Goal: Task Accomplishment & Management: Manage account settings

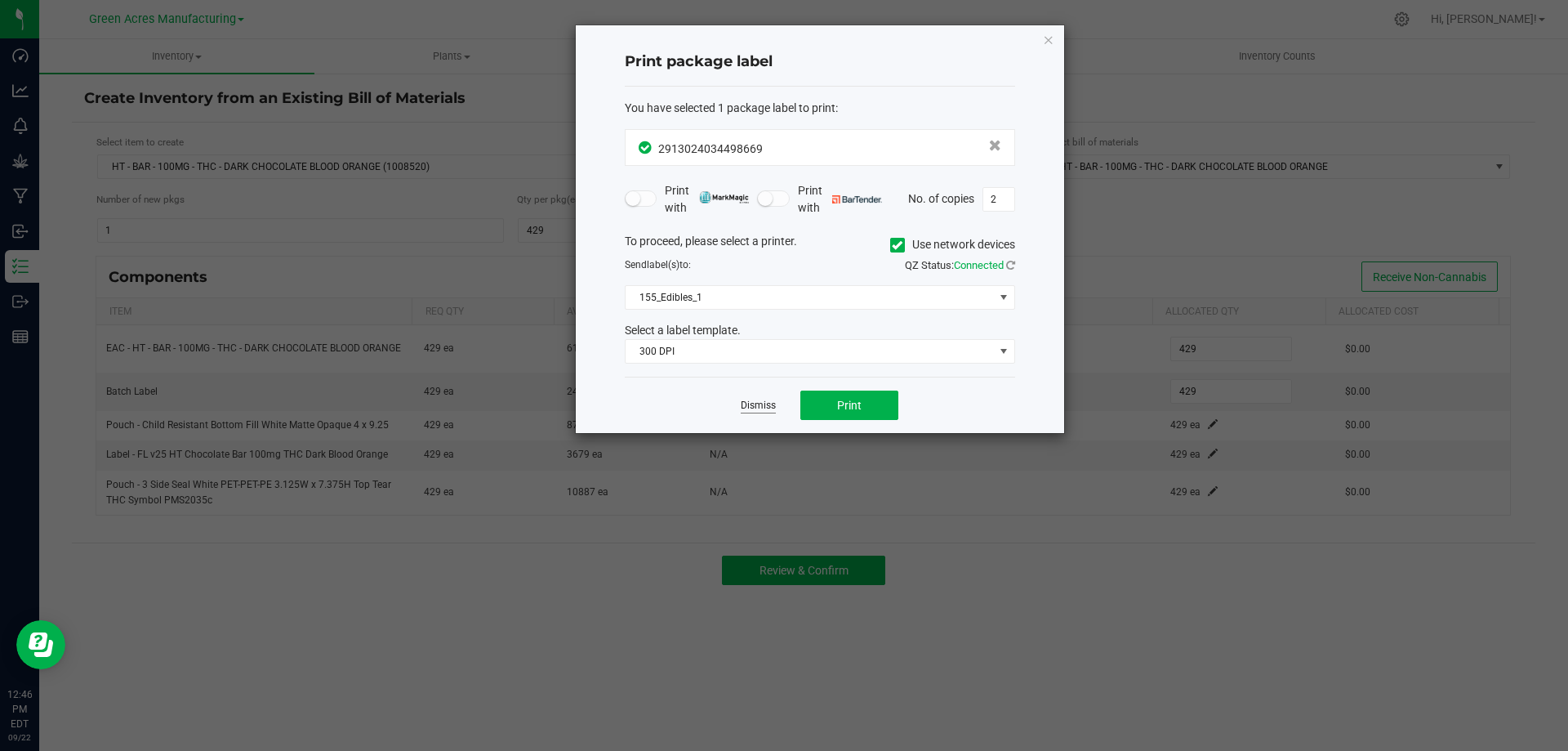
click at [762, 404] on link "Dismiss" at bounding box center [758, 406] width 35 height 14
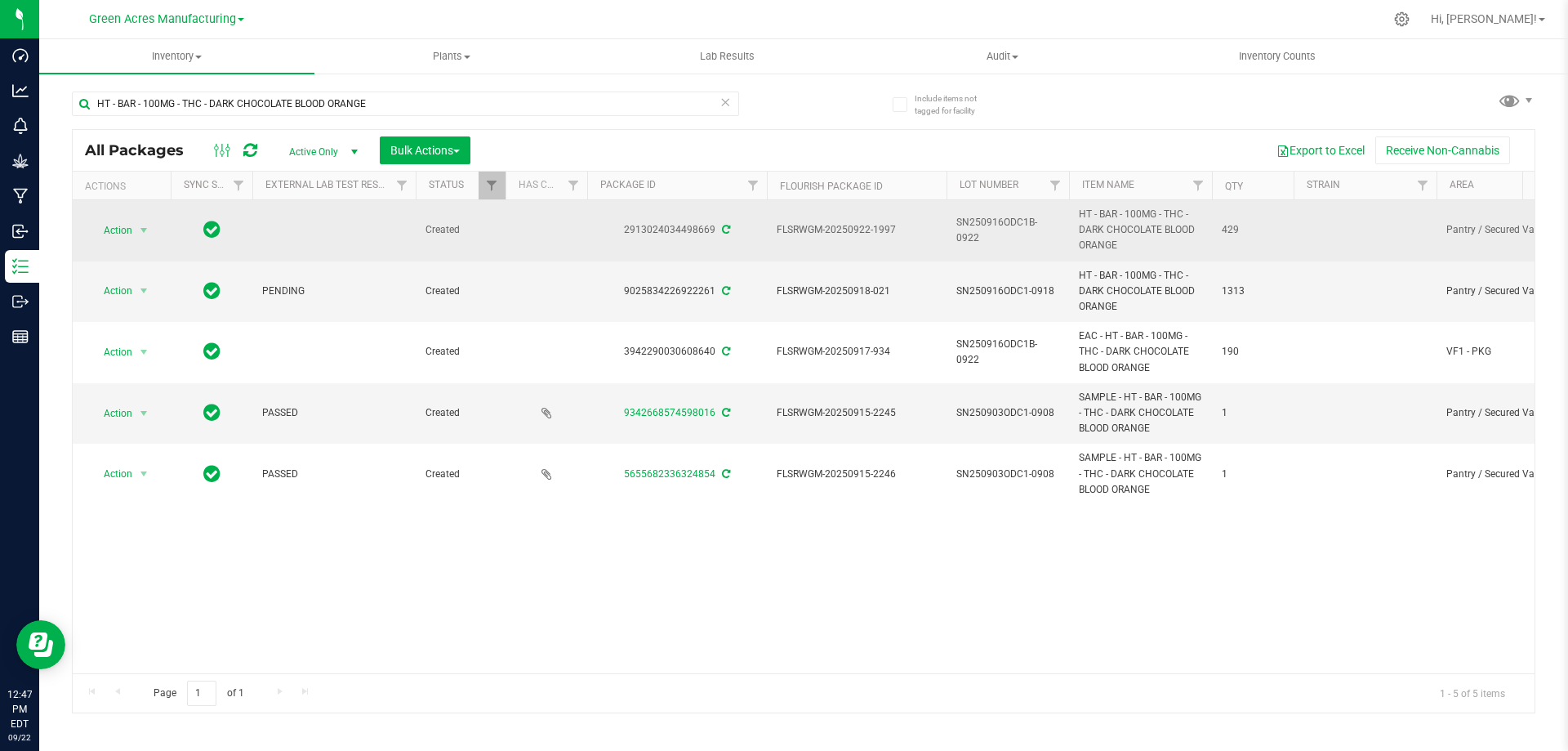
click at [1012, 225] on span "SN250916ODC1B-0922" at bounding box center [1007, 230] width 103 height 31
click at [1015, 225] on input "SN250916ODC1B-0922" at bounding box center [1004, 229] width 117 height 25
click at [1015, 228] on input "SN250916ODC1B-0922" at bounding box center [1004, 229] width 117 height 25
click at [1015, 229] on input "SN250916ODC1B-0922" at bounding box center [1004, 229] width 117 height 25
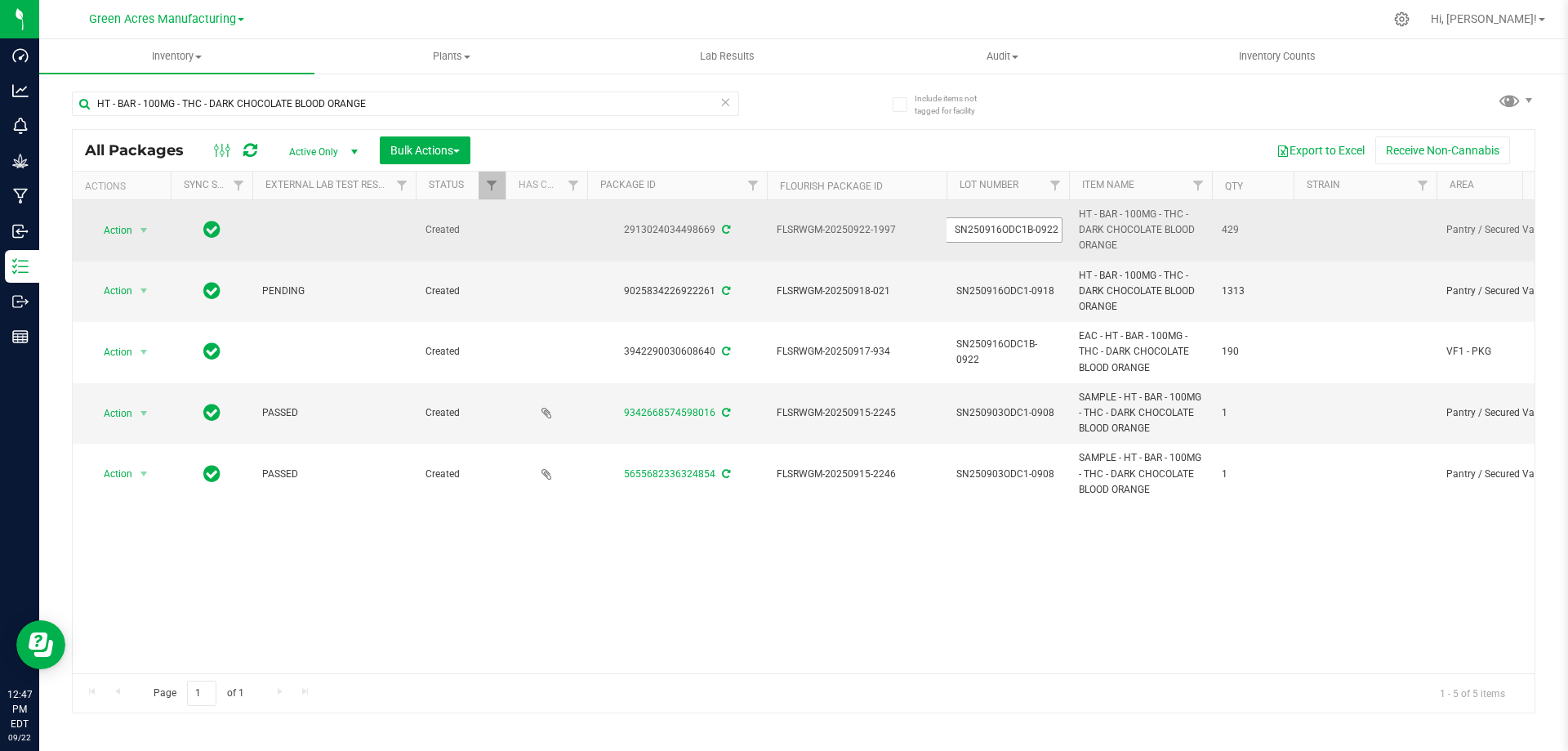
click at [1015, 229] on input "SN250916ODC1B-0922" at bounding box center [1004, 229] width 117 height 25
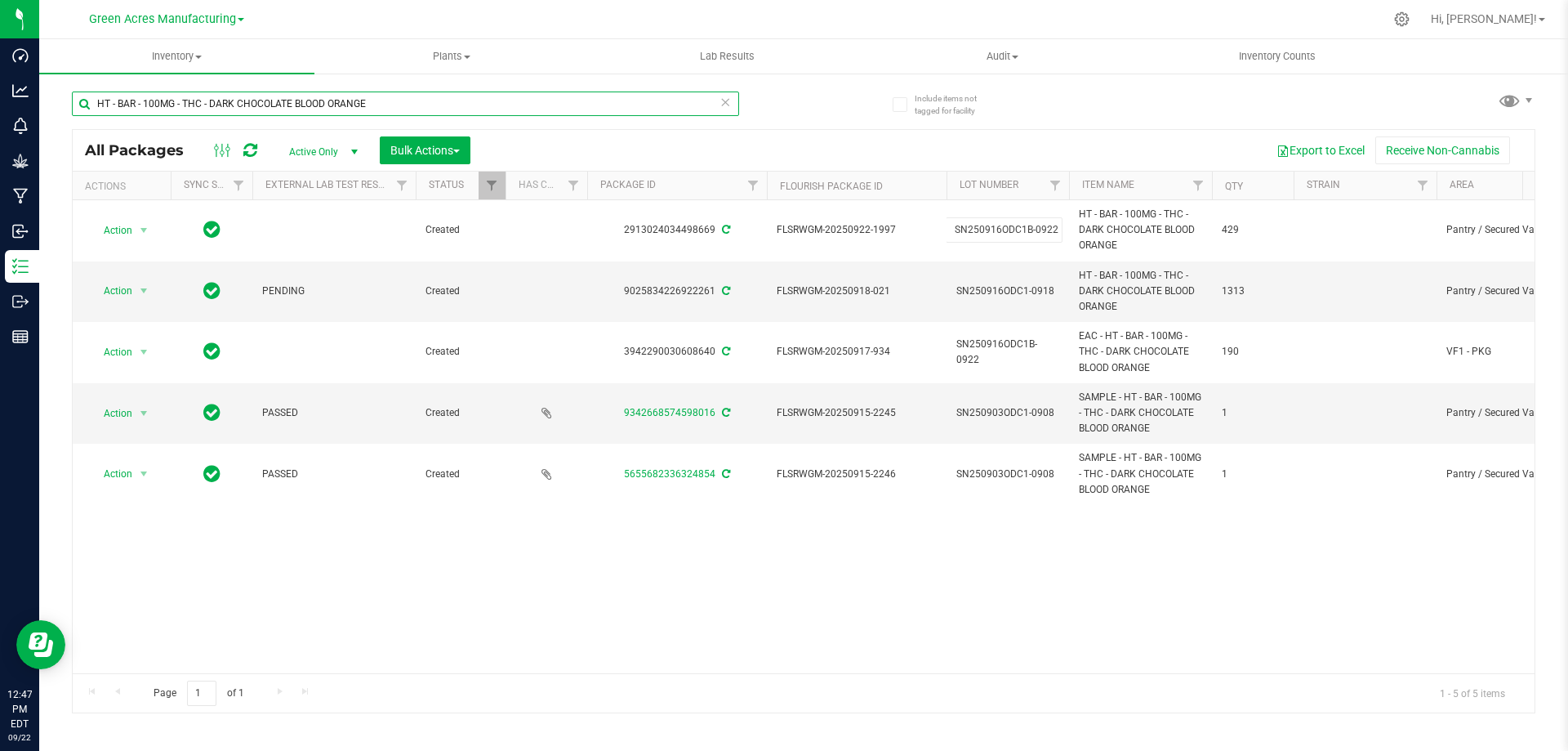
click at [414, 109] on input "HT - BAR - 100MG - THC - DARK CHOCOLATE BLOOD ORANGE" at bounding box center [405, 104] width 668 height 25
click at [415, 109] on input "HT - BAR - 100MG - THC - DARK CHOCOLATE BLOOD ORANGE" at bounding box center [405, 104] width 668 height 25
paste input "SN250916ODC1B-0922"
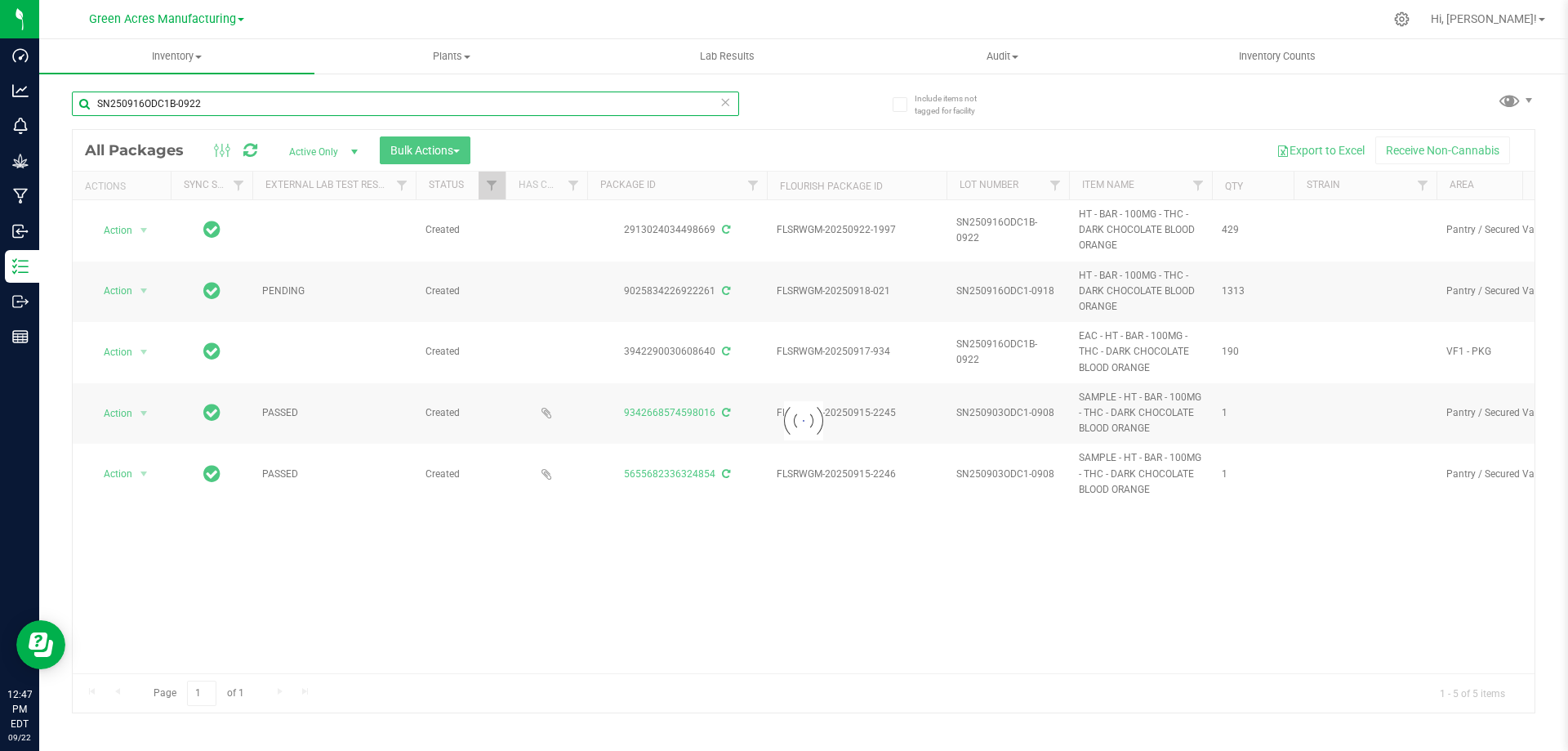
type input "SN250916ODC1B-0922"
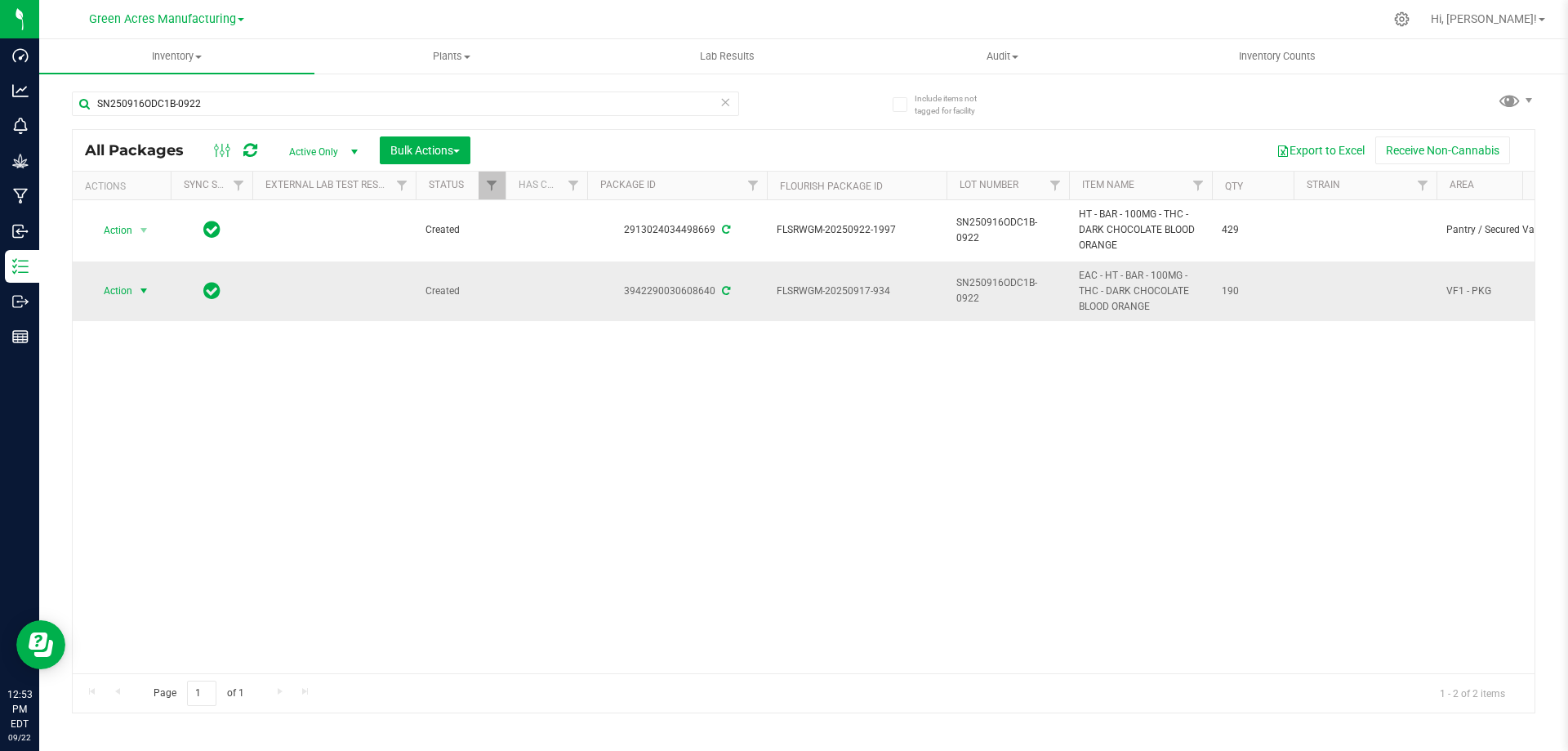
click at [125, 292] on span "Action" at bounding box center [110, 291] width 44 height 23
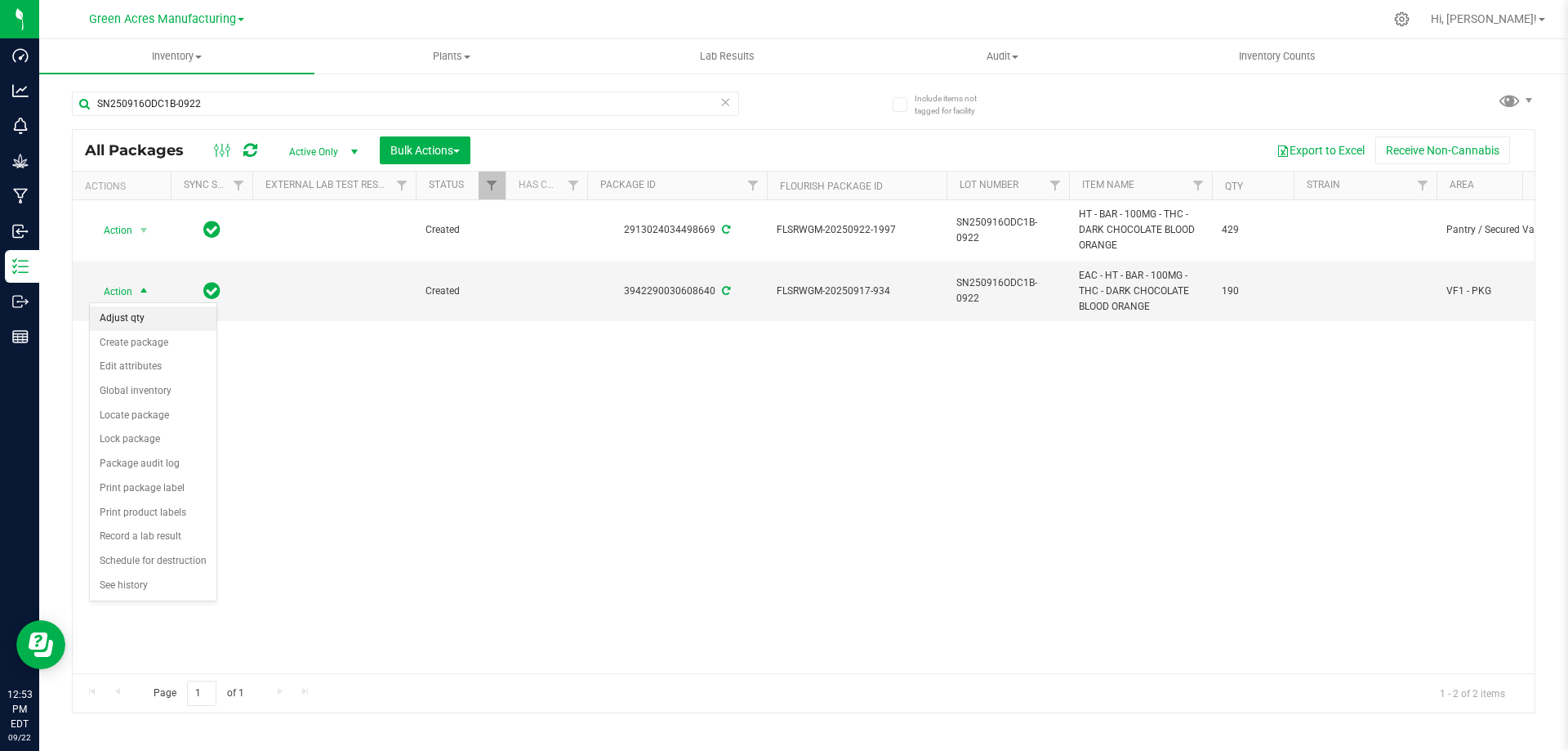
click at [130, 309] on li "Adjust qty" at bounding box center [153, 319] width 126 height 25
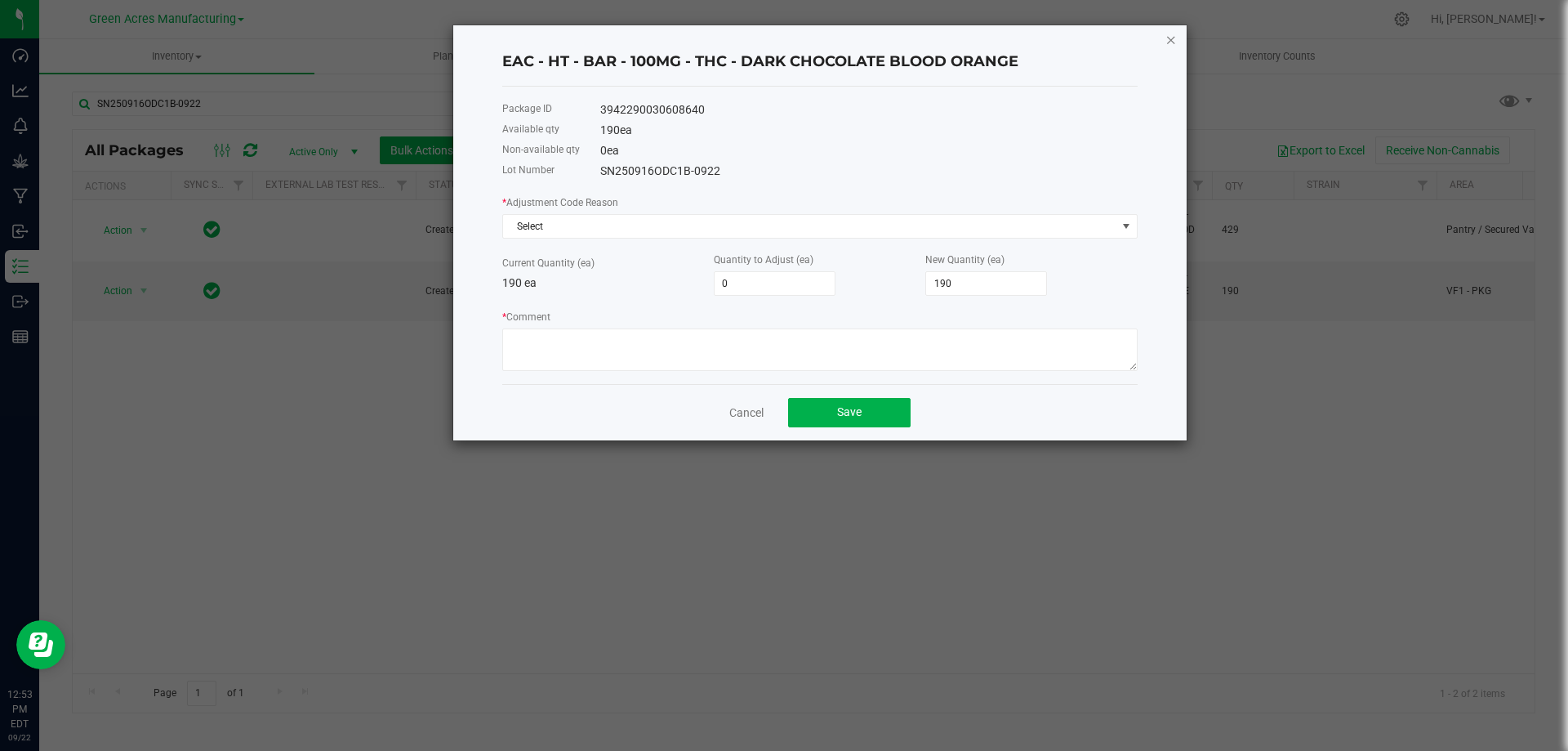
click at [1174, 42] on icon "button" at bounding box center [1171, 39] width 11 height 20
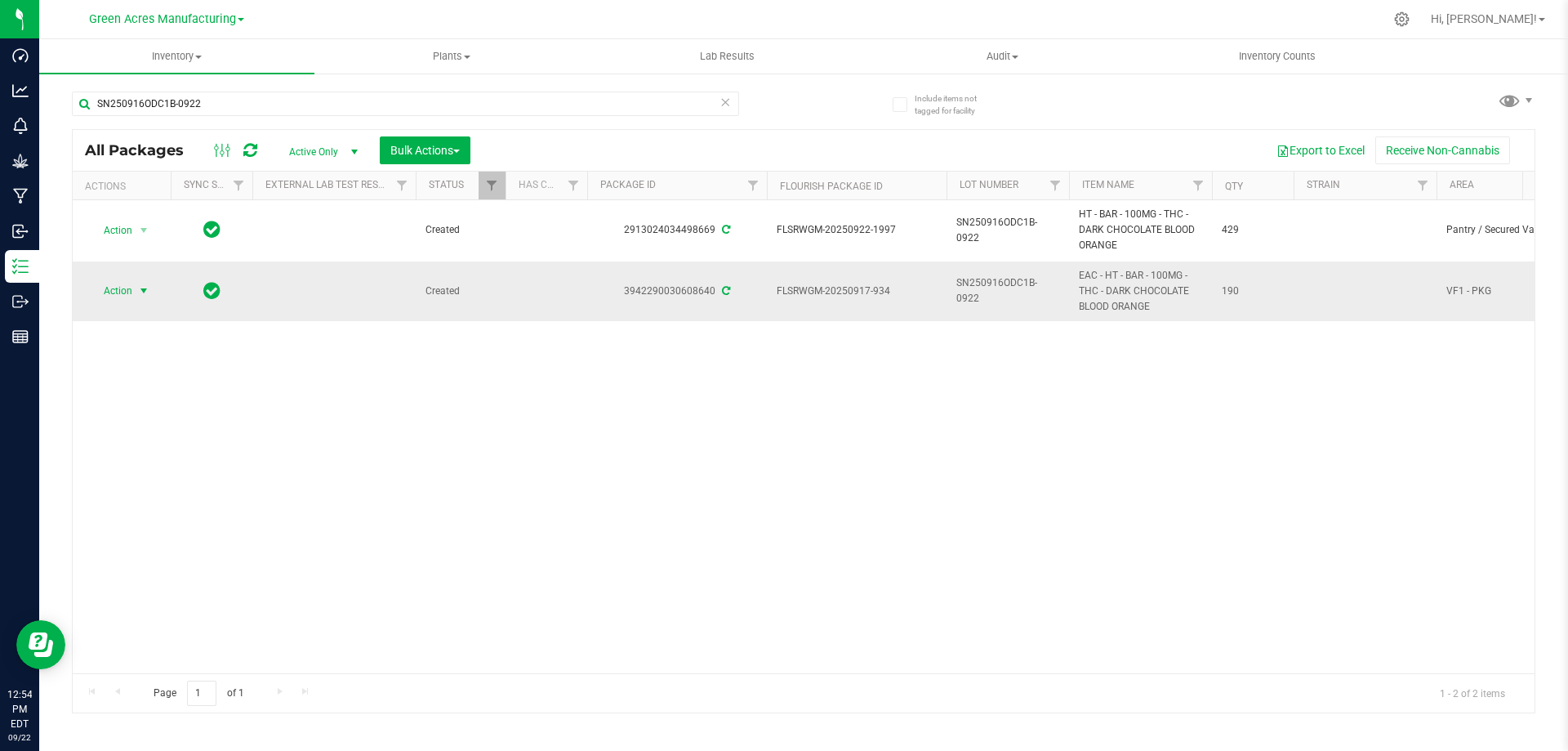
click at [124, 286] on span "Action" at bounding box center [110, 291] width 44 height 23
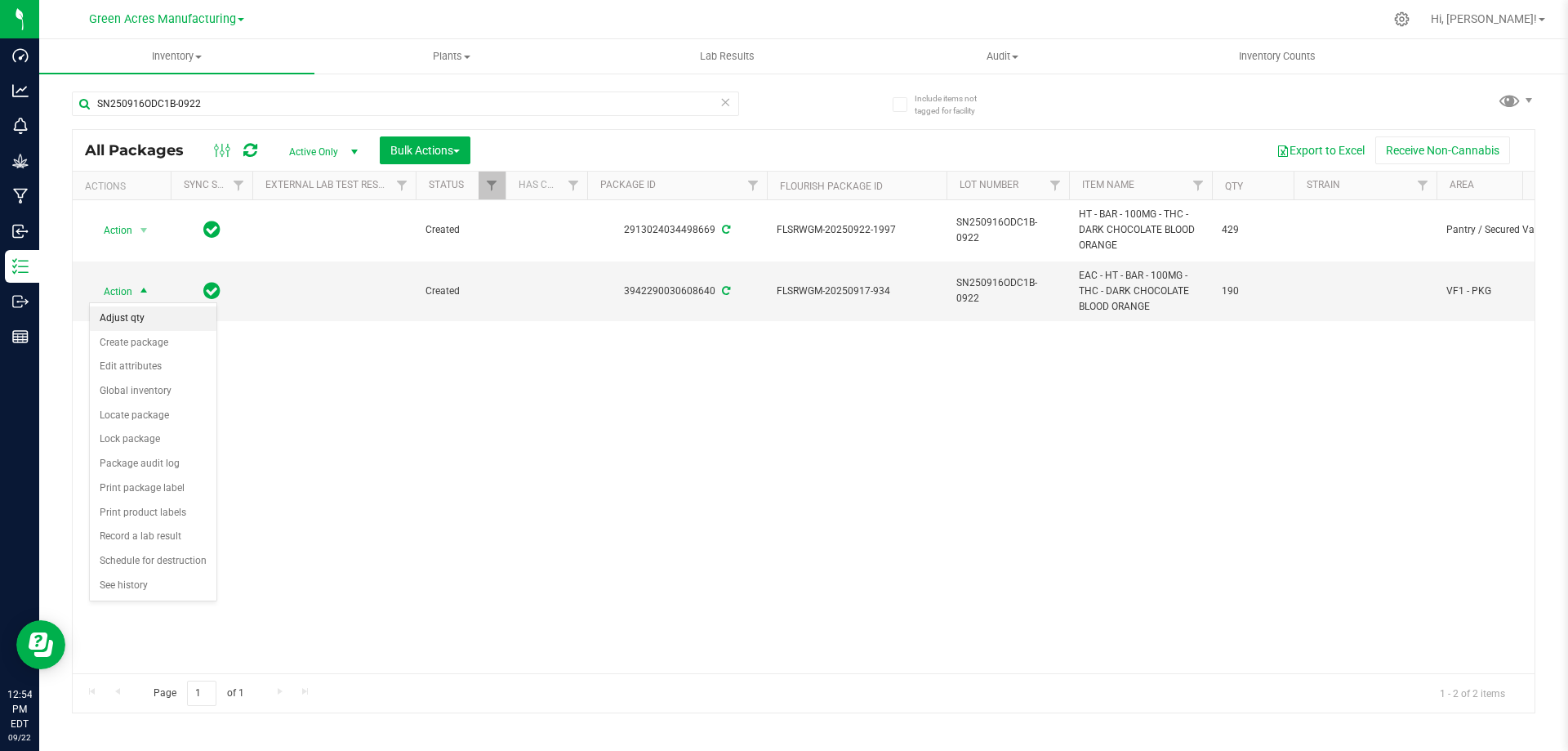
click at [154, 316] on li "Adjust qty" at bounding box center [153, 319] width 126 height 25
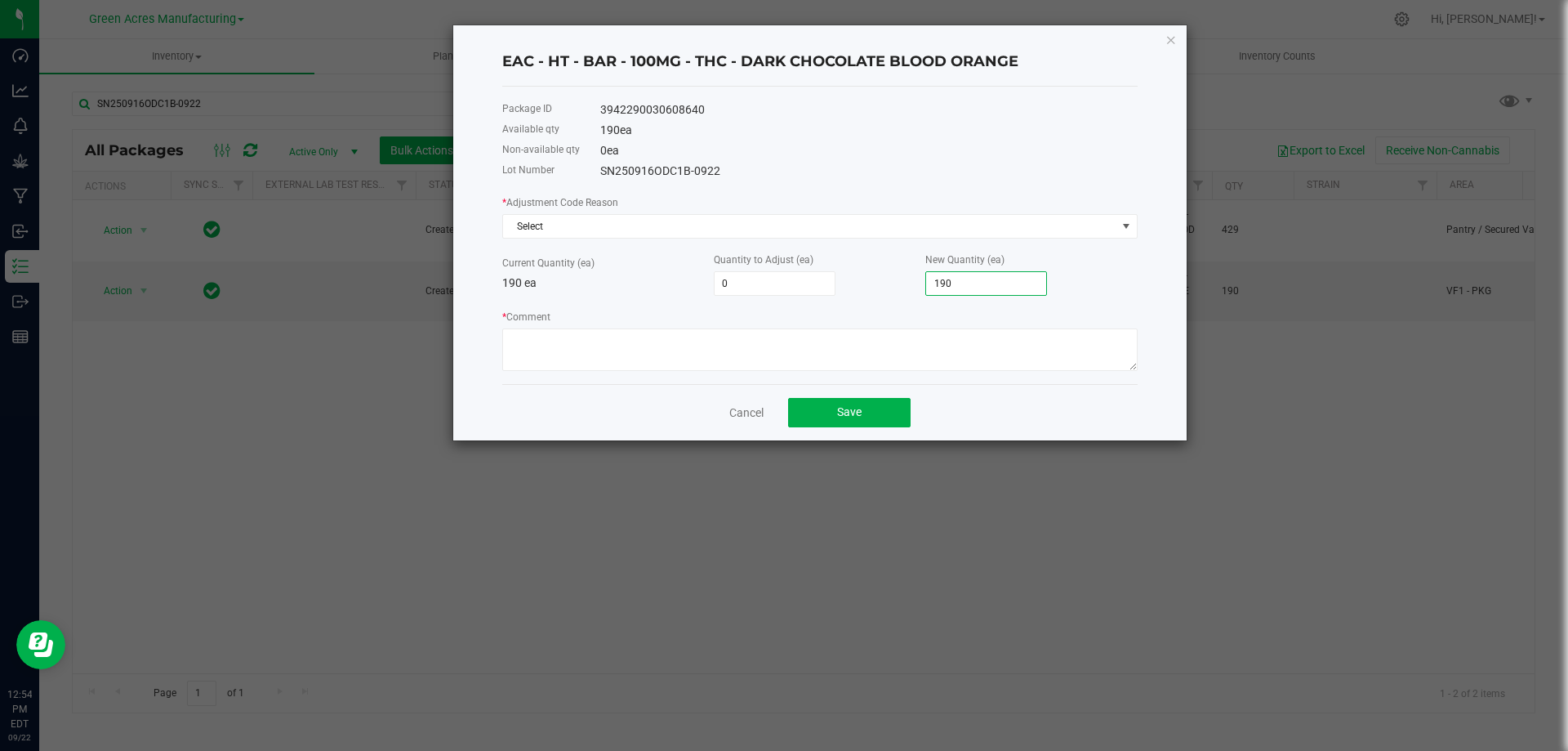
type input "-190"
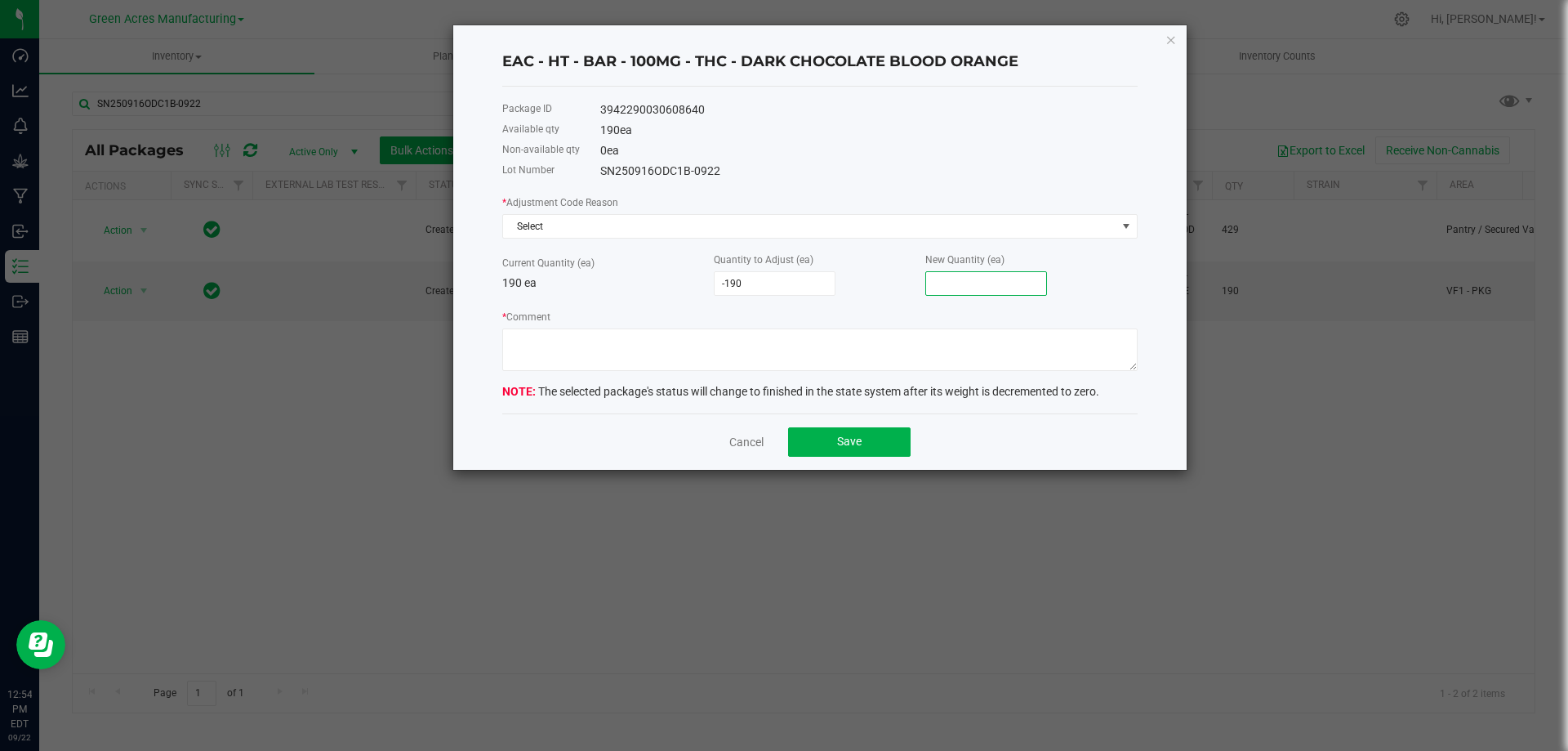
type input "-188"
type input "2"
type input "-168"
type input "22"
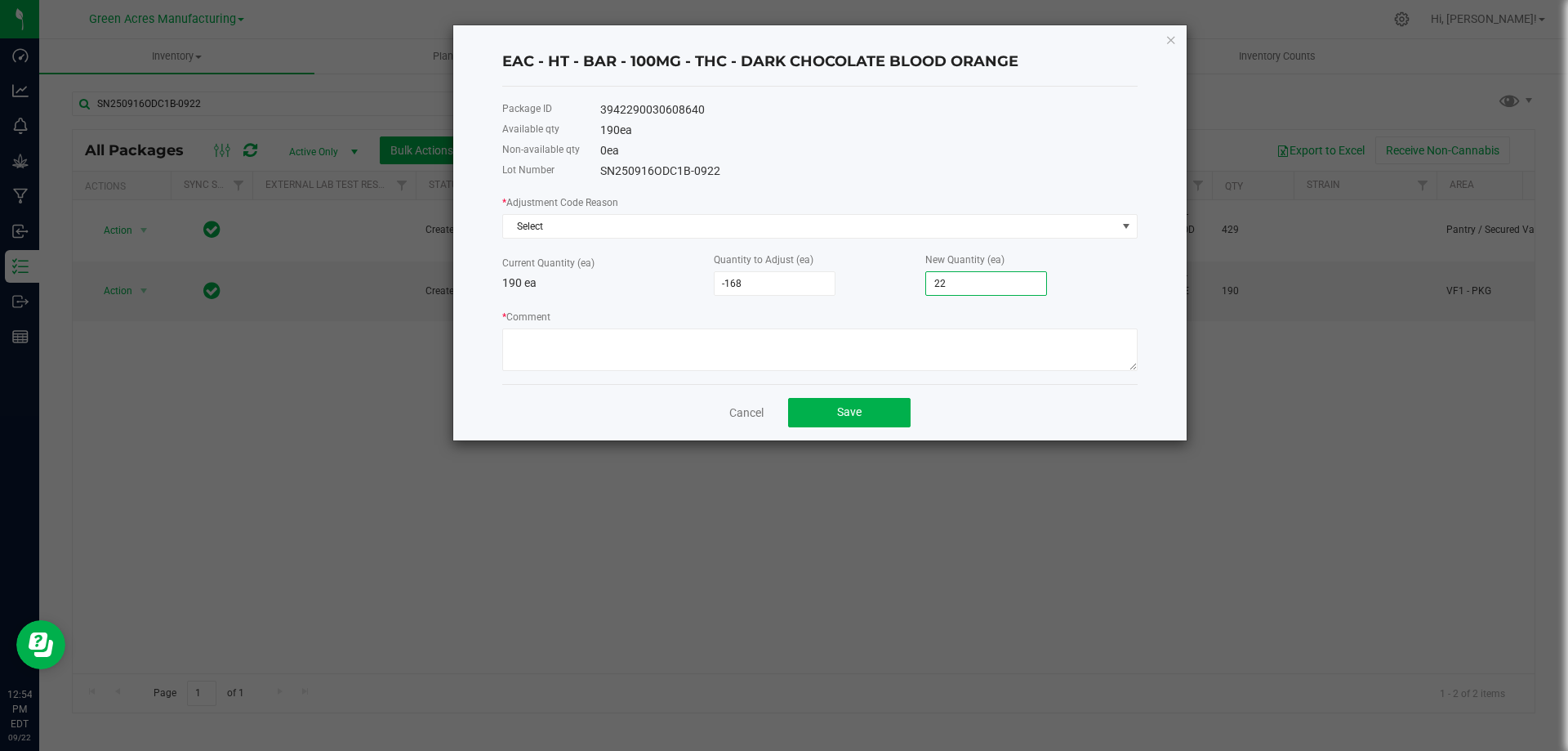
type input "37"
type input "227"
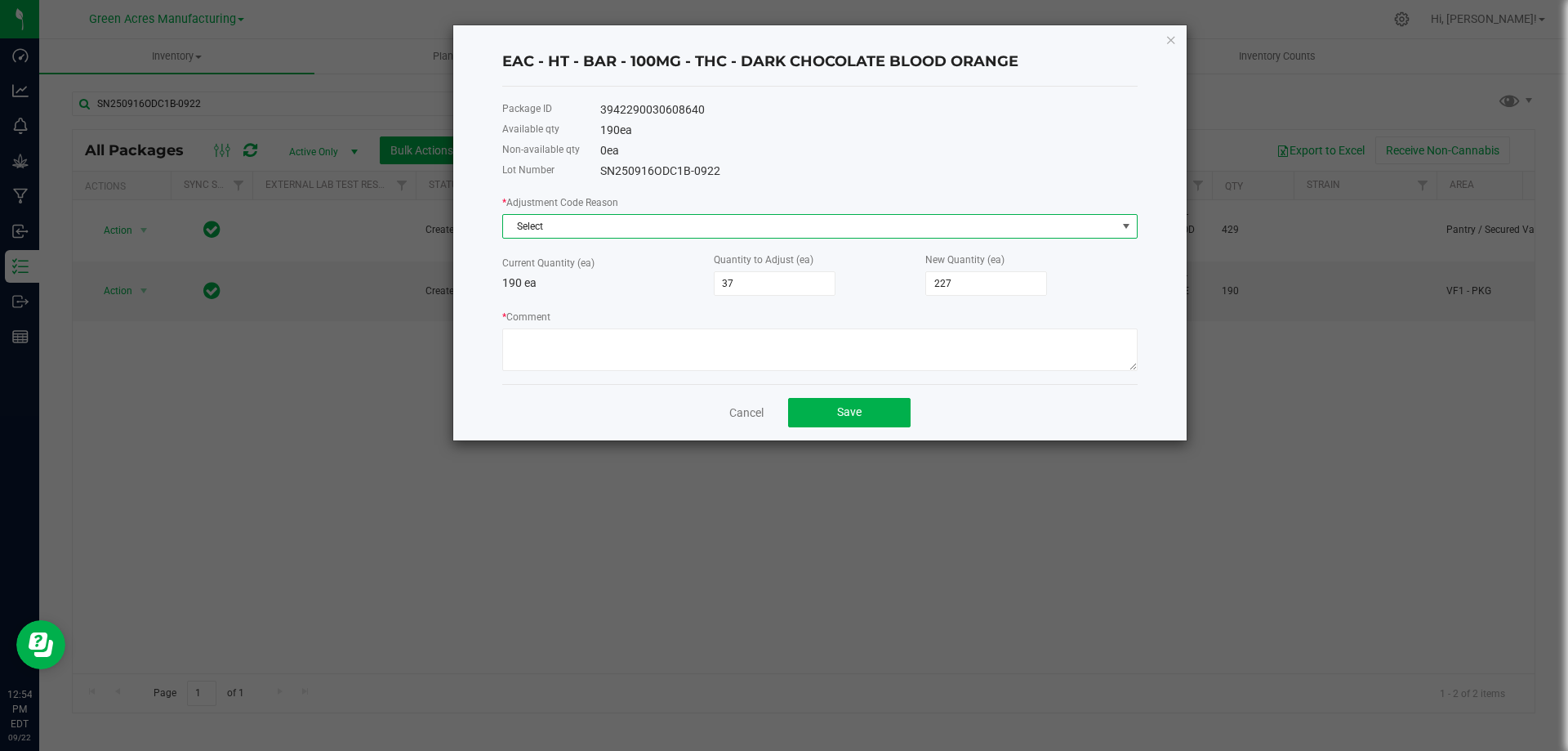
click at [751, 228] on span "Select" at bounding box center [810, 226] width 614 height 23
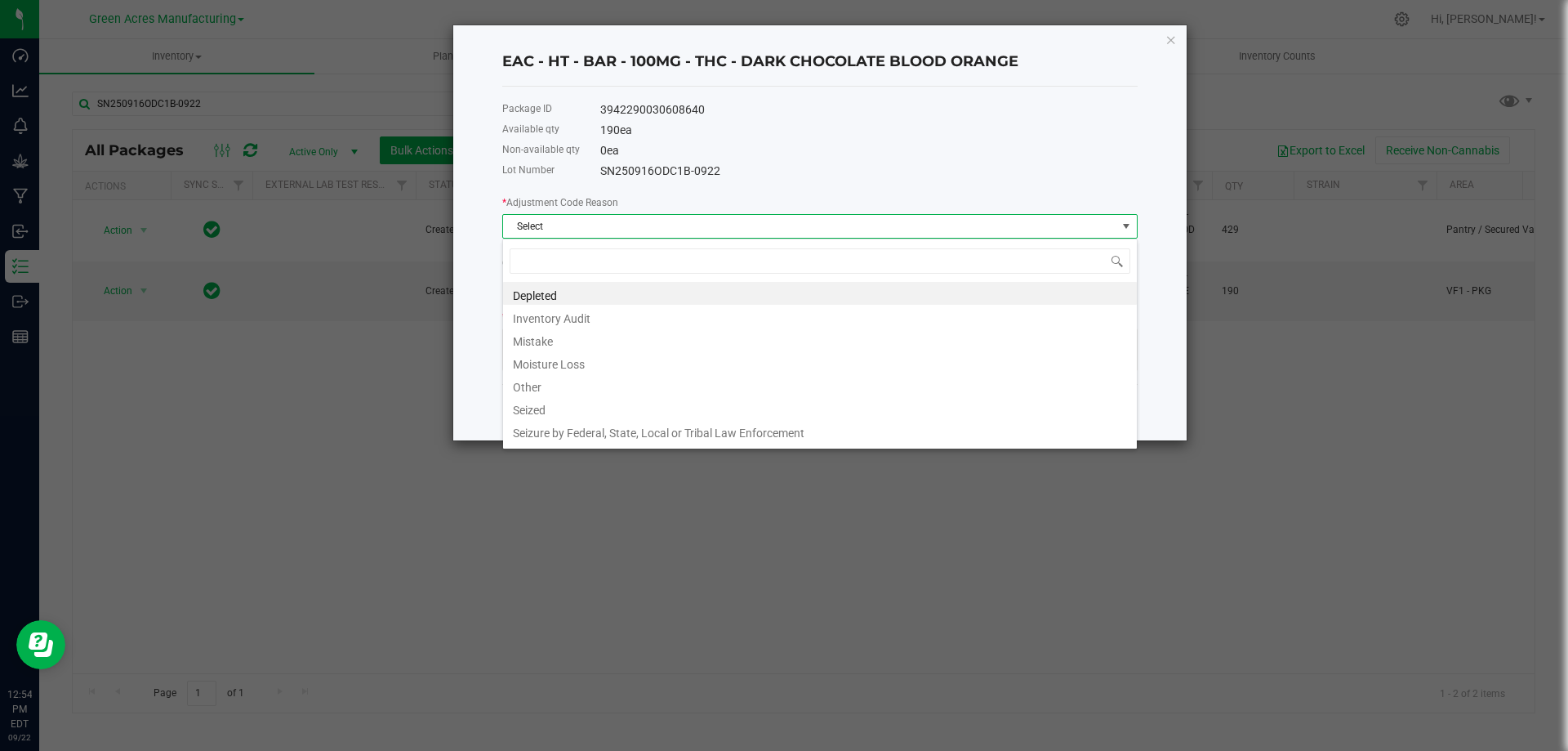
scroll to position [25, 635]
click at [665, 392] on li "Other" at bounding box center [820, 385] width 634 height 23
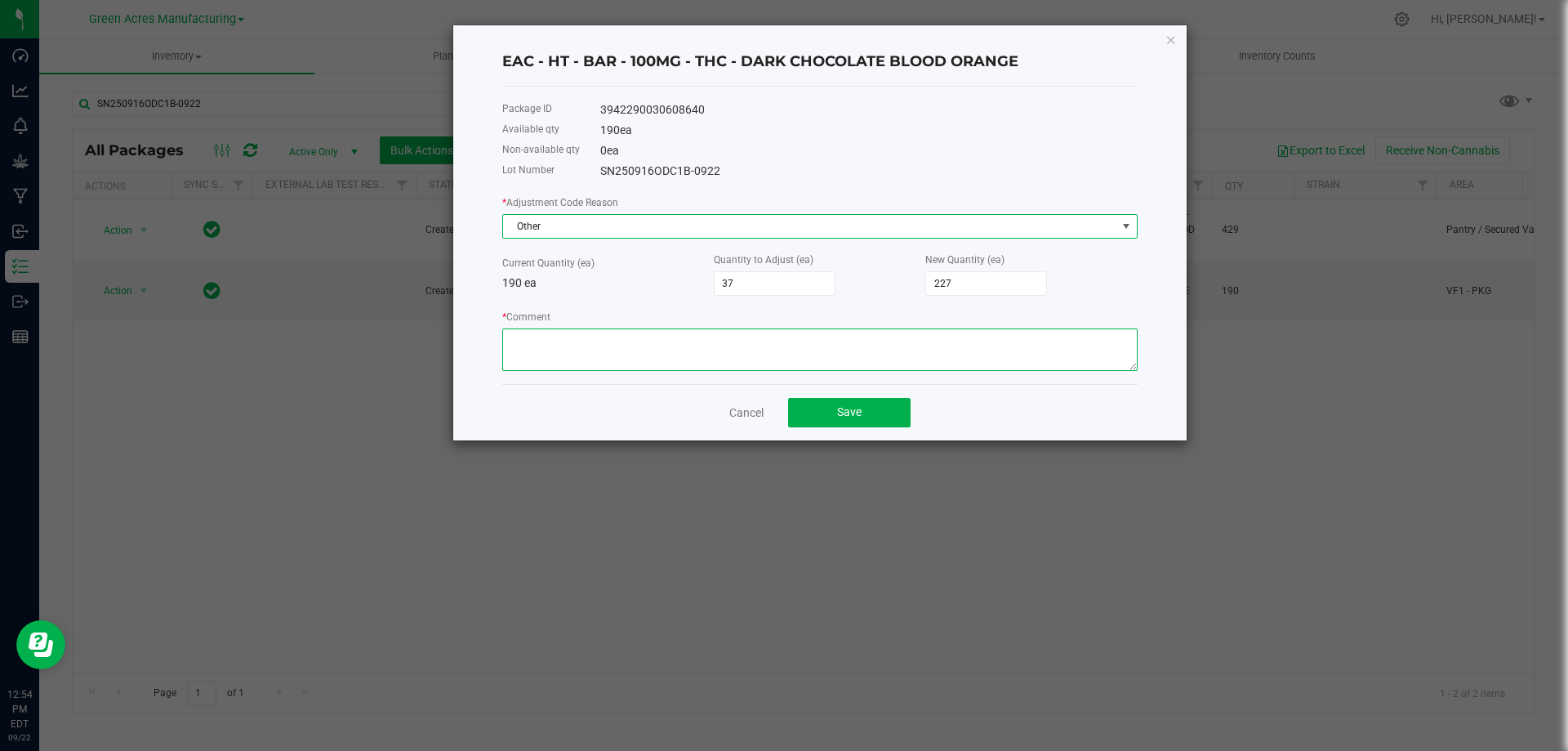
click at [647, 346] on textarea "* Comment" at bounding box center [820, 349] width 635 height 42
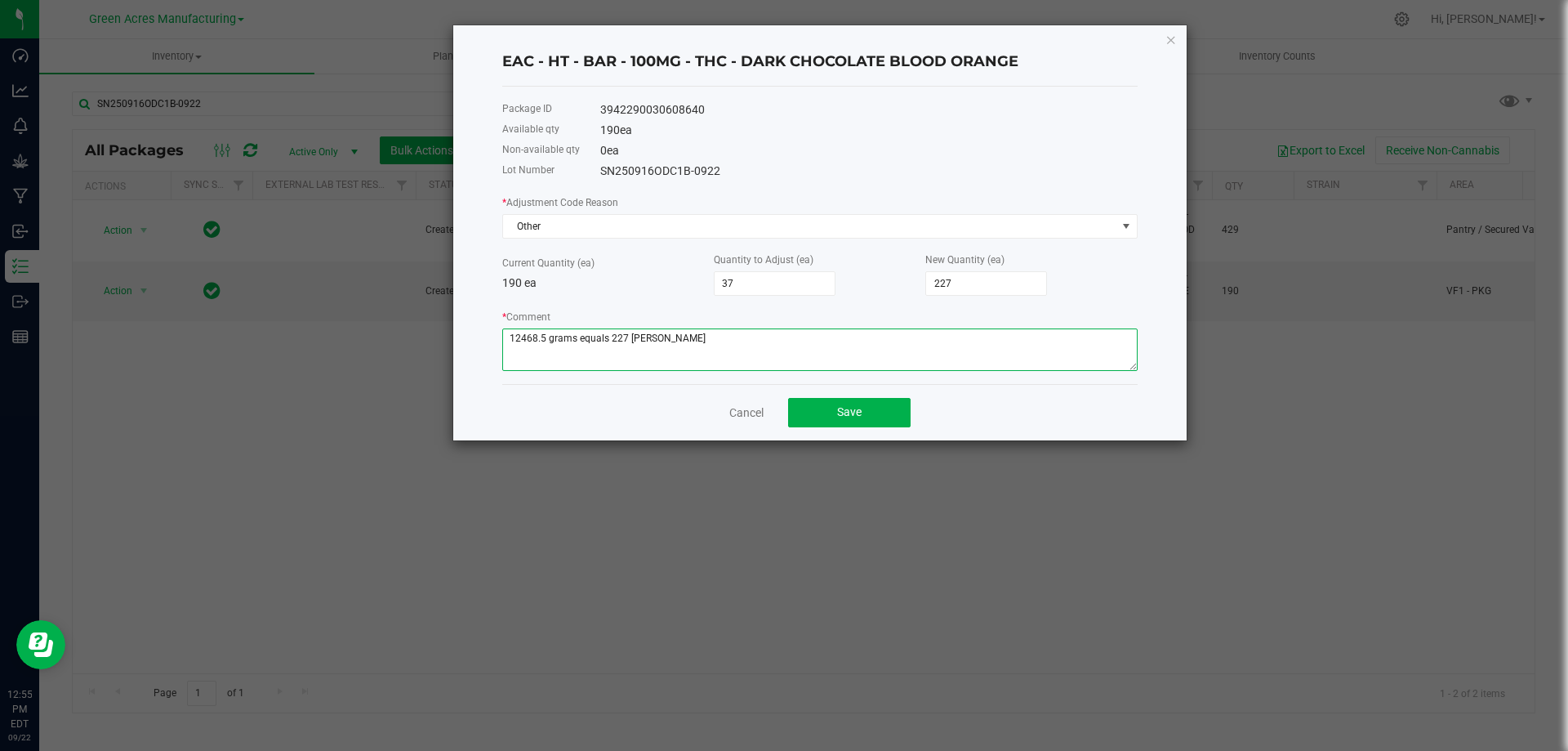
click at [508, 337] on textarea "* Comment" at bounding box center [820, 349] width 635 height 42
click at [764, 342] on textarea "* Comment" at bounding box center [820, 349] width 635 height 42
type textarea "packing waste is 12468.5 grams equals 227 eaches kitchen miss count"
click at [851, 414] on span "Save" at bounding box center [850, 412] width 25 height 13
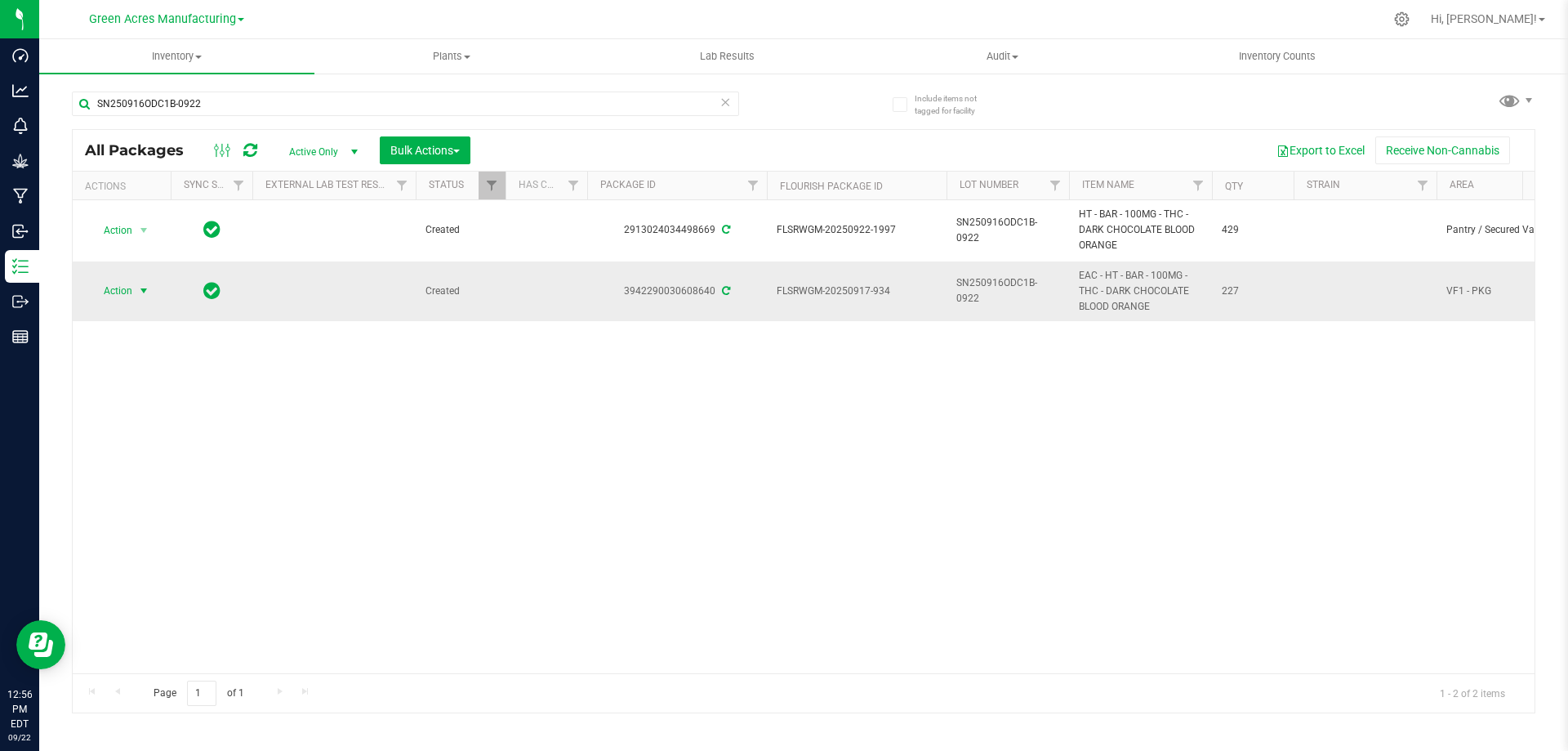
click at [107, 286] on span "Action" at bounding box center [110, 291] width 44 height 23
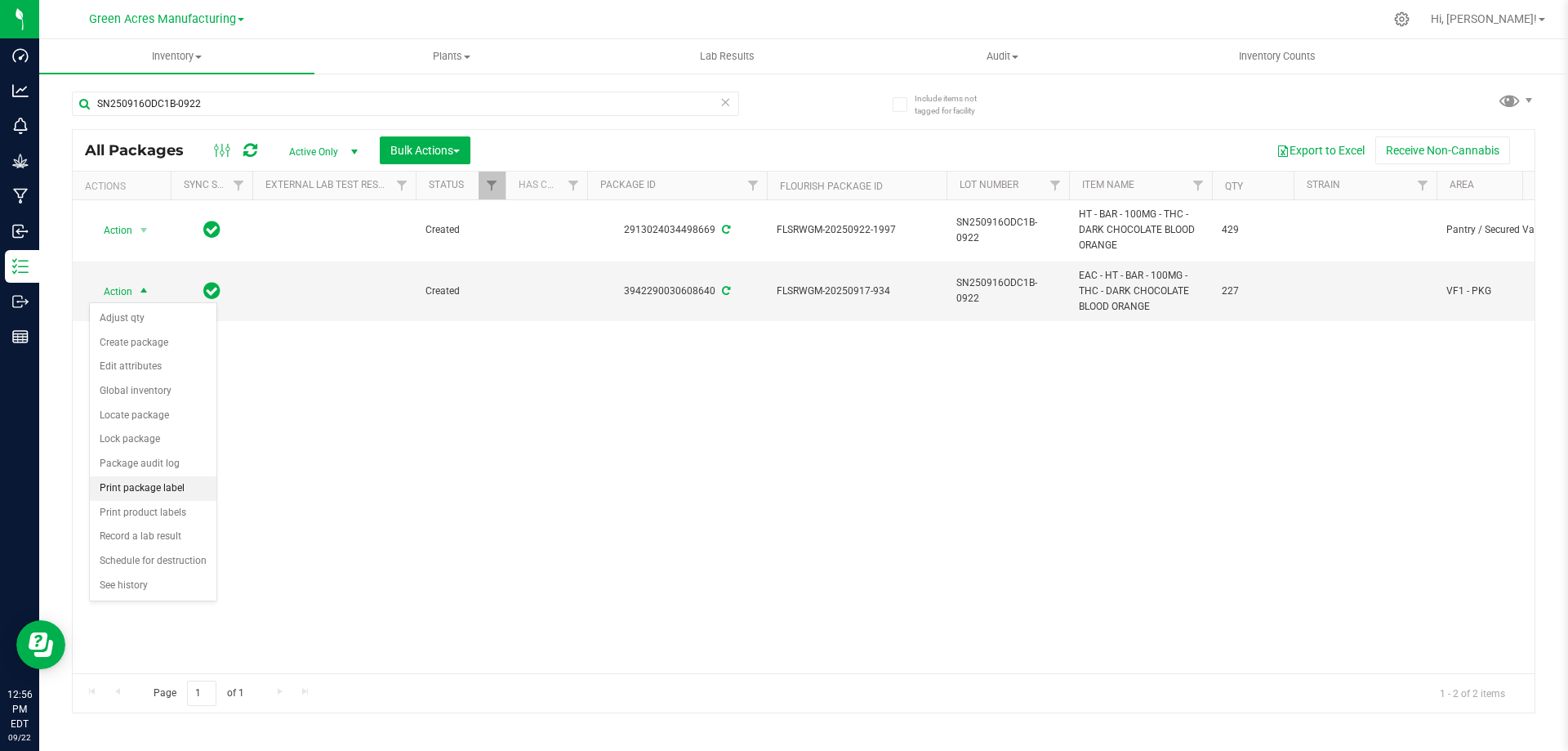
click at [183, 491] on li "Print package label" at bounding box center [153, 489] width 126 height 25
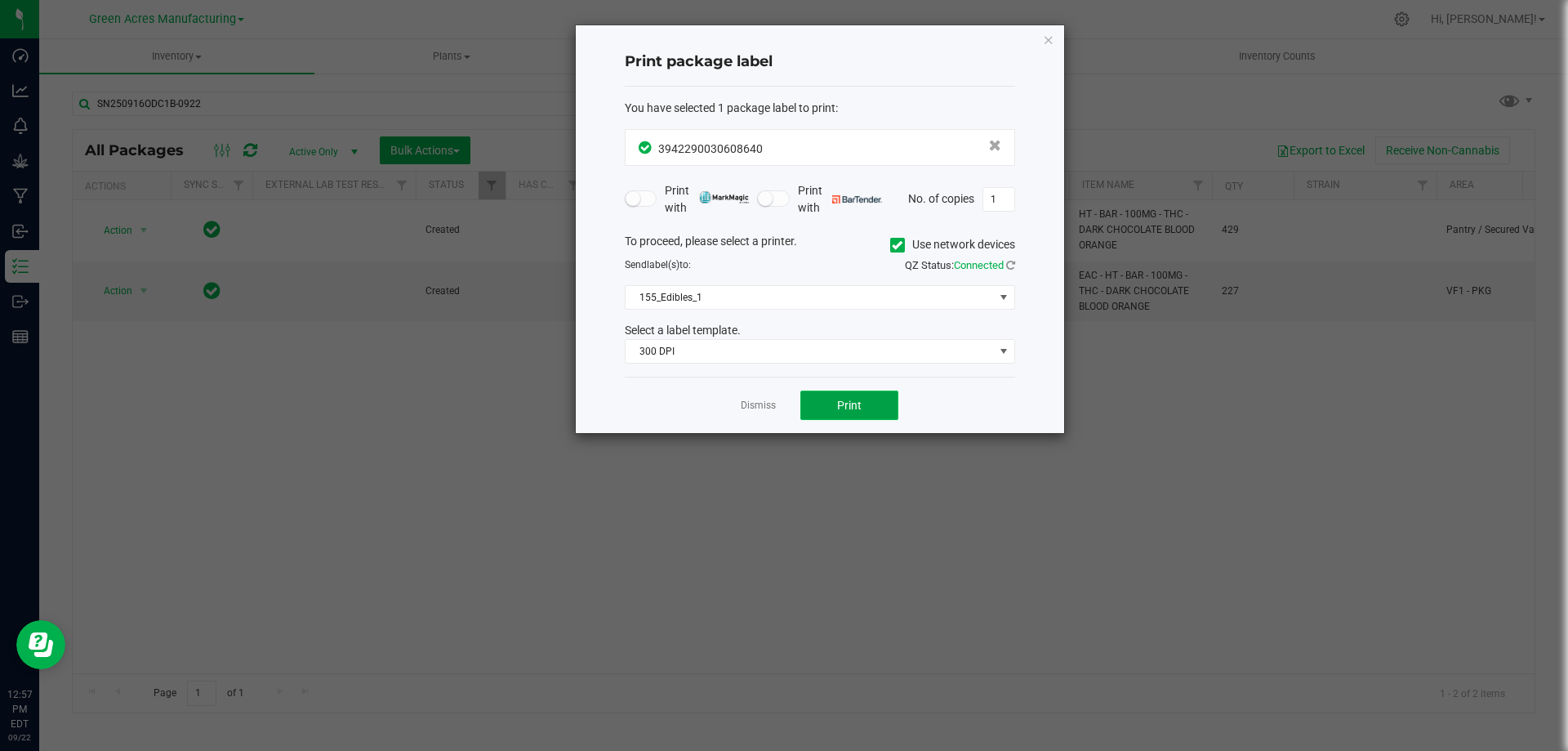
click at [836, 400] on button "Print" at bounding box center [850, 405] width 98 height 29
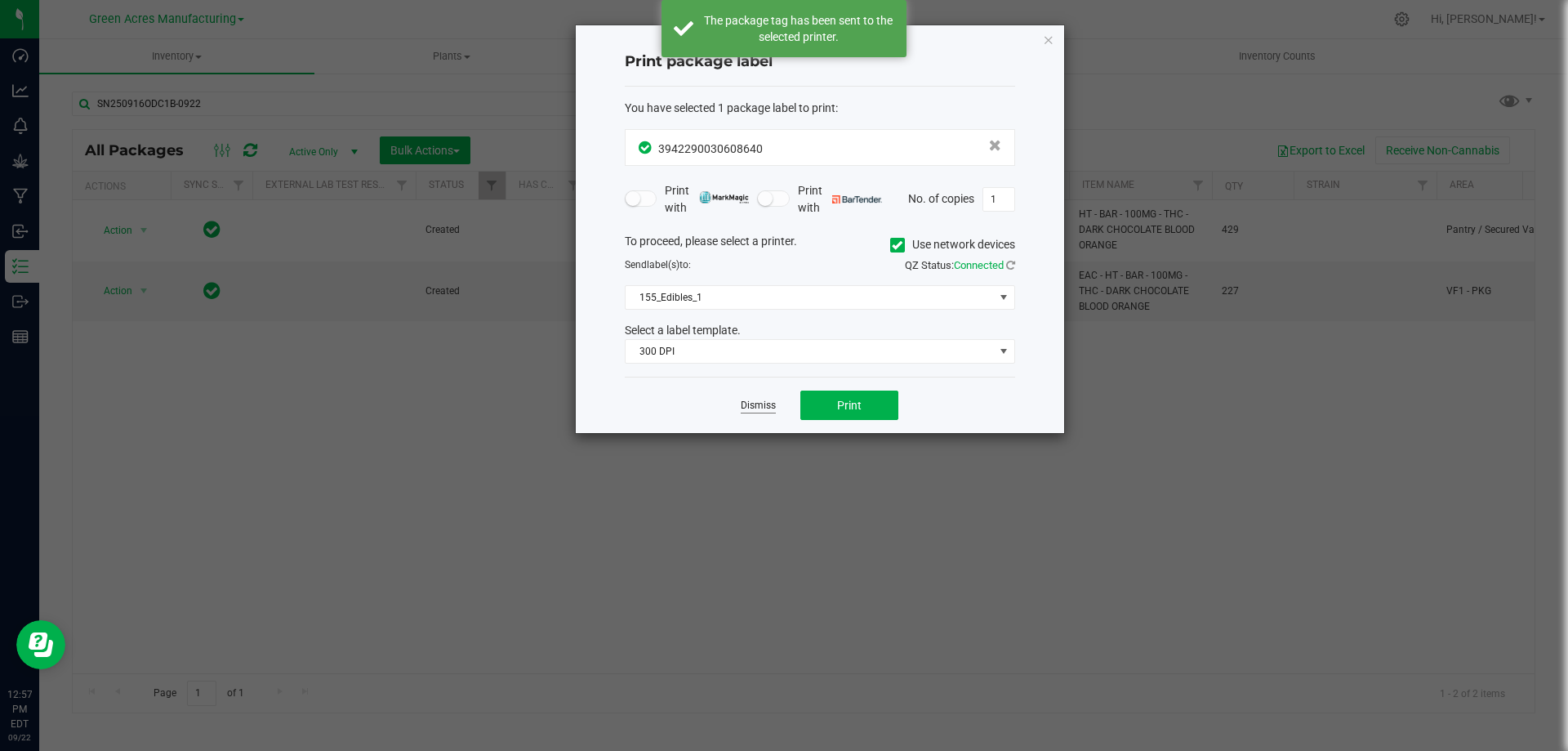
click at [767, 405] on link "Dismiss" at bounding box center [758, 406] width 35 height 14
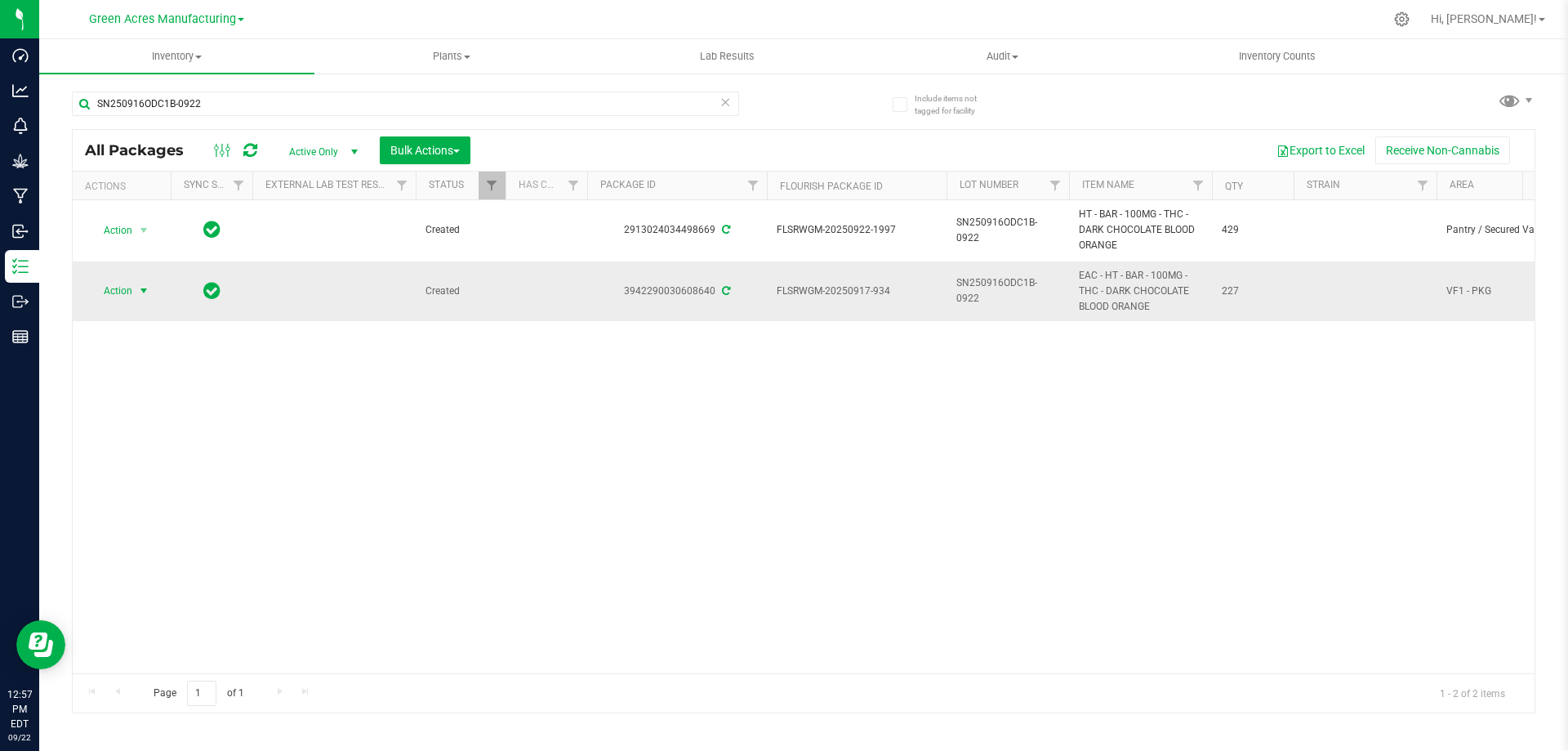
click at [125, 294] on span "Action" at bounding box center [110, 291] width 44 height 23
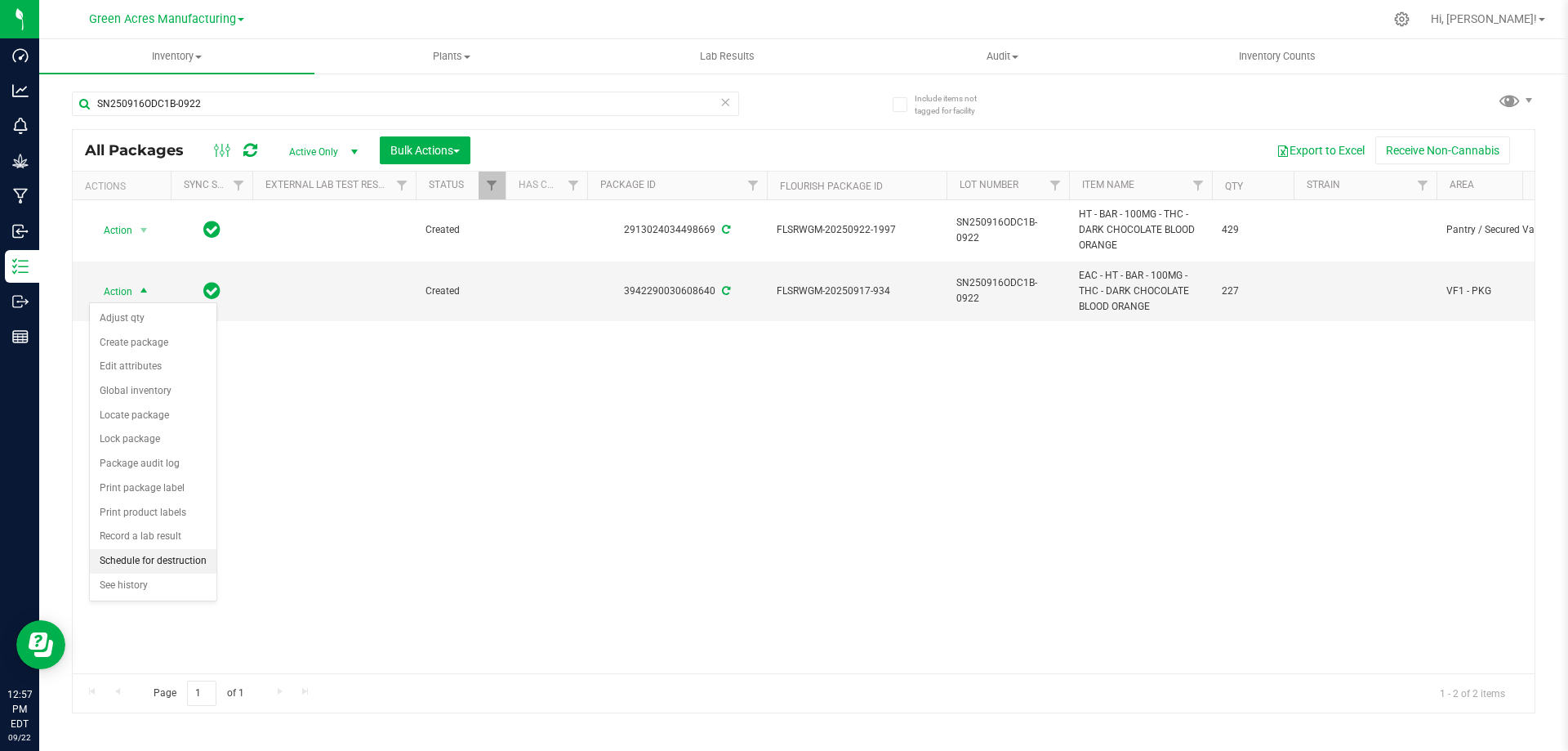
click at [162, 562] on li "Schedule for destruction" at bounding box center [153, 561] width 126 height 25
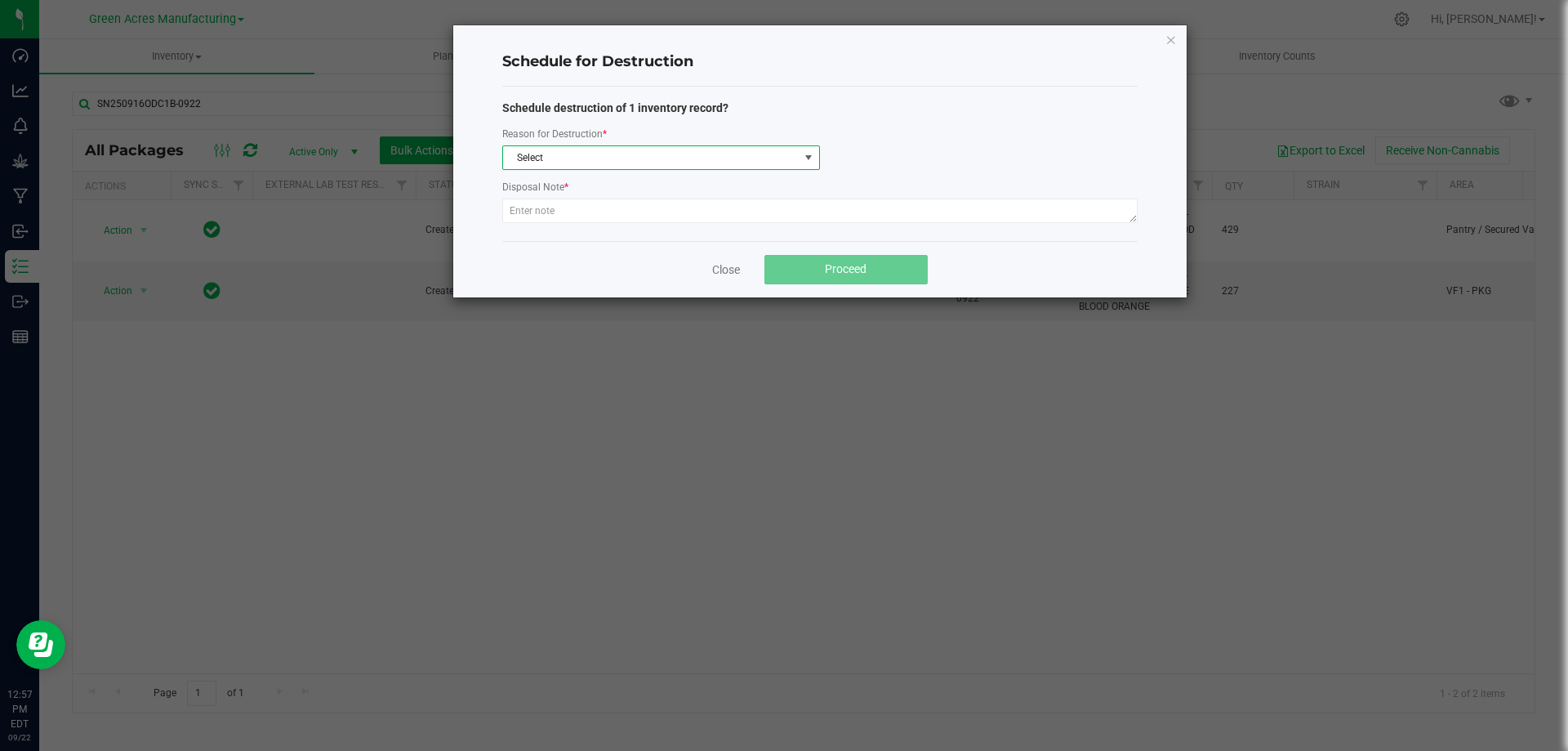
click at [678, 156] on span "Select" at bounding box center [652, 158] width 296 height 23
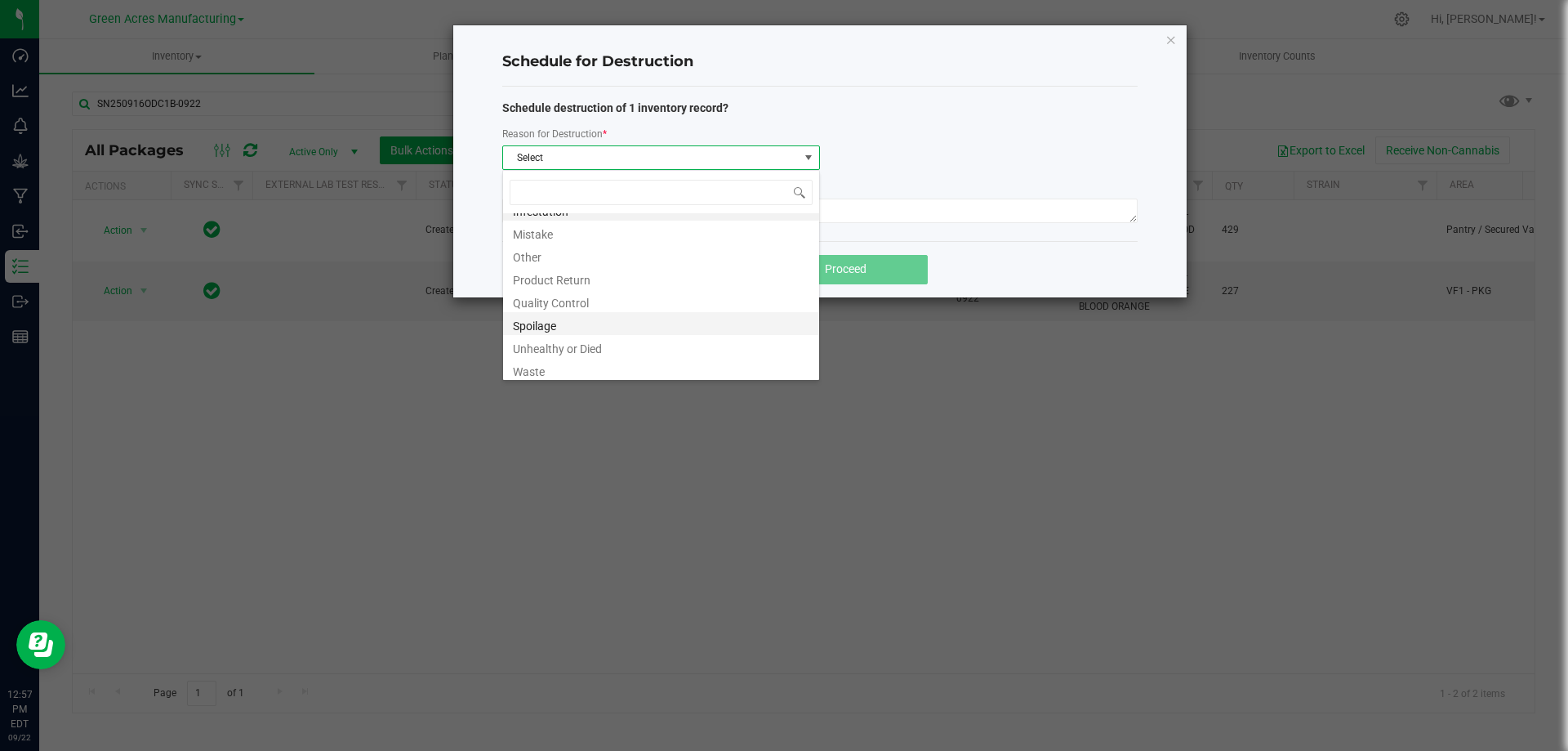
scroll to position [20, 0]
click at [572, 375] on li "Waste" at bounding box center [661, 365] width 316 height 23
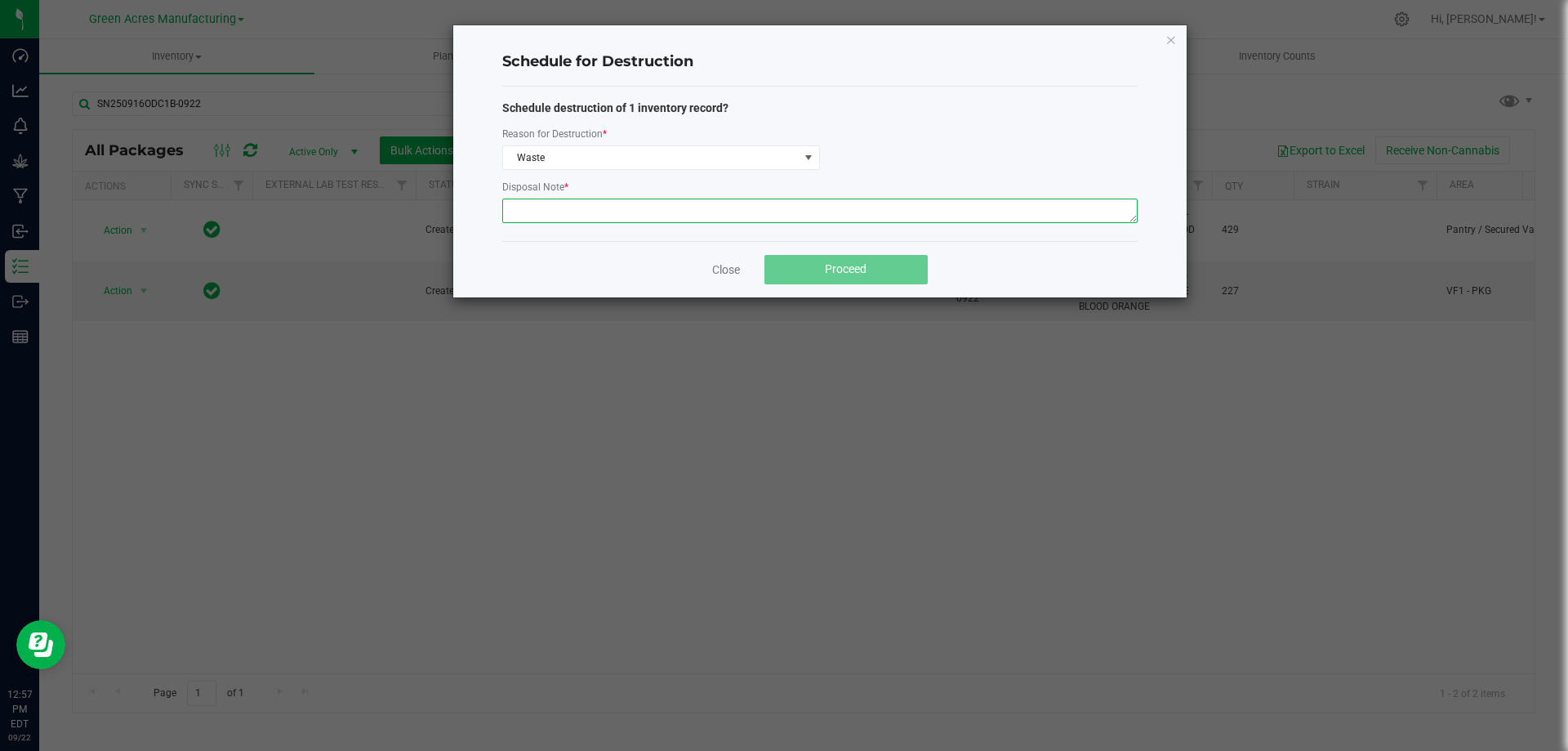
click at [583, 215] on textarea at bounding box center [820, 210] width 635 height 25
type textarea "waste after packing out"
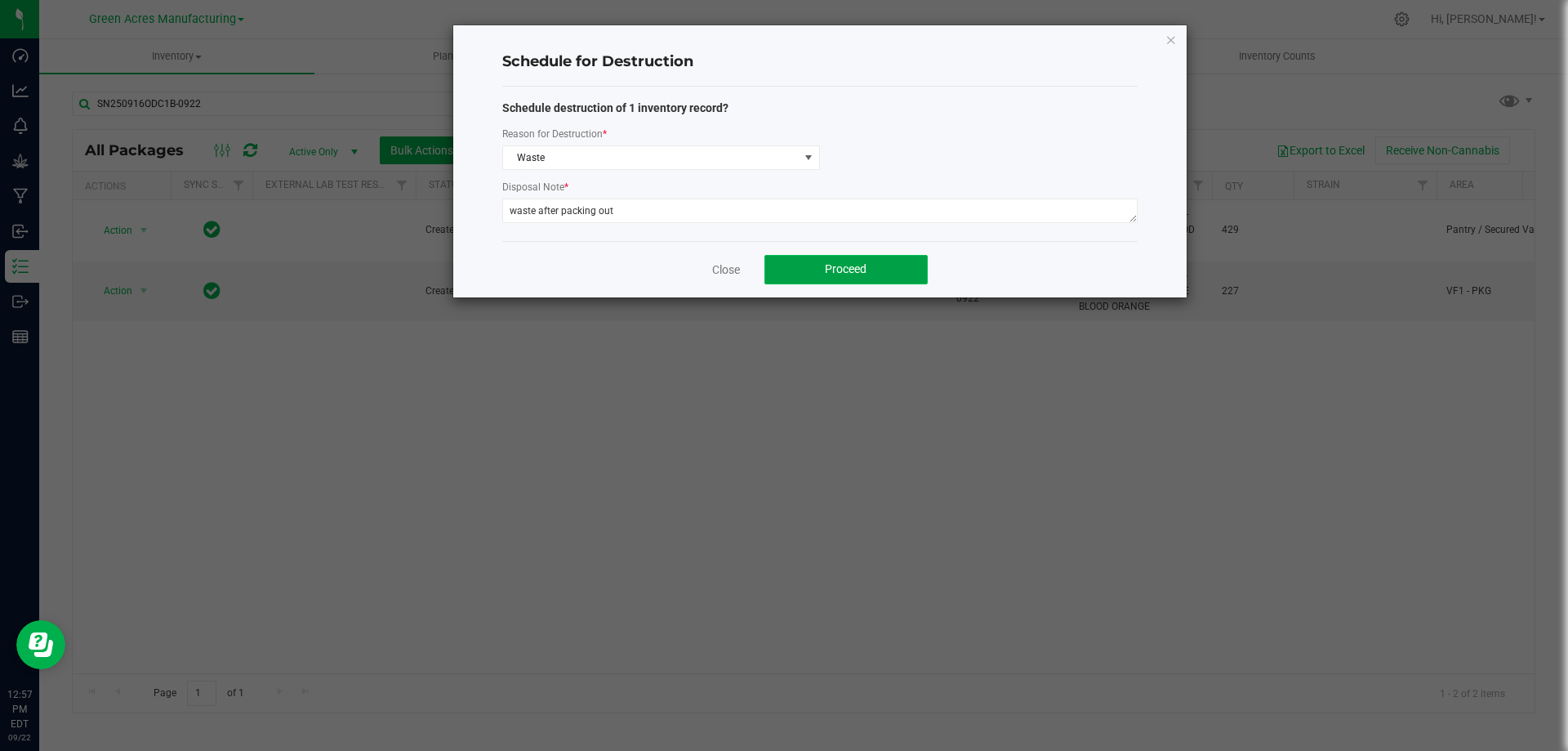
click at [873, 268] on button "Proceed" at bounding box center [846, 269] width 163 height 29
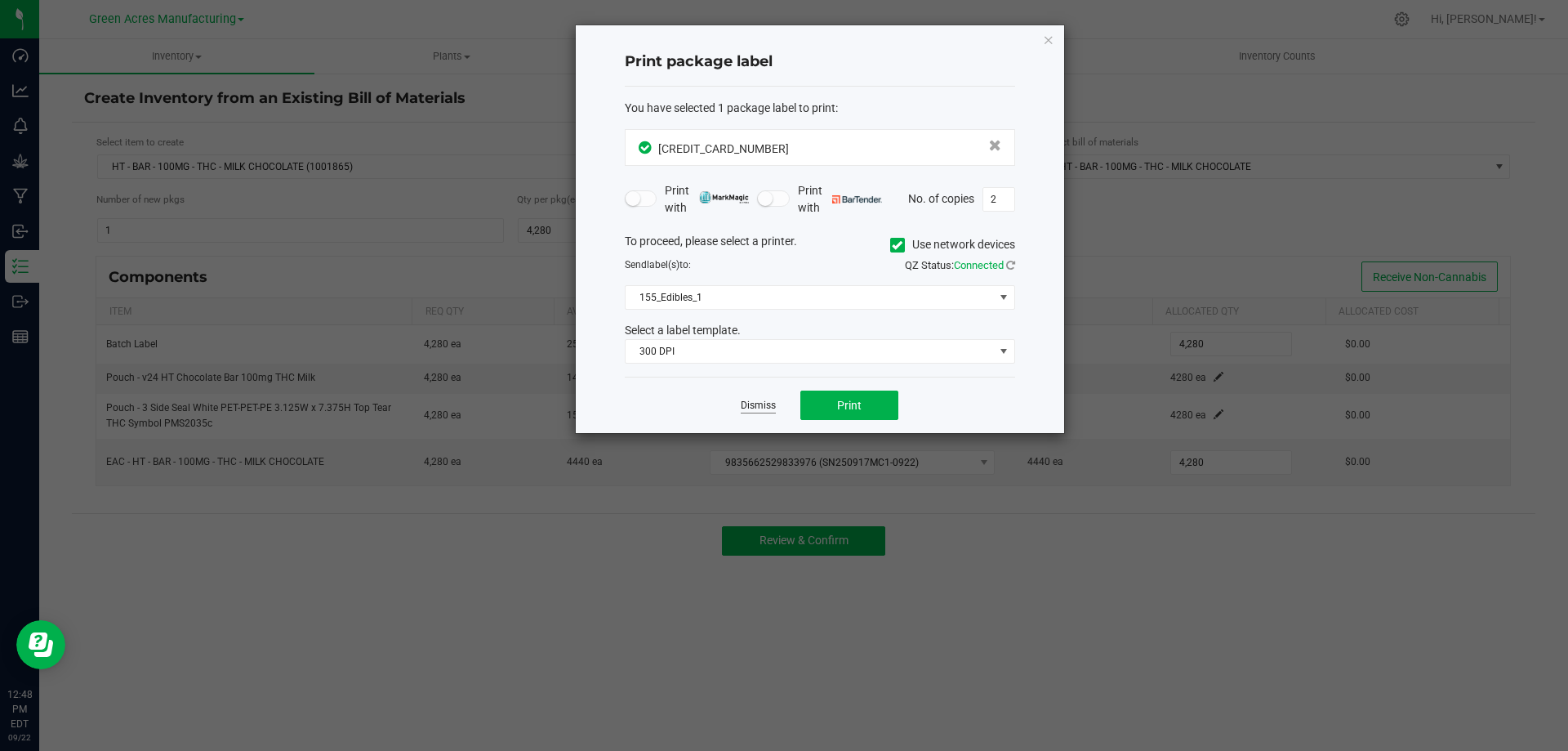
click at [754, 402] on link "Dismiss" at bounding box center [758, 406] width 35 height 14
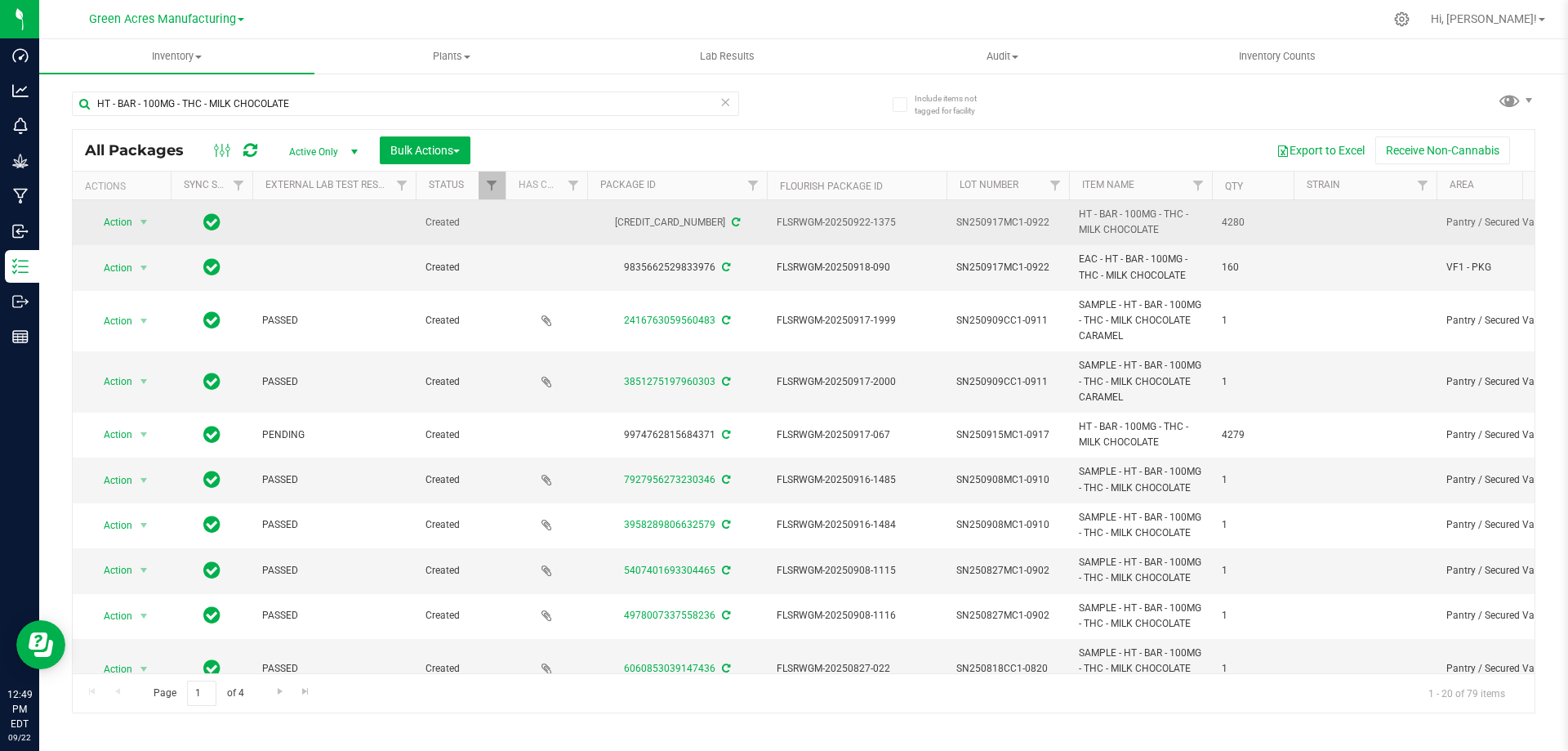
click at [1011, 226] on span "SN250917MC1-0922" at bounding box center [1007, 223] width 103 height 15
click at [1011, 225] on input "SN250917MC1-0922" at bounding box center [1004, 223] width 117 height 25
click at [1010, 225] on input "SN250917MC1-0922" at bounding box center [1004, 223] width 117 height 25
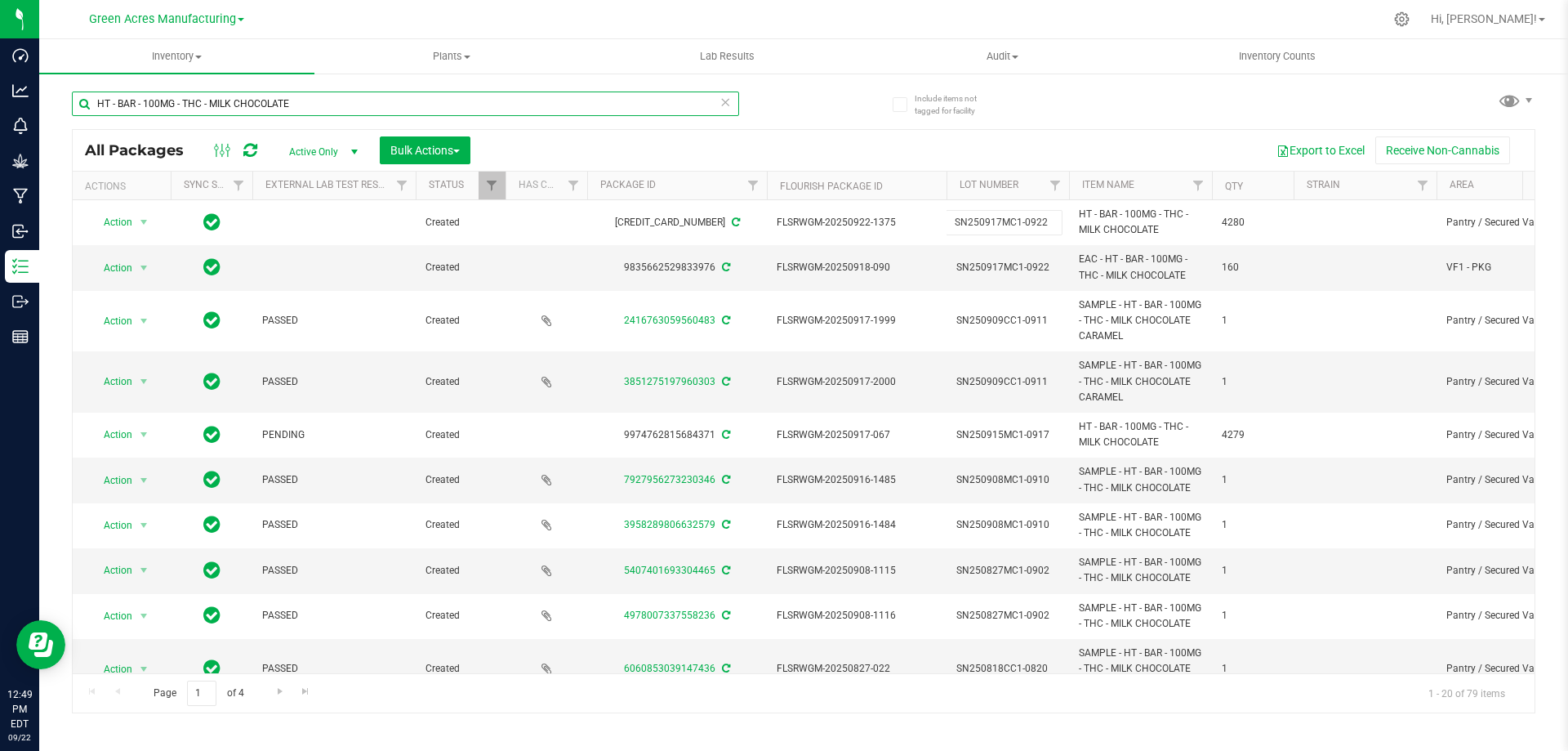
click at [321, 101] on input "HT - BAR - 100MG - THC - MILK CHOCOLATE" at bounding box center [405, 104] width 668 height 25
click at [322, 101] on input "HT - BAR - 100MG - THC - MILK CHOCOLATE" at bounding box center [405, 104] width 668 height 25
paste input "SN250917MC1-0922"
type input "SN250917MC1-0922"
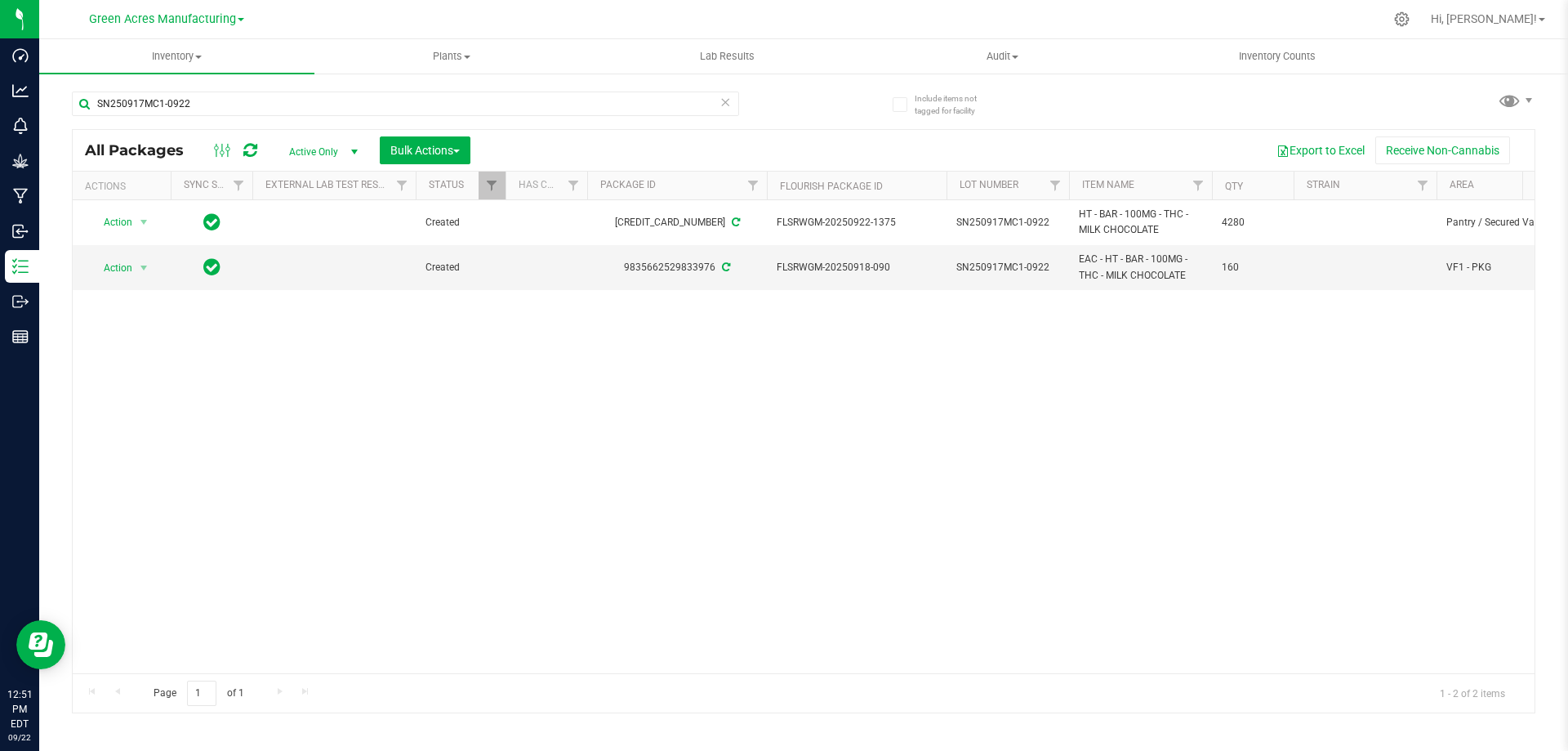
click at [1327, 610] on div "Action Action Adjust qty Create package Edit attributes Global inventory Locate…" at bounding box center [803, 437] width 1462 height 474
click at [118, 266] on span "Action" at bounding box center [110, 268] width 44 height 23
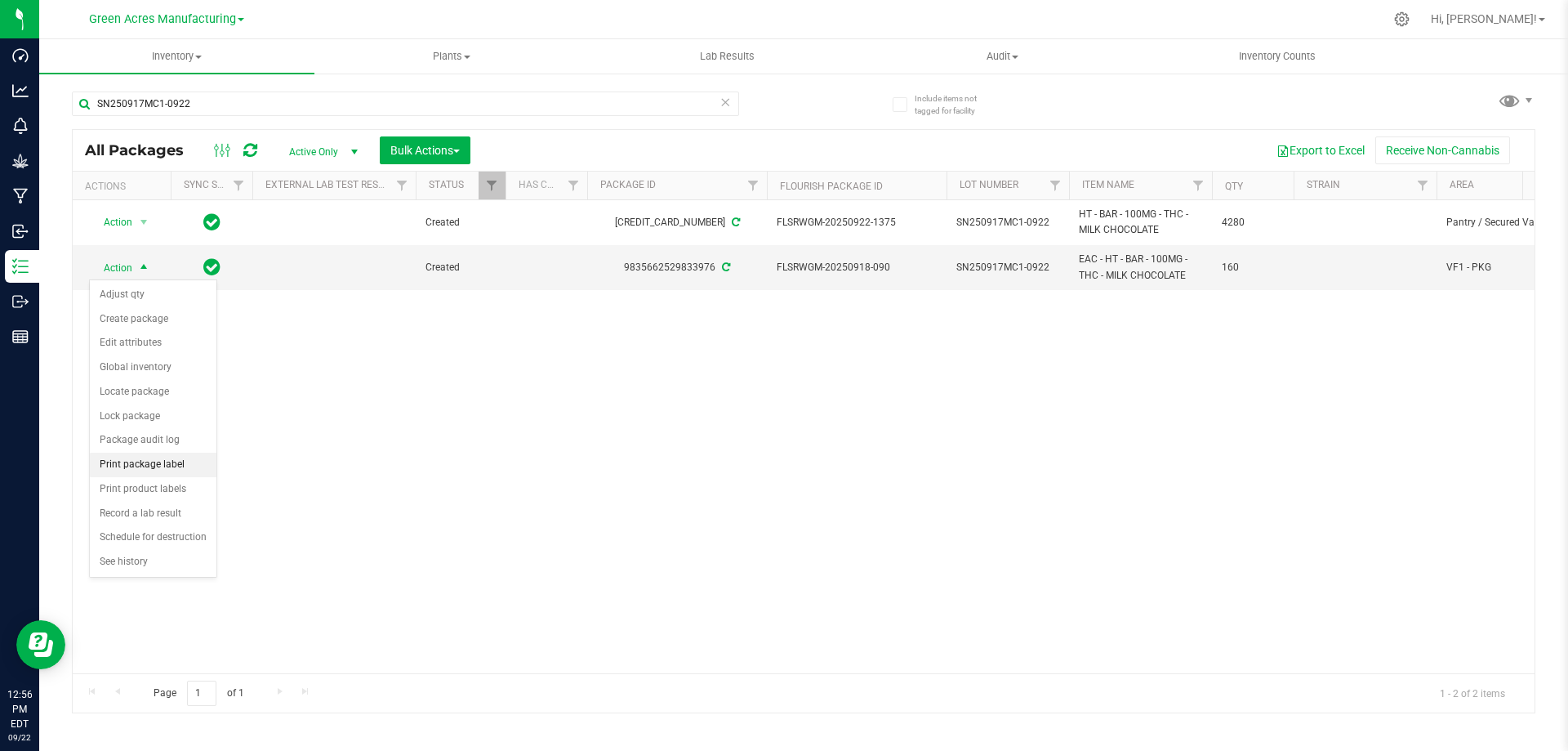
click at [182, 471] on li "Print package label" at bounding box center [153, 465] width 126 height 25
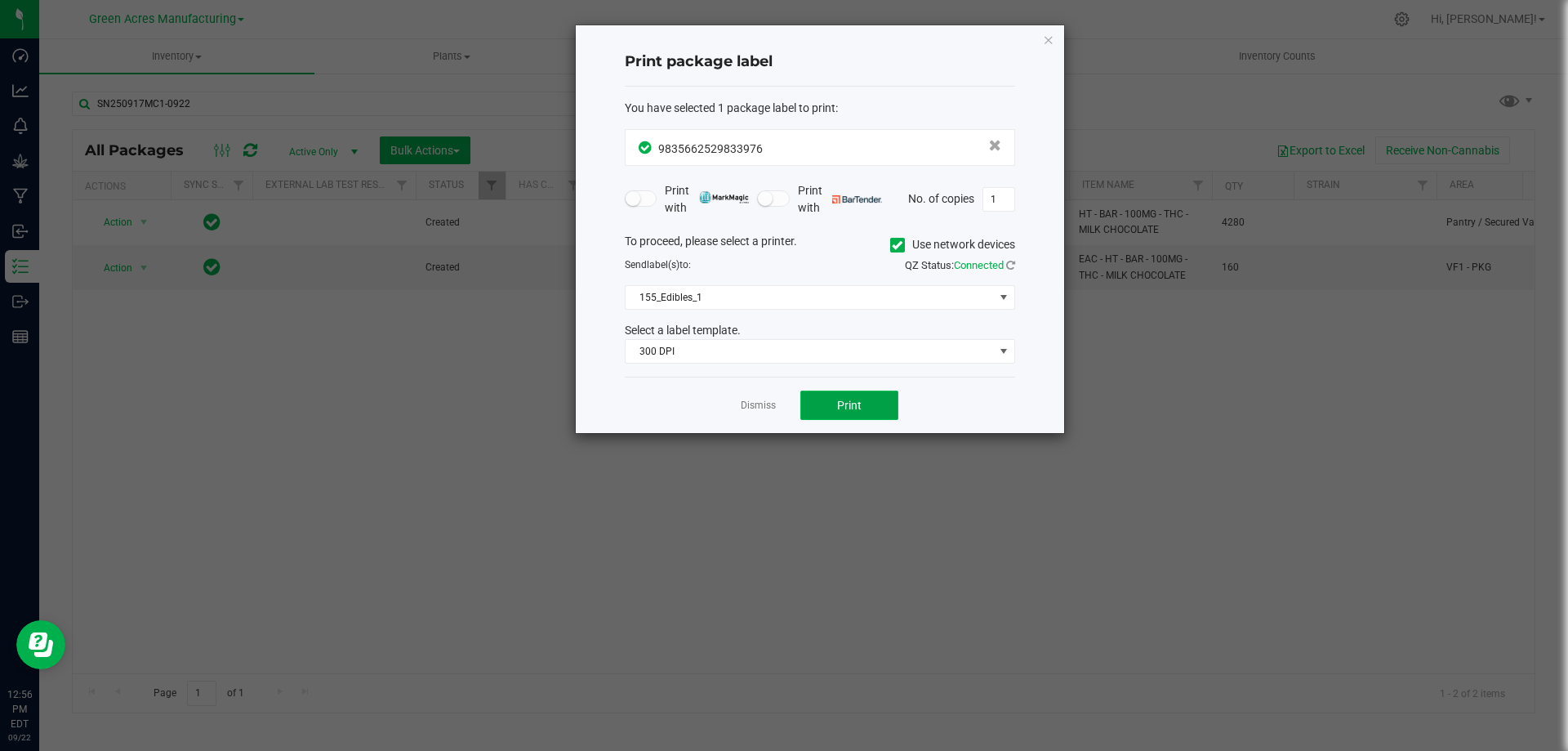
click at [850, 405] on span "Print" at bounding box center [850, 406] width 25 height 13
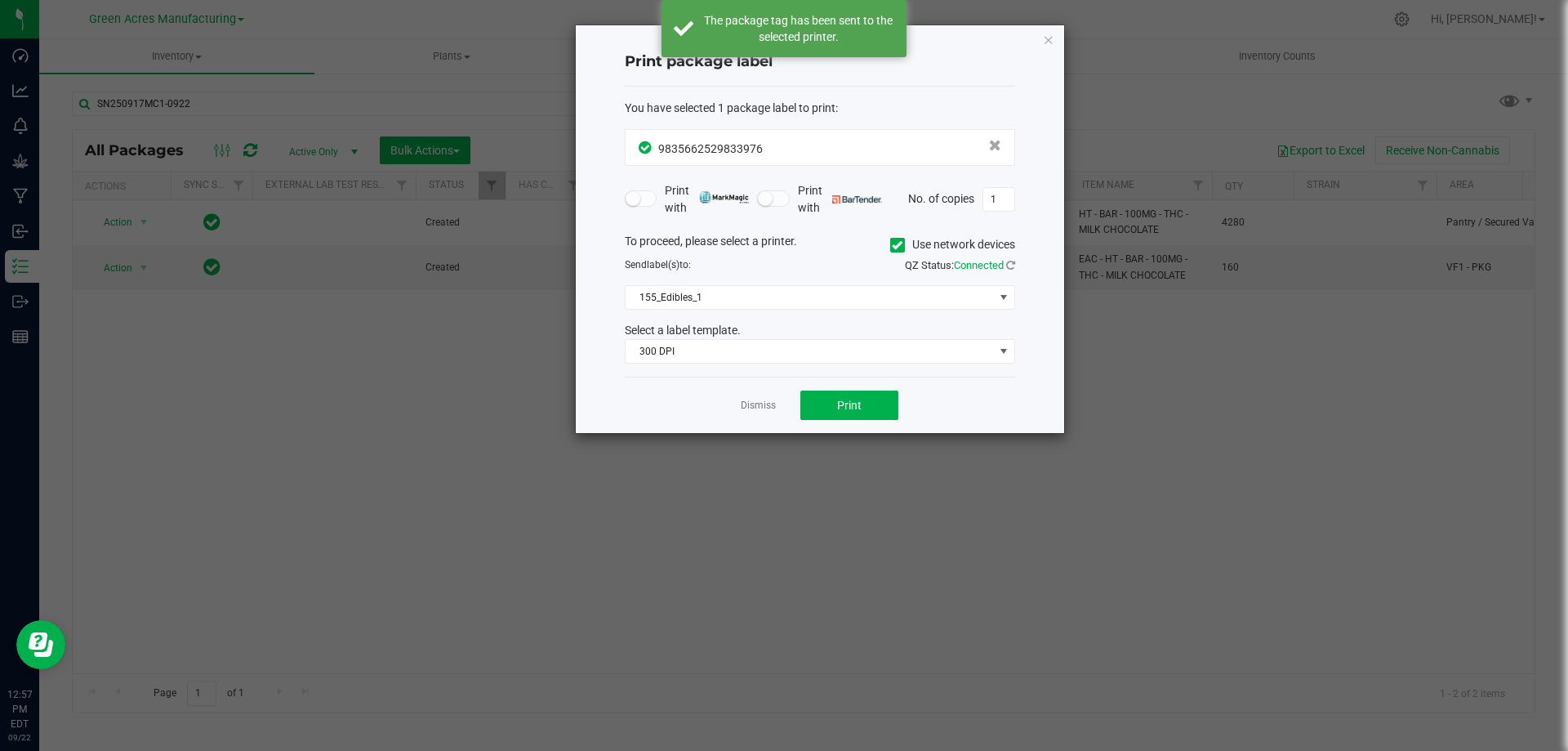
drag, startPoint x: 755, startPoint y: 402, endPoint x: 781, endPoint y: 96, distance: 307.1
click at [755, 400] on link "Dismiss" at bounding box center [758, 406] width 35 height 14
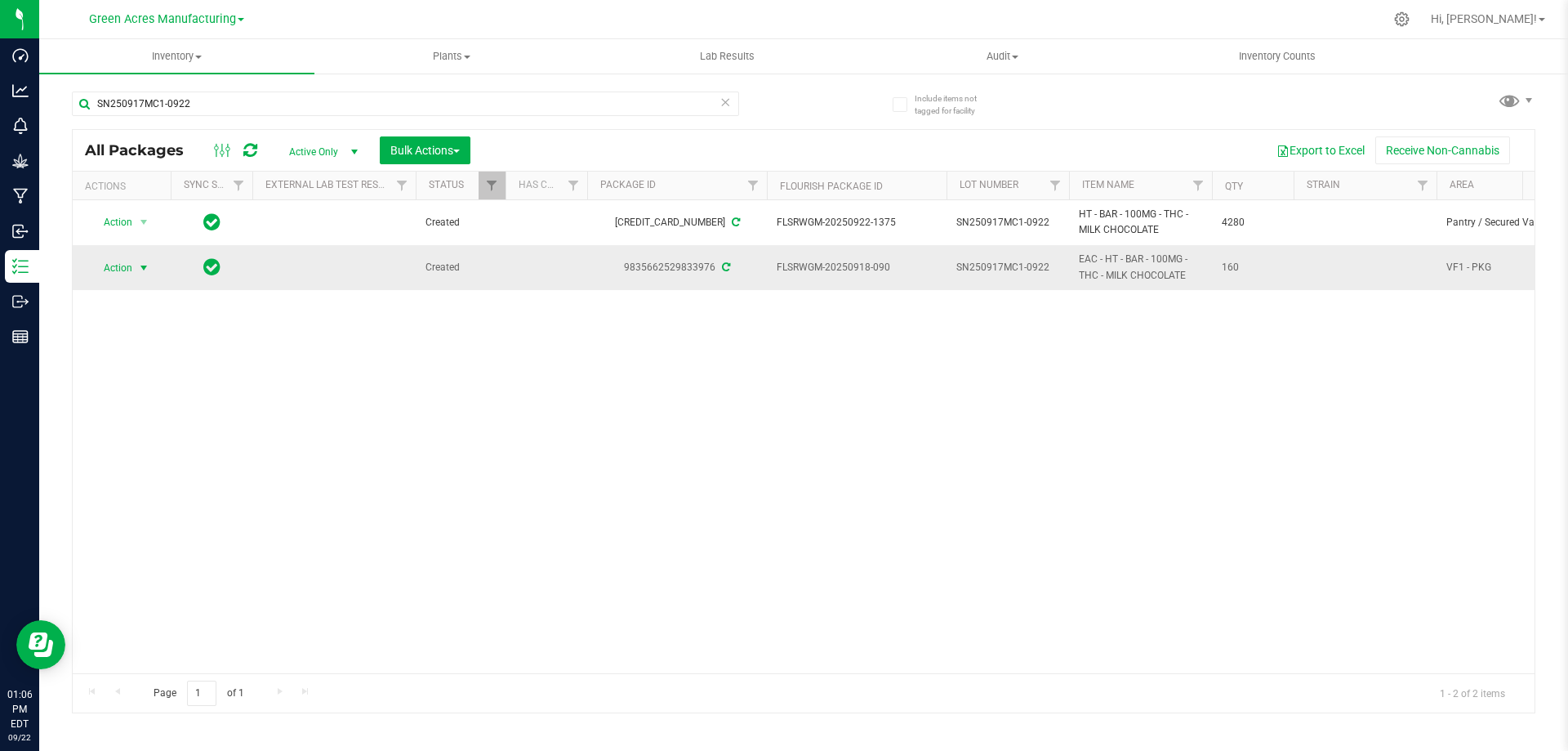
click at [114, 272] on span "Action" at bounding box center [110, 268] width 44 height 23
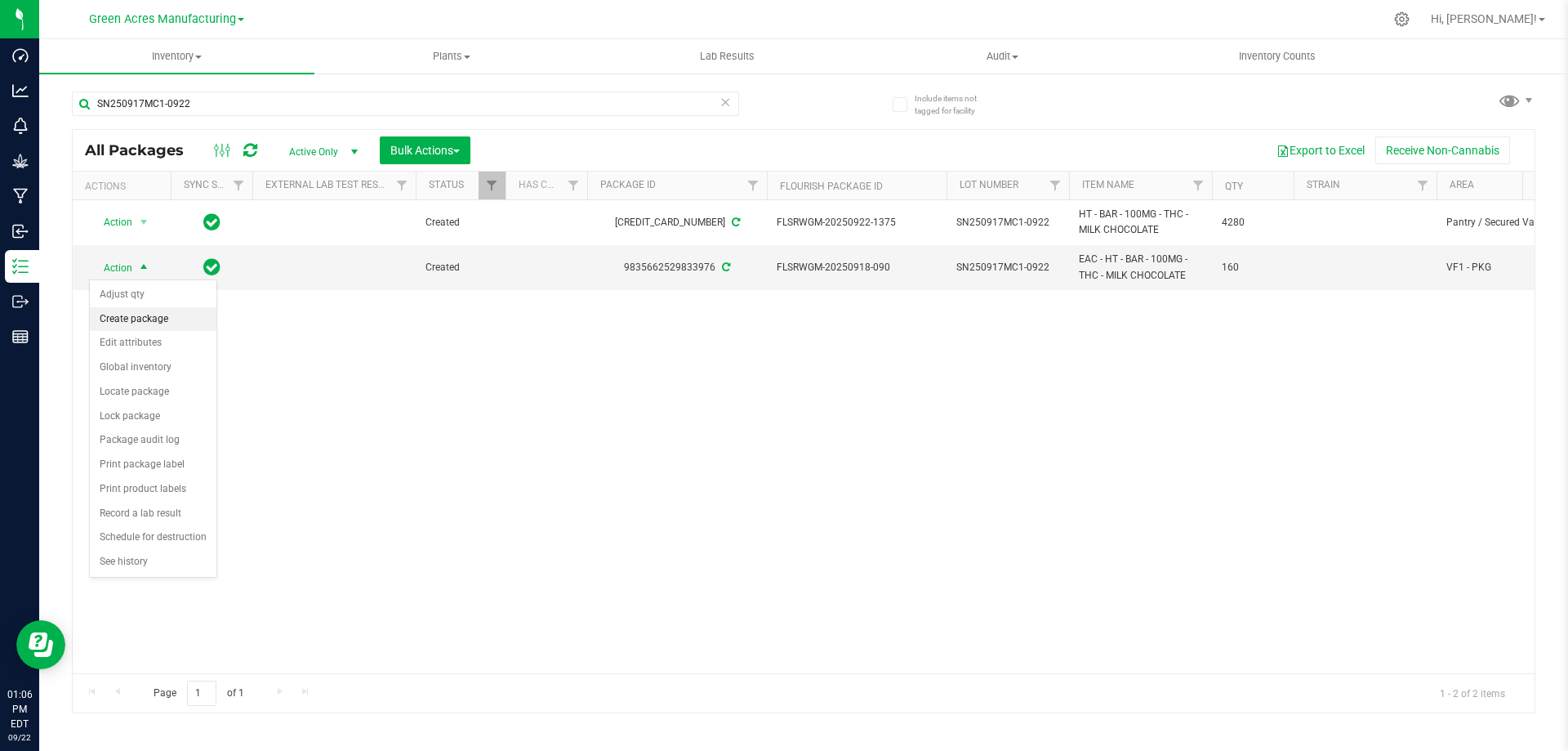
click at [137, 321] on li "Create package" at bounding box center [153, 320] width 126 height 25
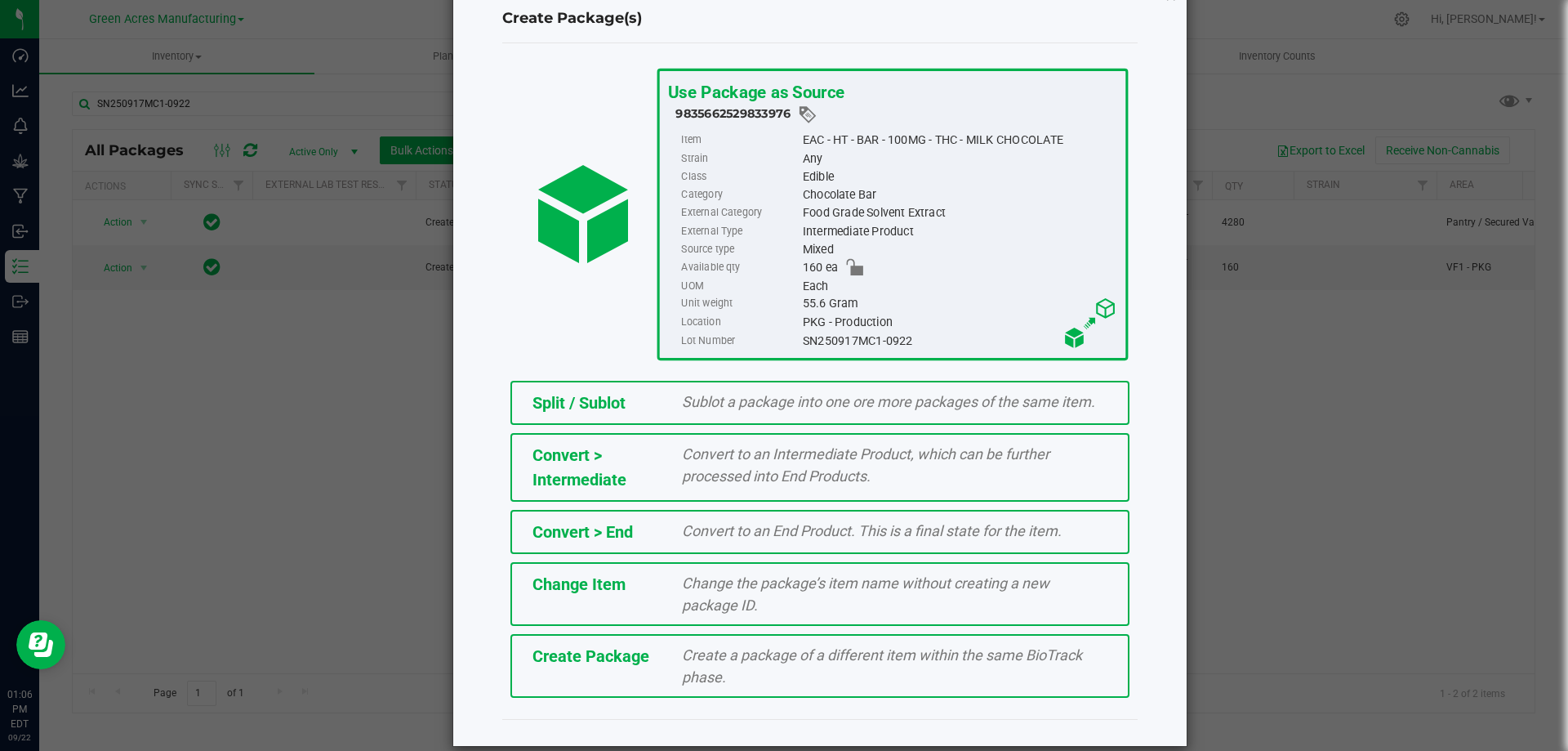
scroll to position [64, 0]
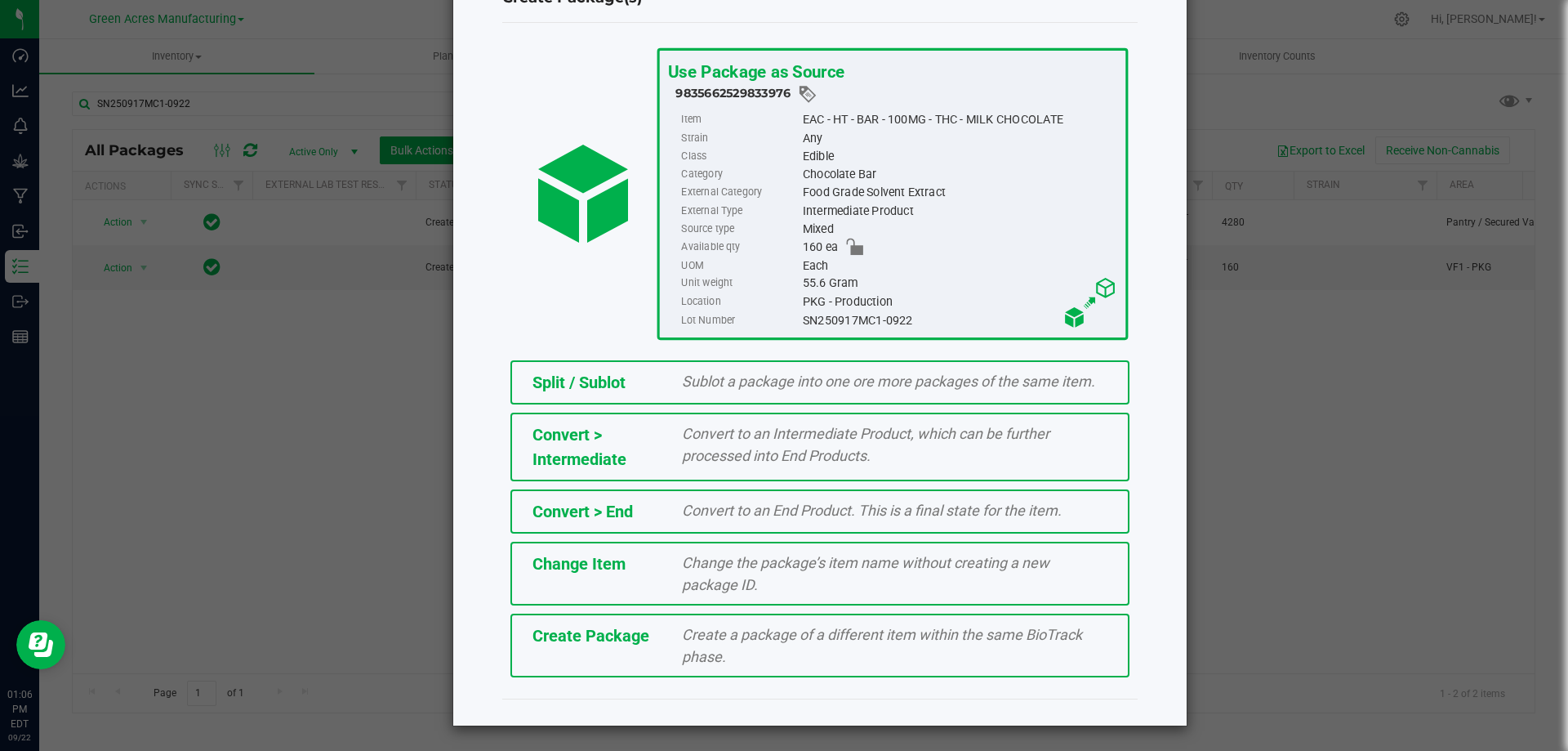
click at [710, 650] on span "Create a package of a different item within the same BioTrack phase." at bounding box center [882, 646] width 400 height 40
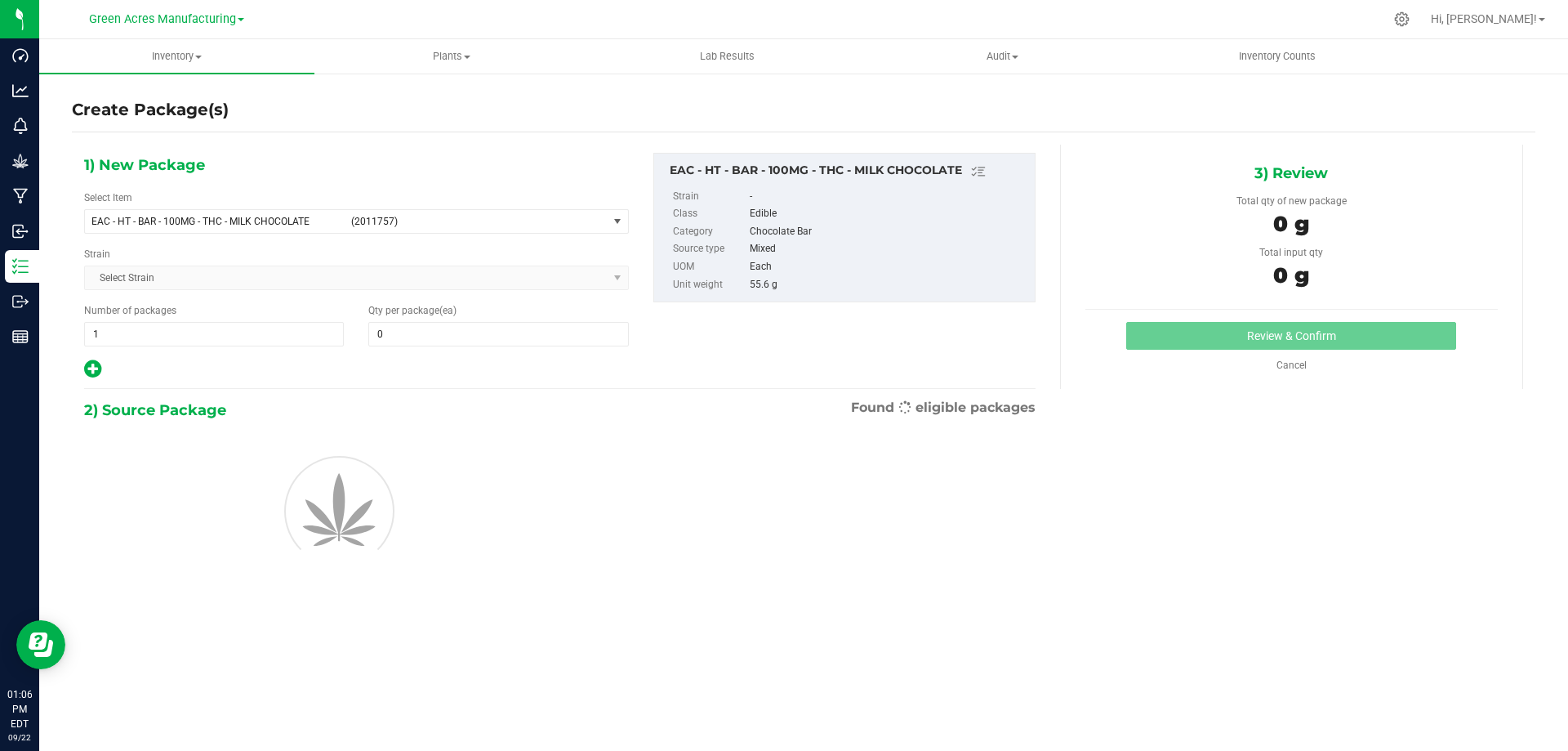
type input "0"
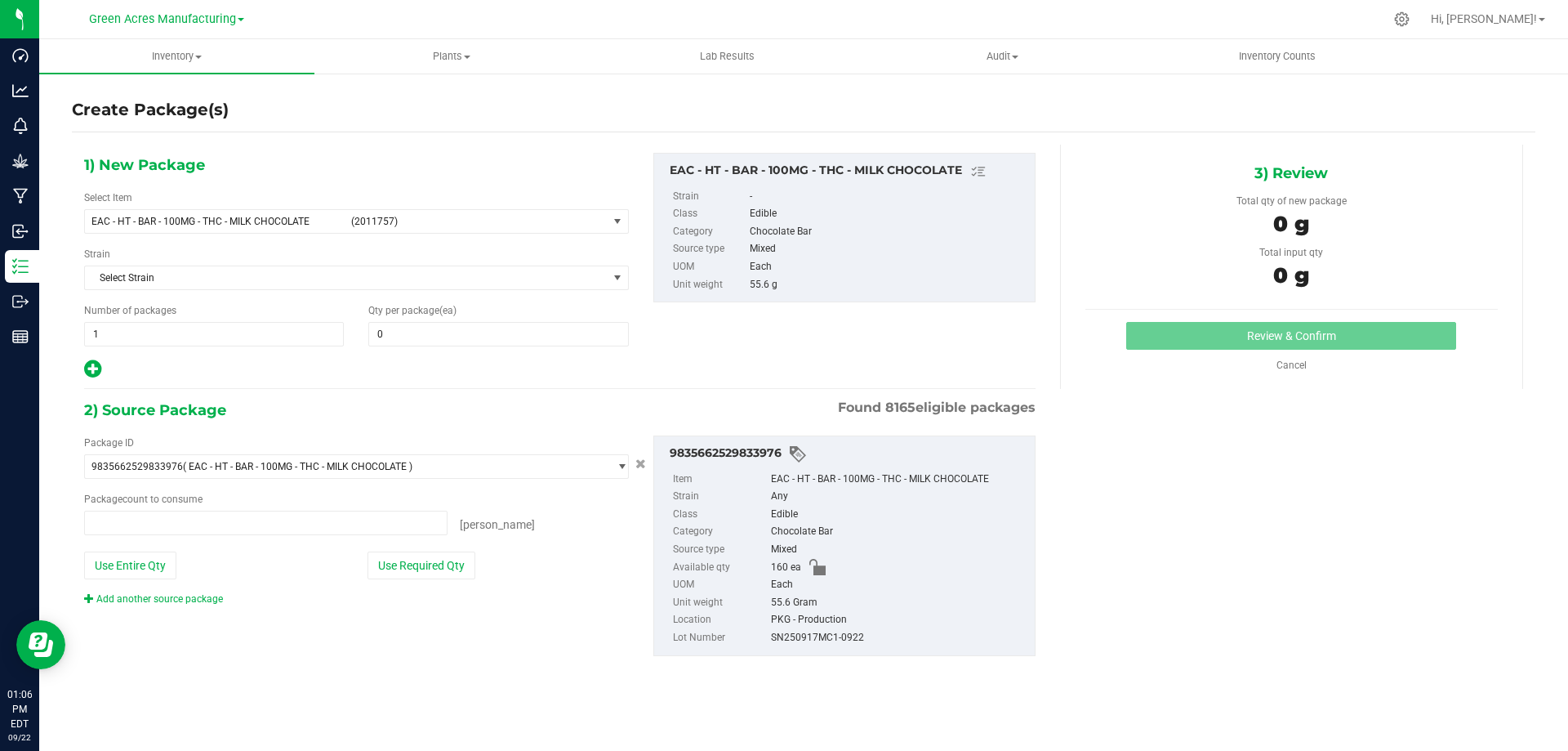
type input "0 ea"
click at [355, 225] on span "(2011757)" at bounding box center [475, 222] width 250 height 11
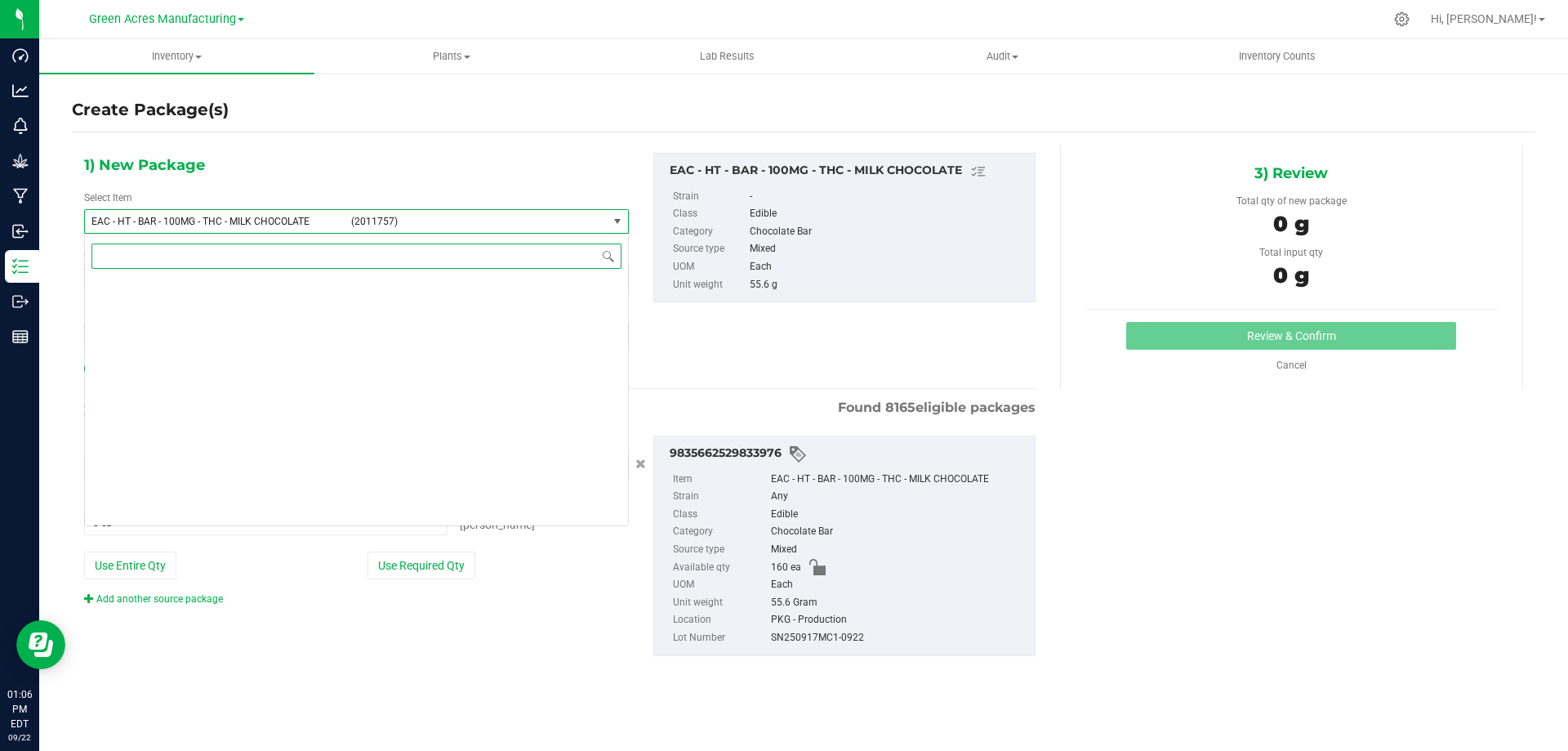
scroll to position [8398, 0]
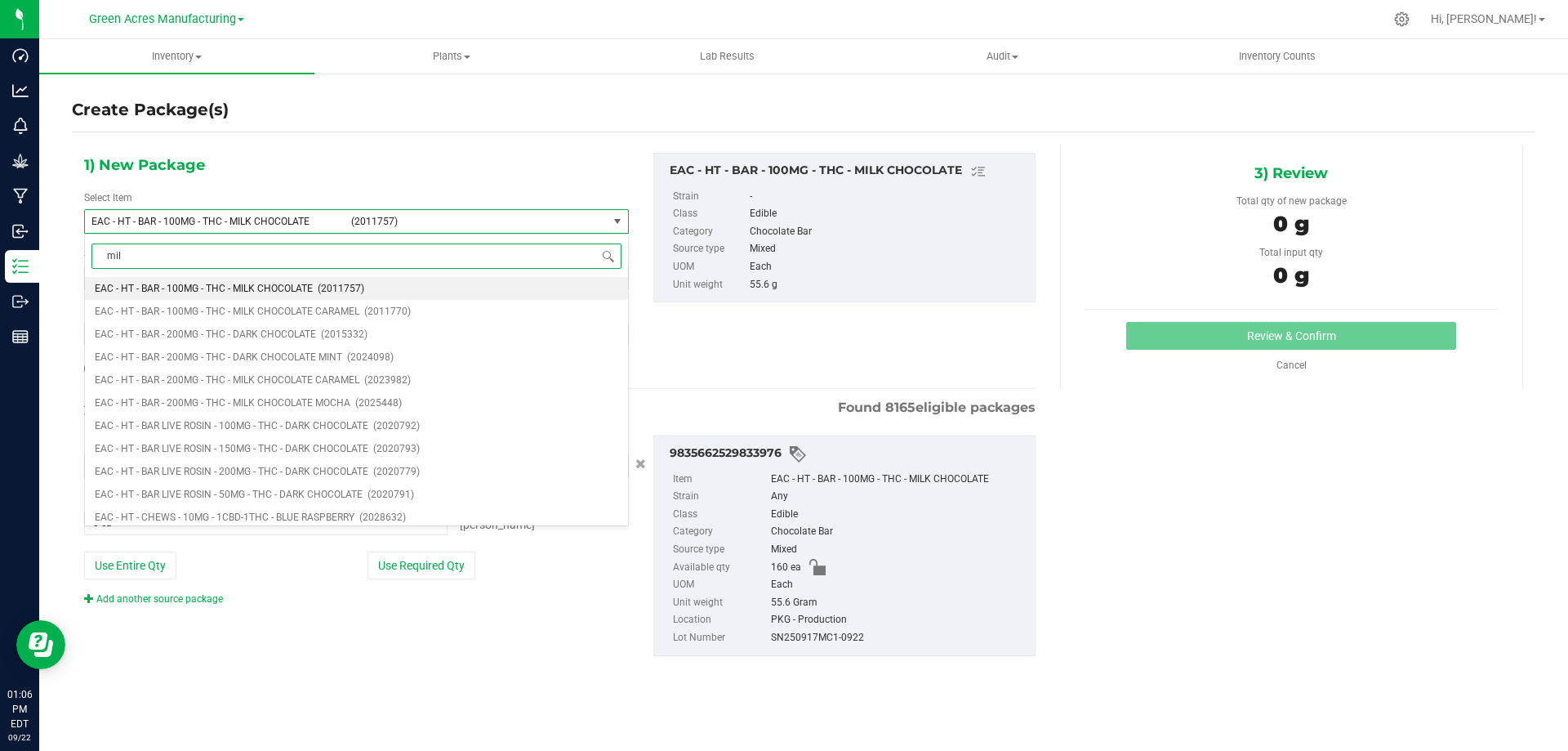
type input "milk"
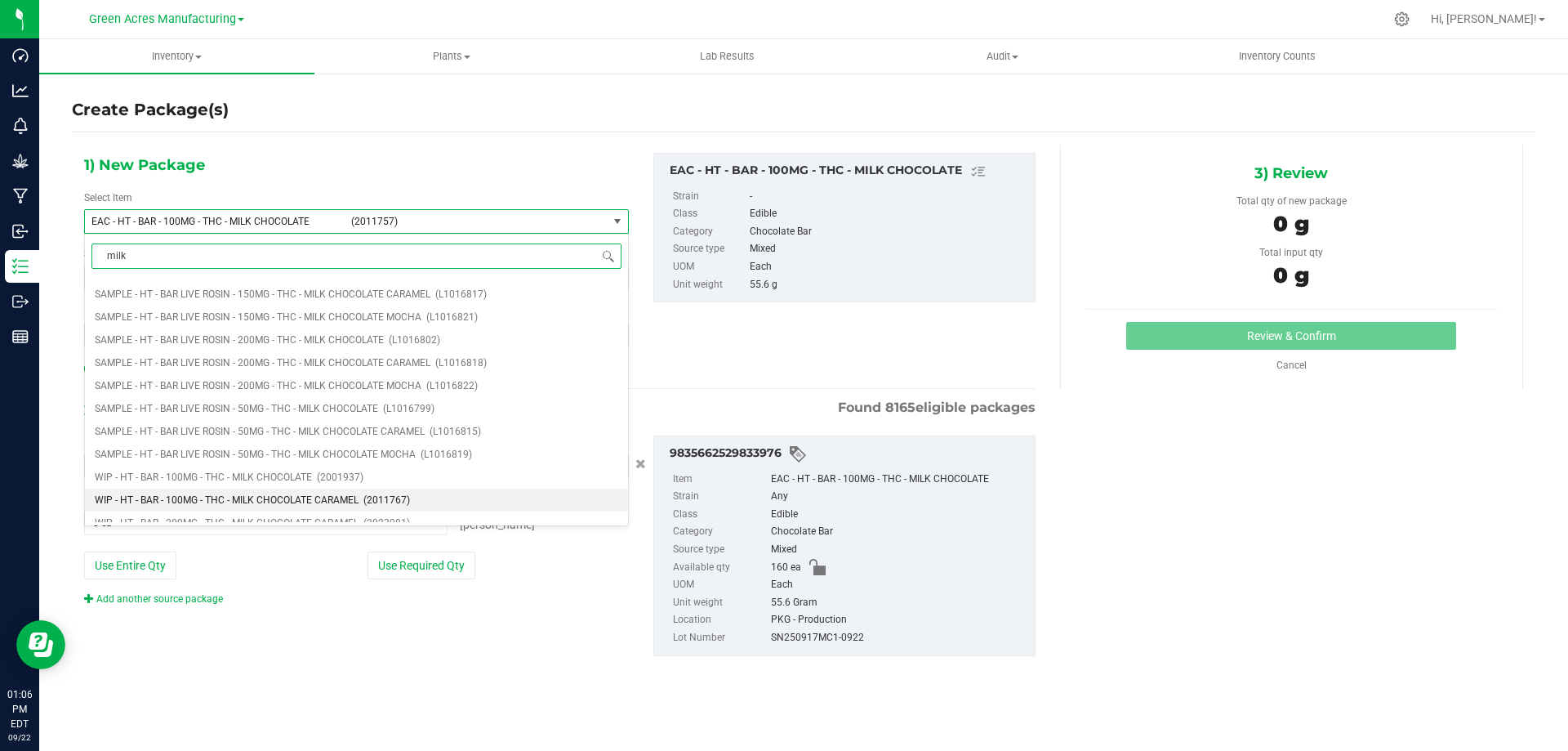
scroll to position [1310, 0]
click at [404, 485] on span "(2023252)" at bounding box center [401, 488] width 46 height 11
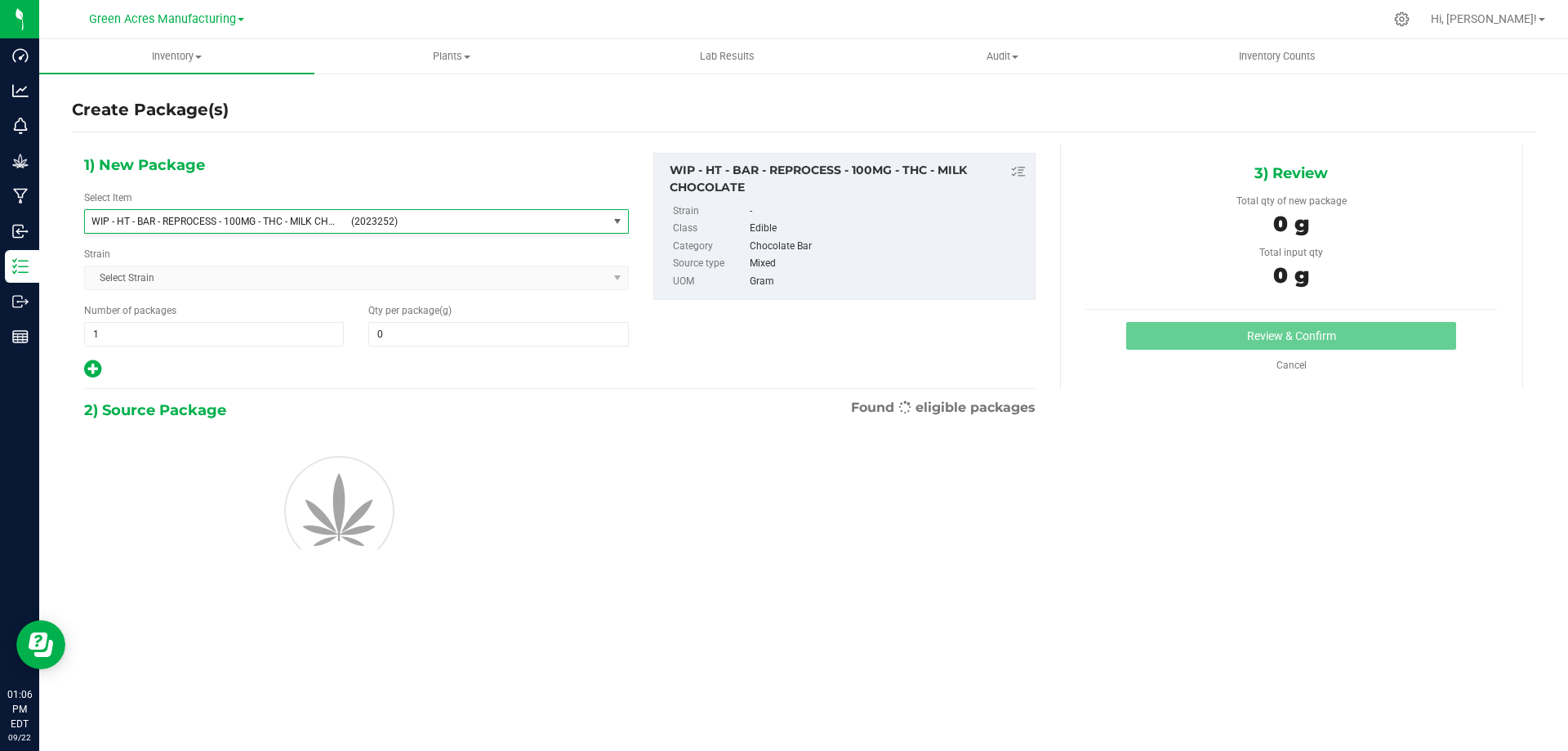
type input "0.0000"
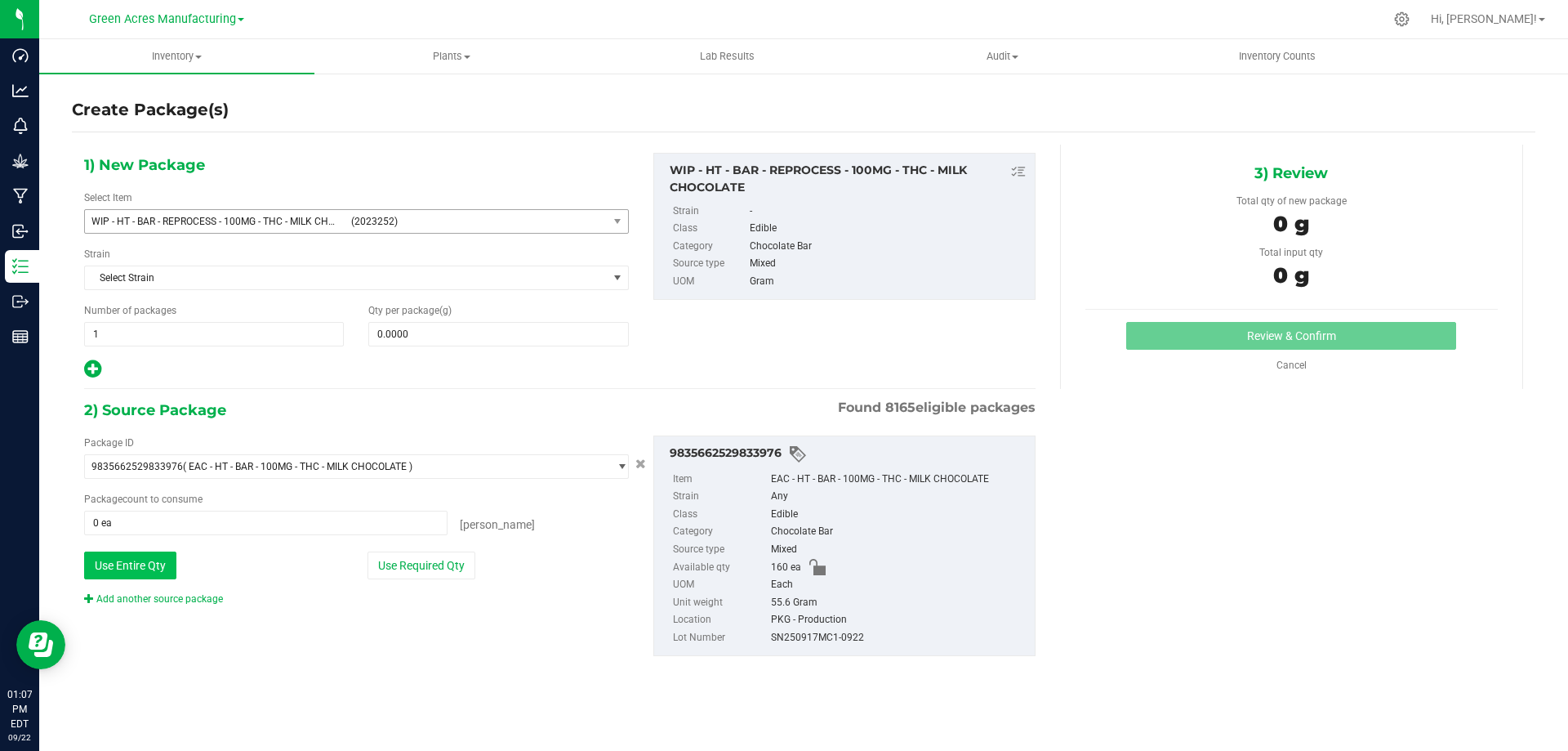
click at [125, 566] on button "Use Entire Qty" at bounding box center [130, 565] width 92 height 27
type input "160 ea"
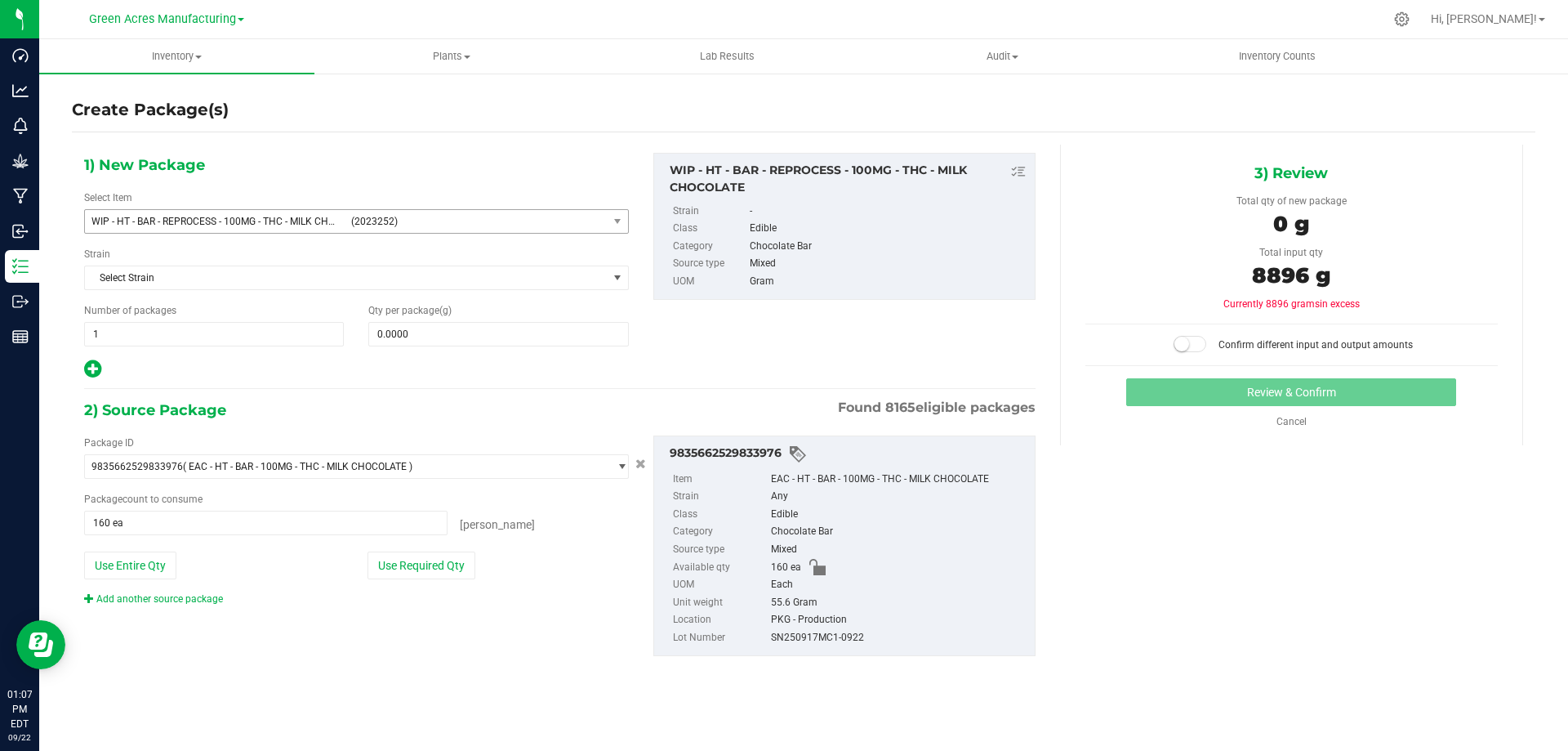
drag, startPoint x: 1308, startPoint y: 274, endPoint x: 1240, endPoint y: 274, distance: 68.0
click at [1240, 274] on div "8896 g" at bounding box center [1291, 277] width 412 height 37
copy span "8896"
click at [497, 337] on span at bounding box center [498, 334] width 259 height 25
paste input "8896"
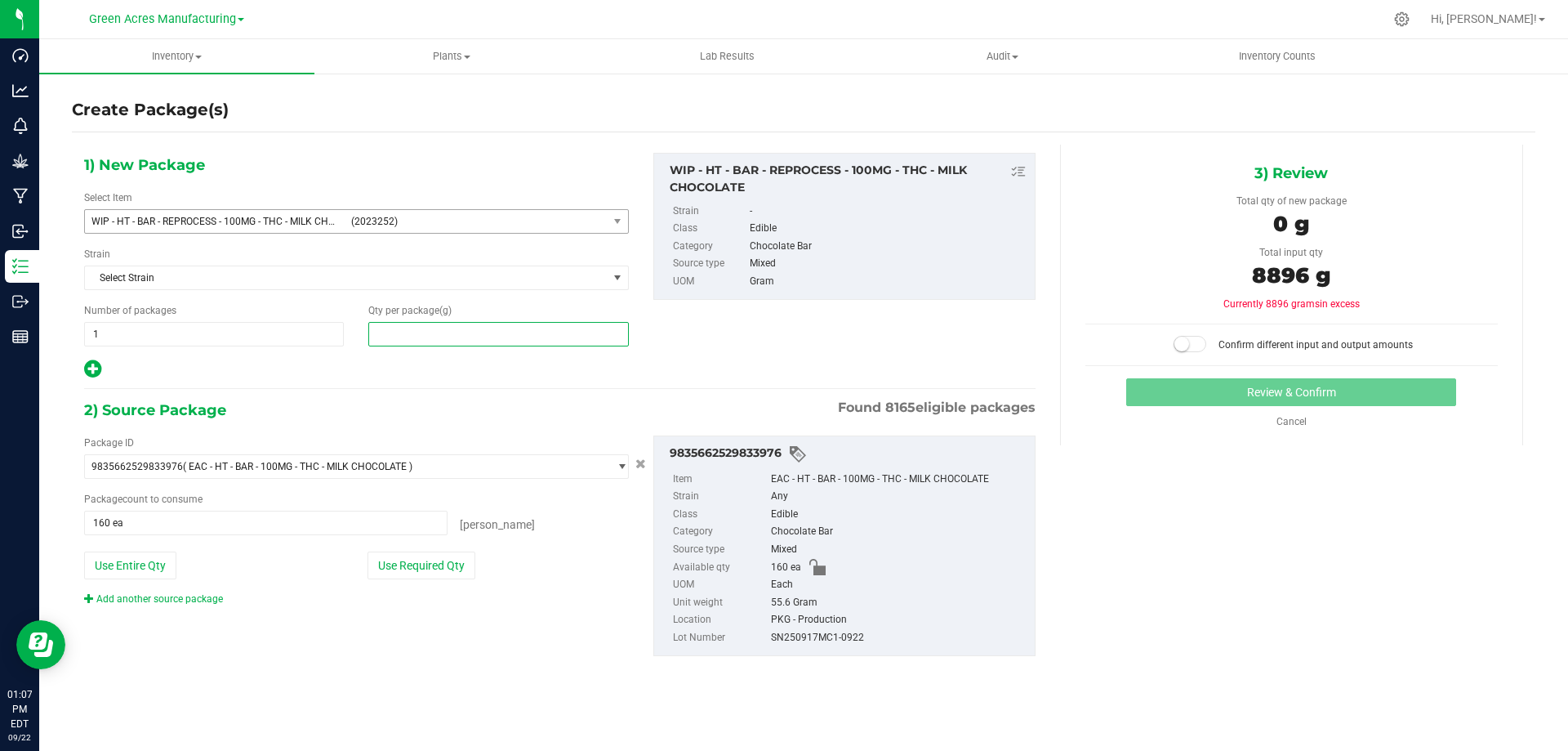
type input "8896"
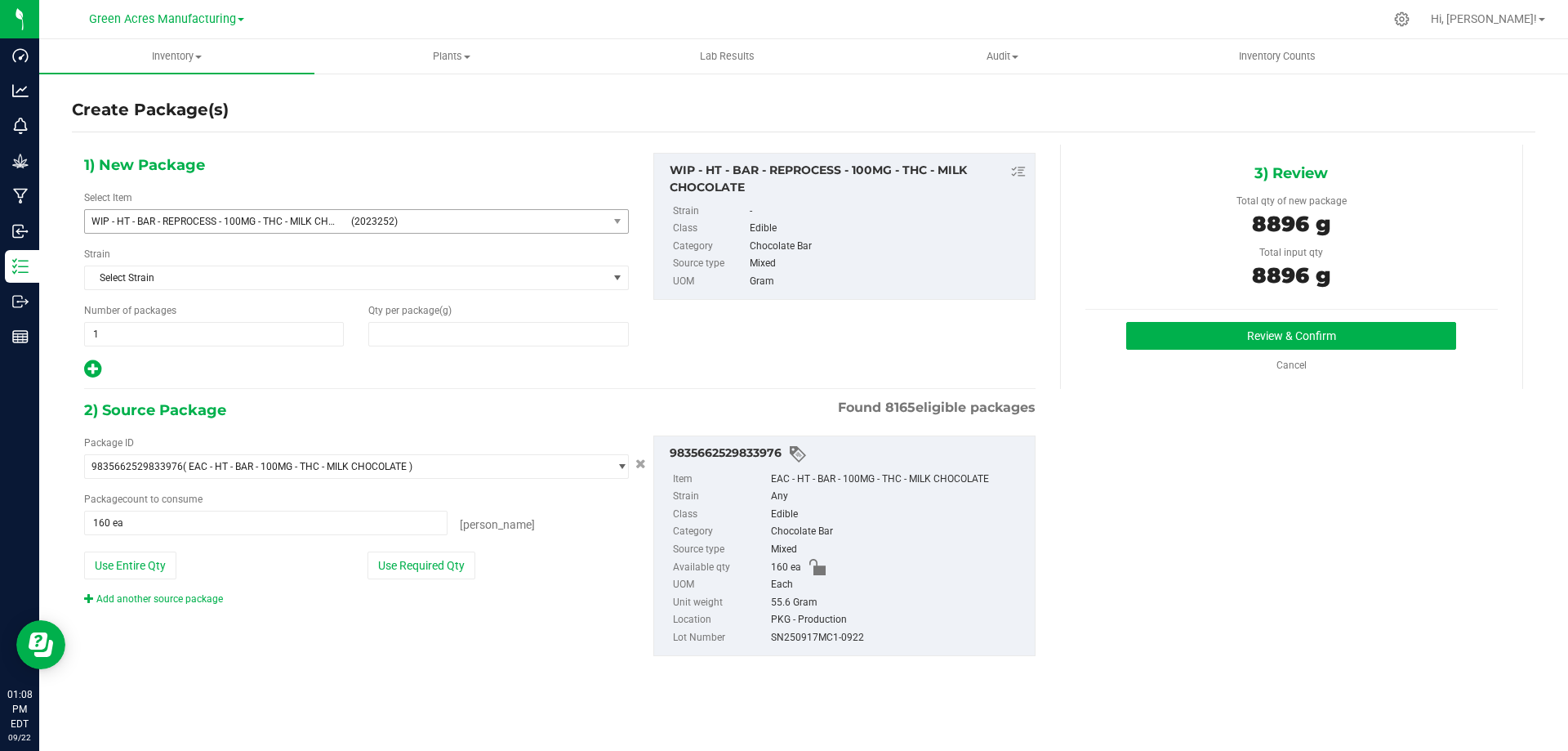
type input "8,896.0000"
click at [1274, 340] on button "Review & Confirm" at bounding box center [1292, 335] width 330 height 27
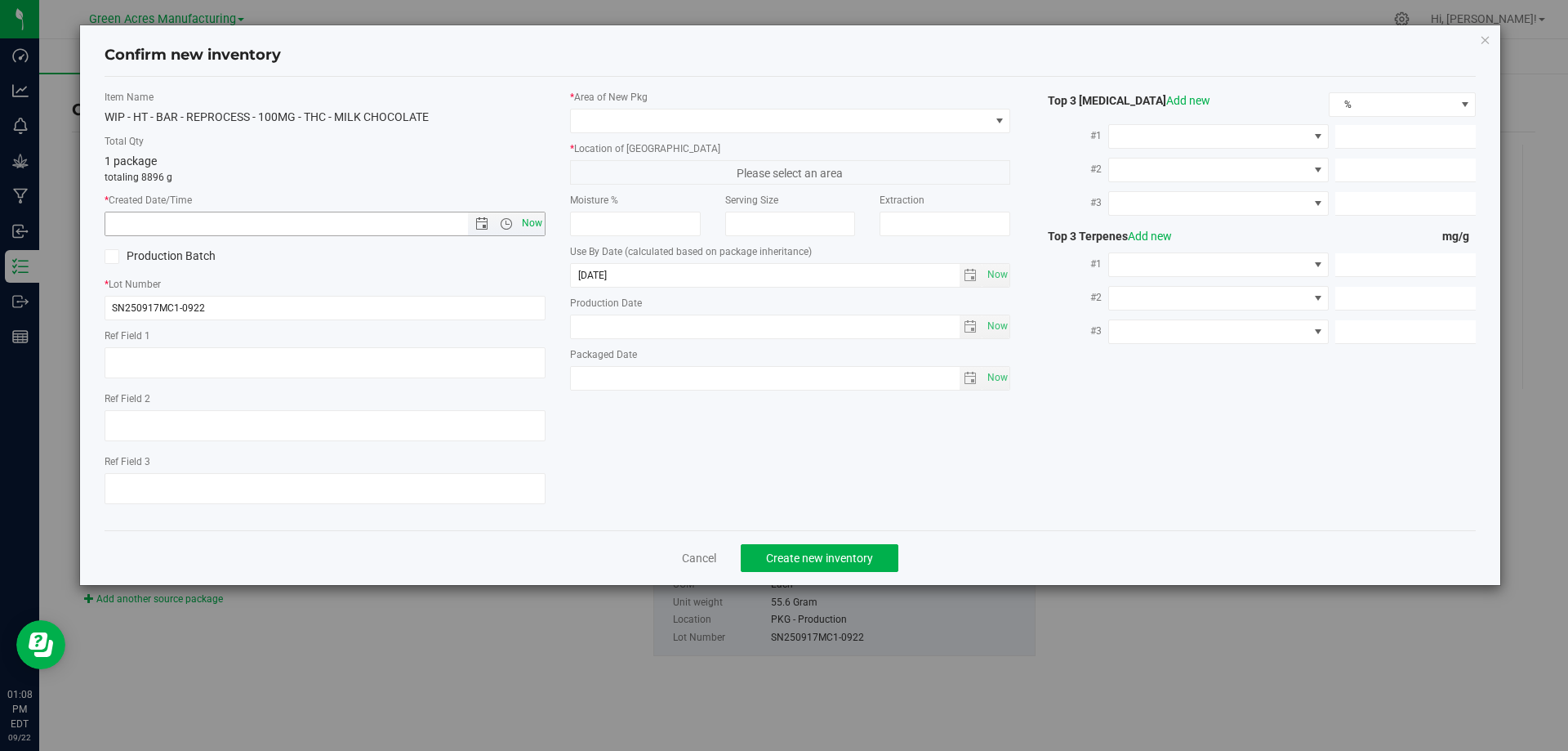
click at [522, 222] on span "Now" at bounding box center [531, 223] width 27 height 24
type input "9/22/2025 1:08 PM"
click at [670, 112] on span at bounding box center [780, 121] width 419 height 23
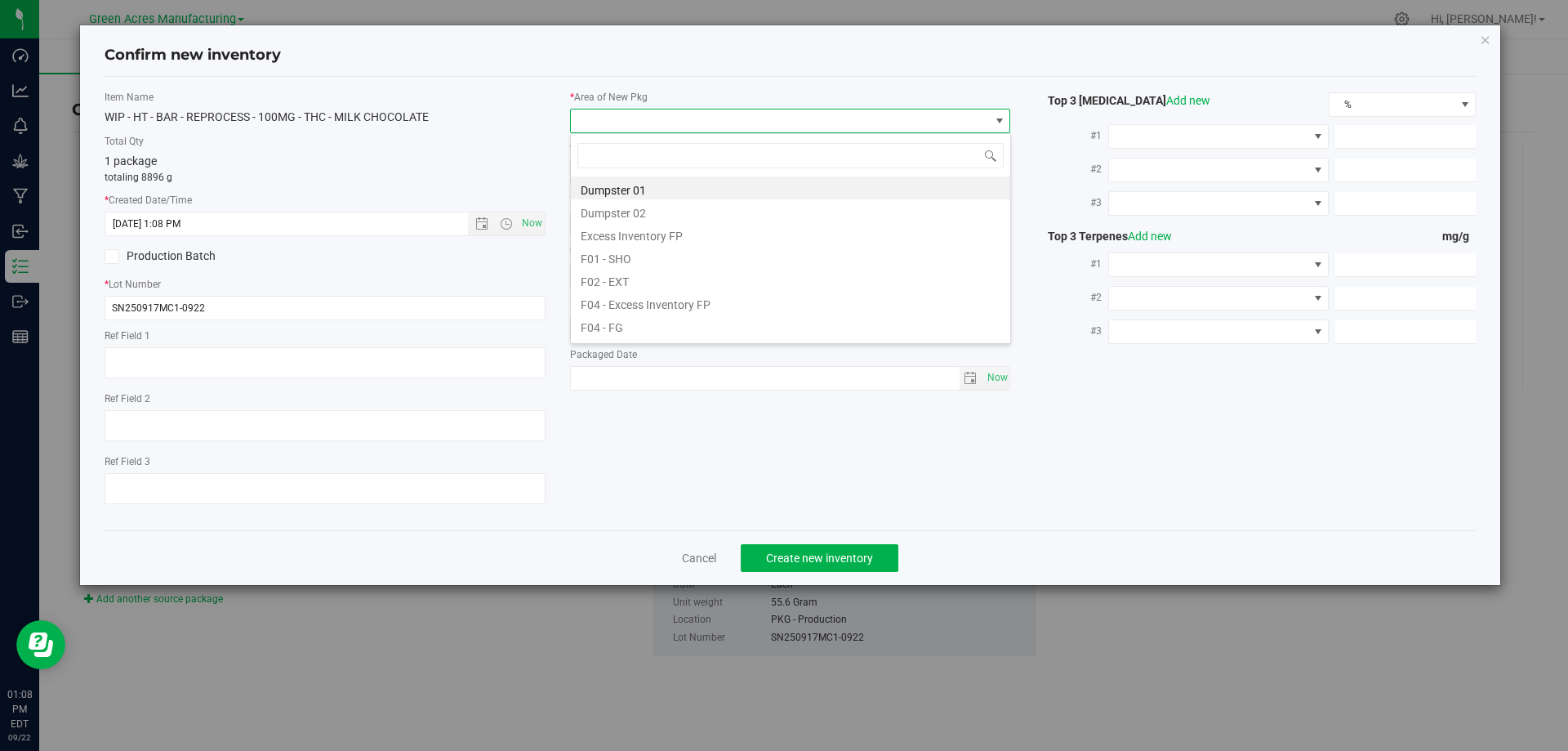
scroll to position [25, 441]
type input "k"
click at [661, 213] on li "VF1 - KITCHEN" at bounding box center [790, 210] width 439 height 23
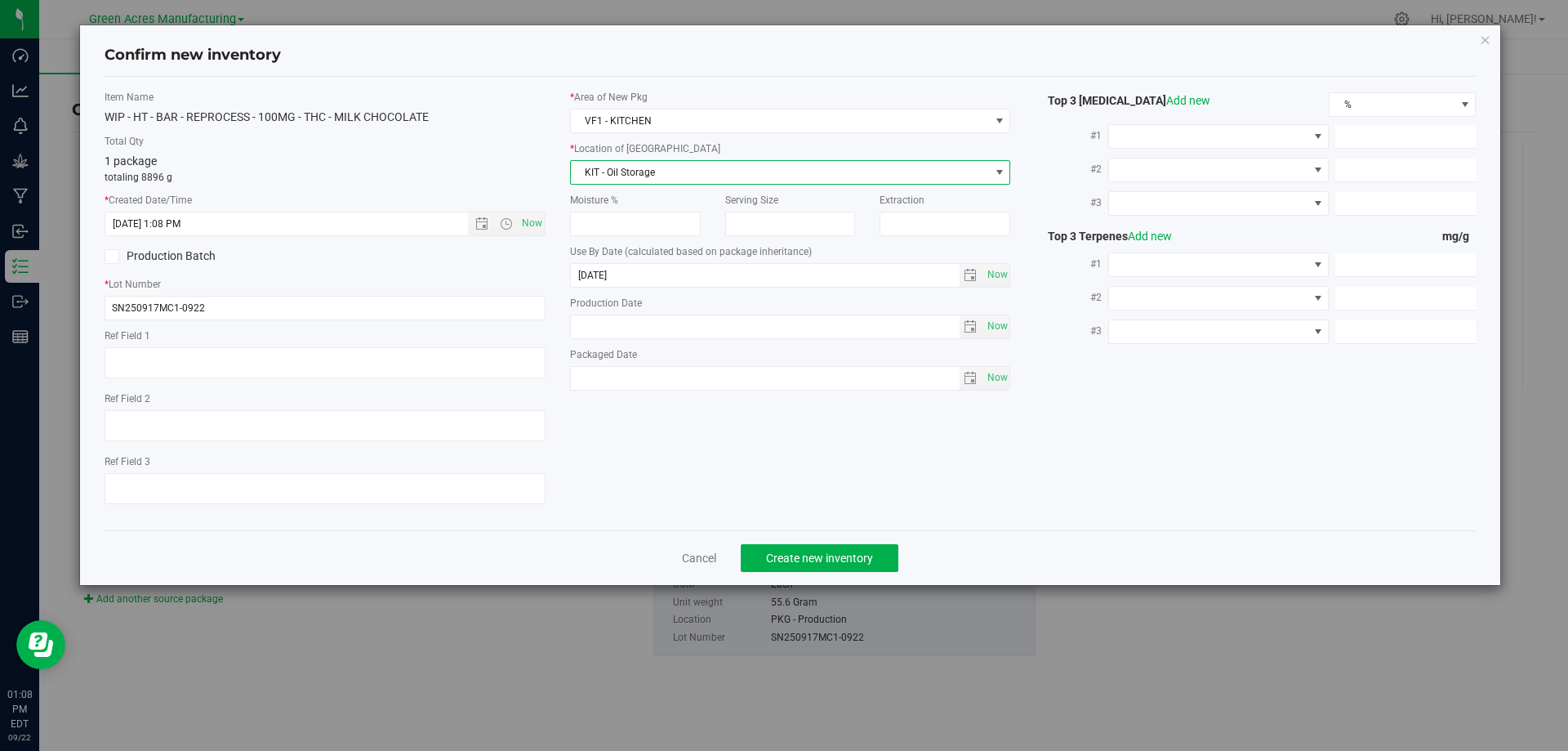
click at [671, 173] on span "KIT - Oil Storage" at bounding box center [780, 173] width 419 height 23
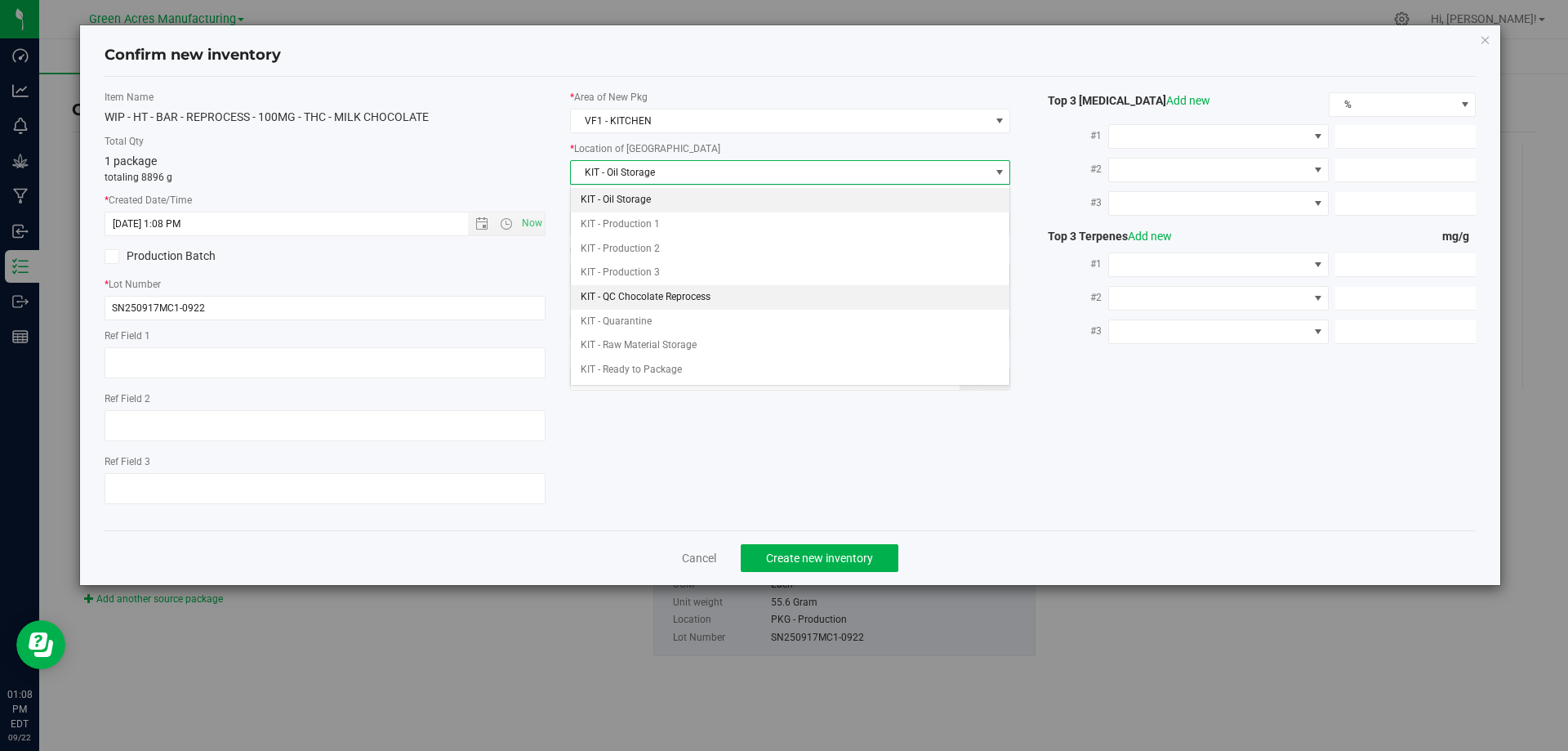
click at [701, 296] on li "KIT - QC Chocolate Reprocess" at bounding box center [790, 297] width 439 height 25
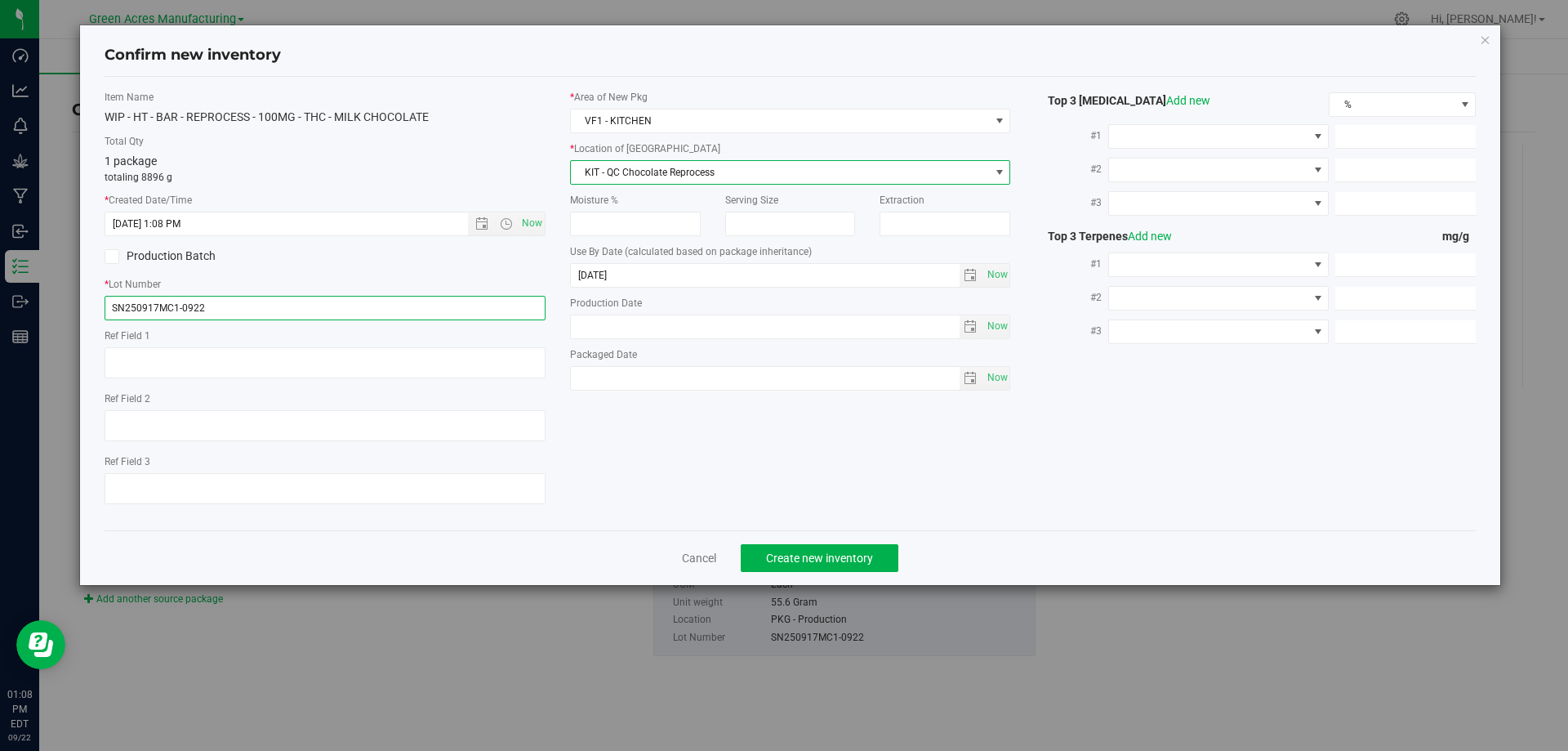
click at [217, 310] on input "SN250917MC1-0922" at bounding box center [325, 309] width 441 height 25
click at [121, 308] on input "SN250917MC1" at bounding box center [325, 309] width 441 height 25
click at [116, 308] on input "N250917MC1" at bounding box center [325, 309] width 441 height 25
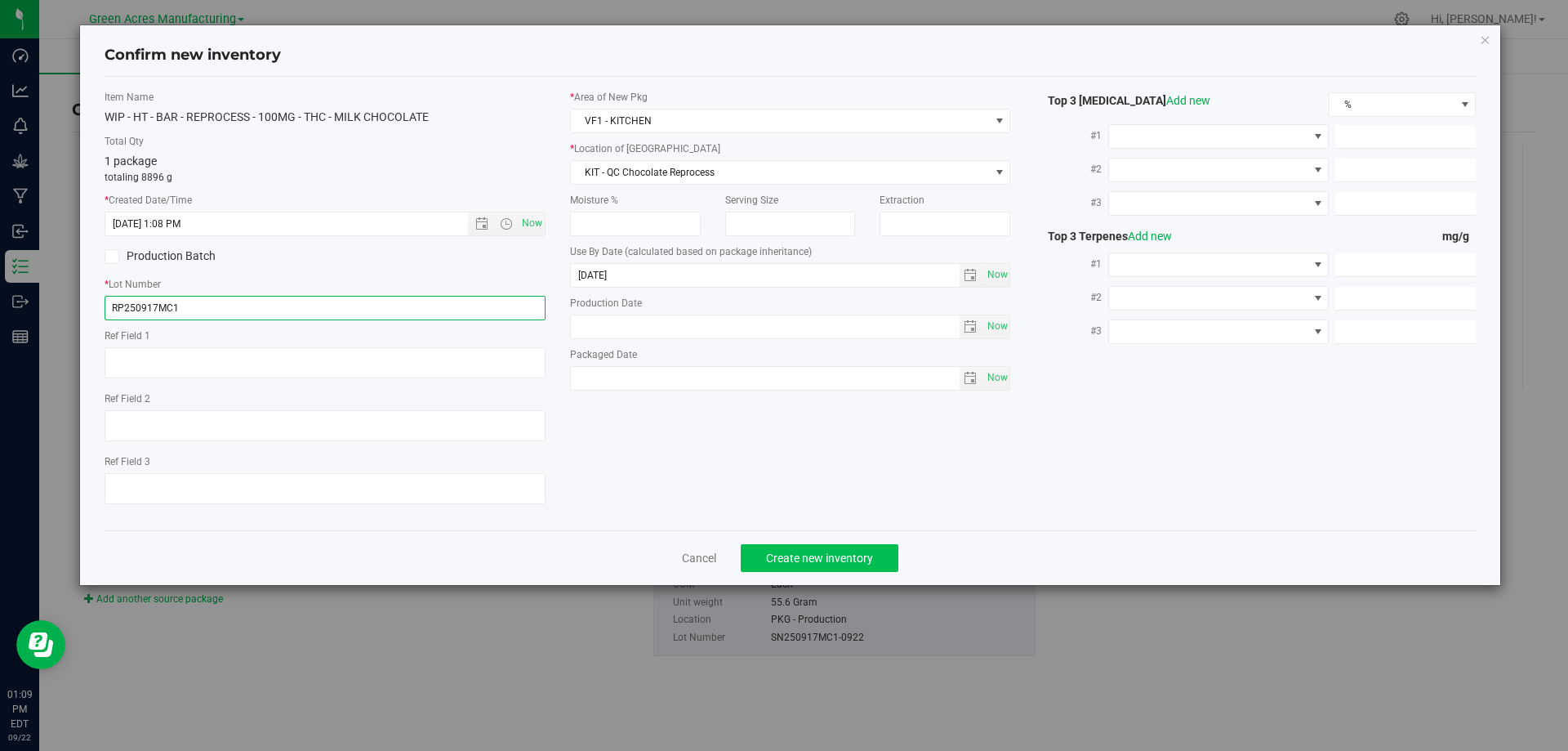
type input "RP250917MC1"
click at [864, 560] on span "Create new inventory" at bounding box center [819, 559] width 107 height 13
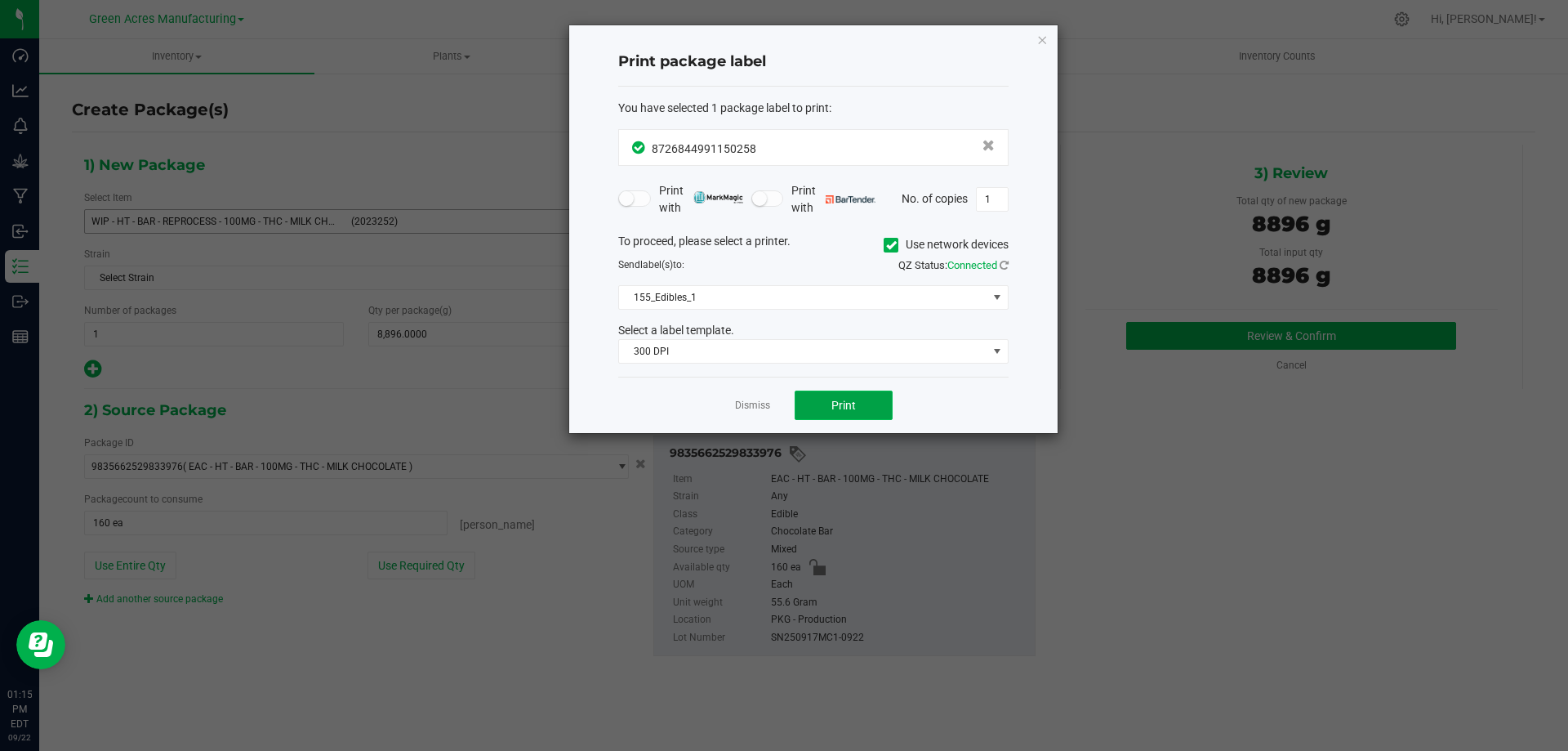
click at [840, 409] on span "Print" at bounding box center [844, 406] width 25 height 13
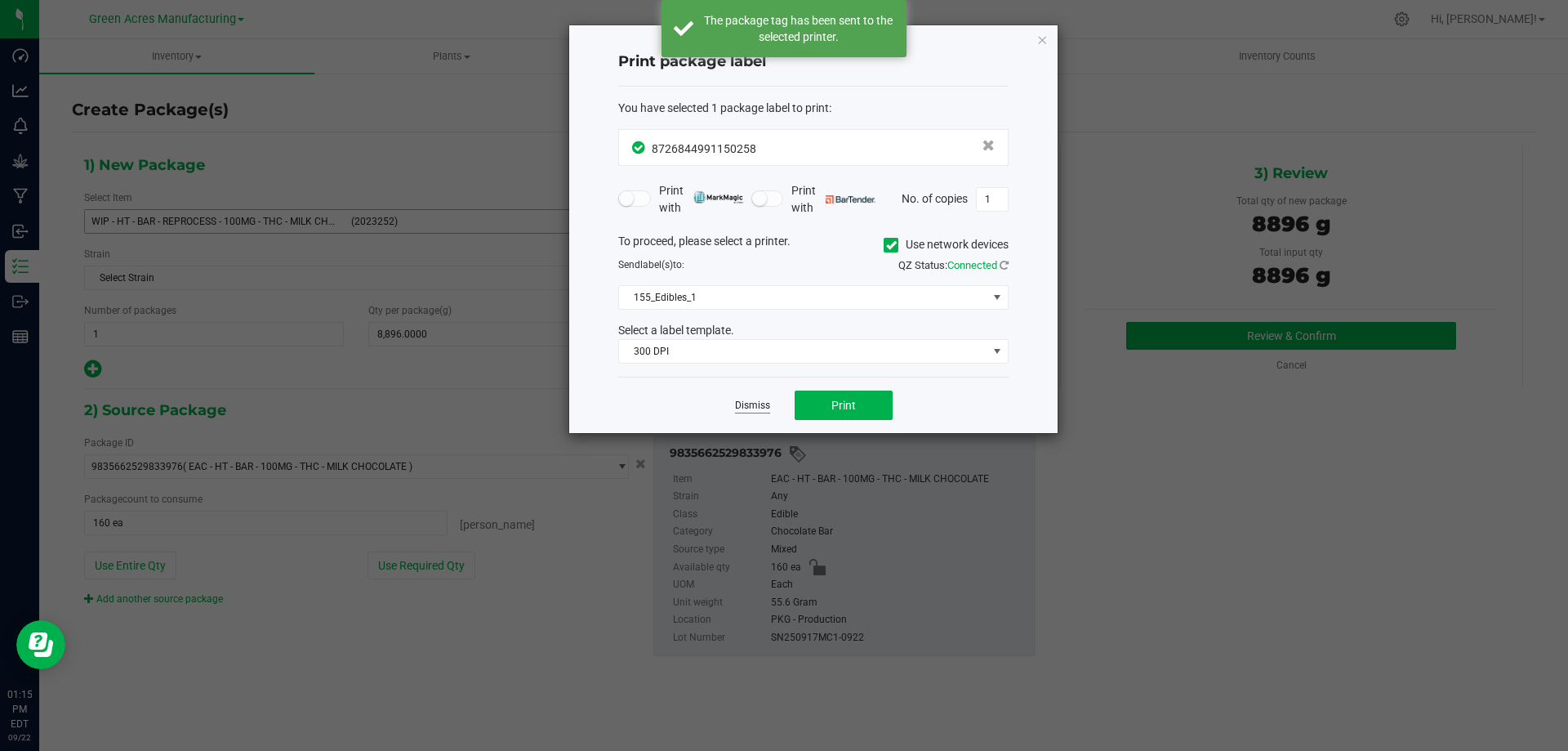
click at [760, 402] on link "Dismiss" at bounding box center [752, 406] width 35 height 14
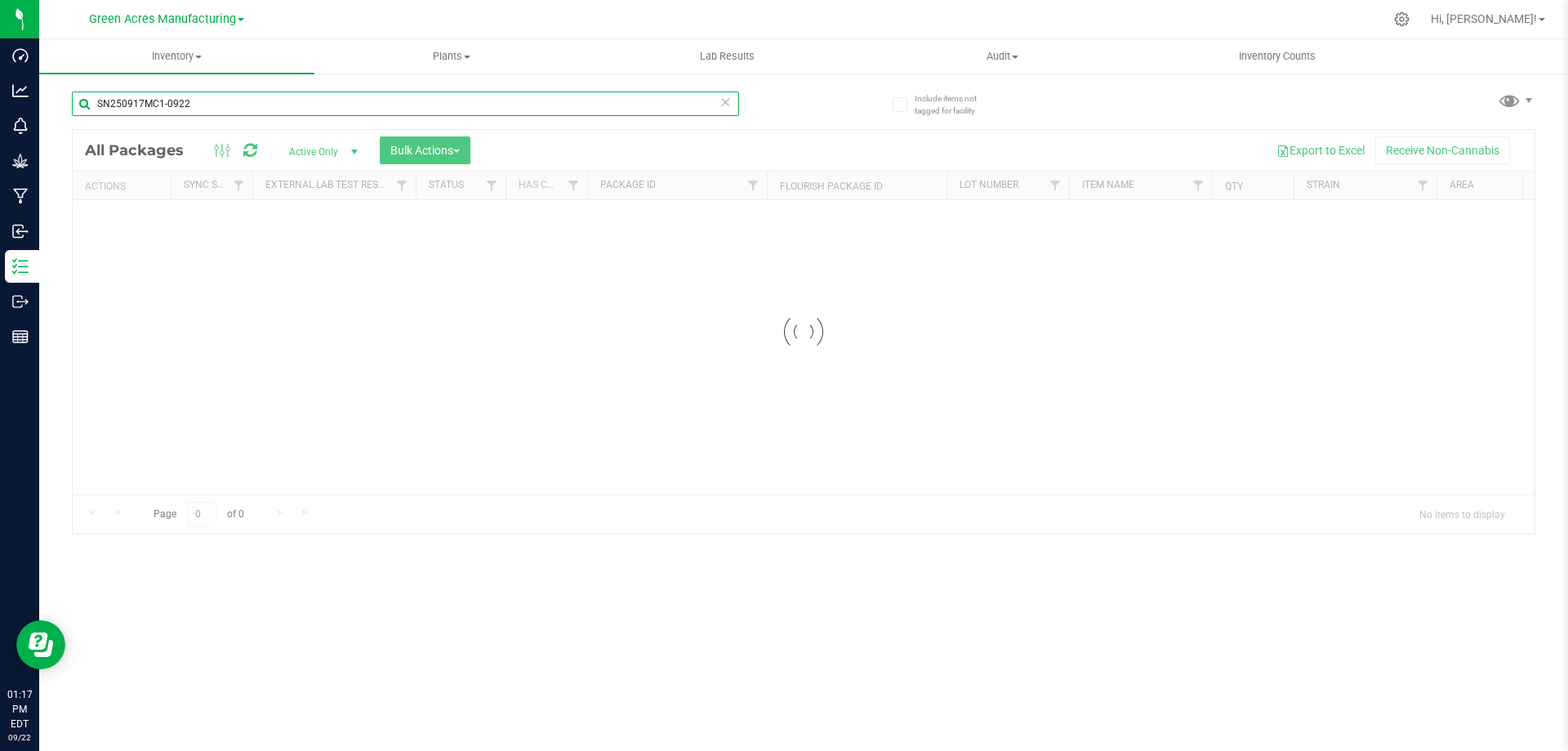
click at [251, 107] on input "SN250917MC1-0922" at bounding box center [405, 104] width 668 height 25
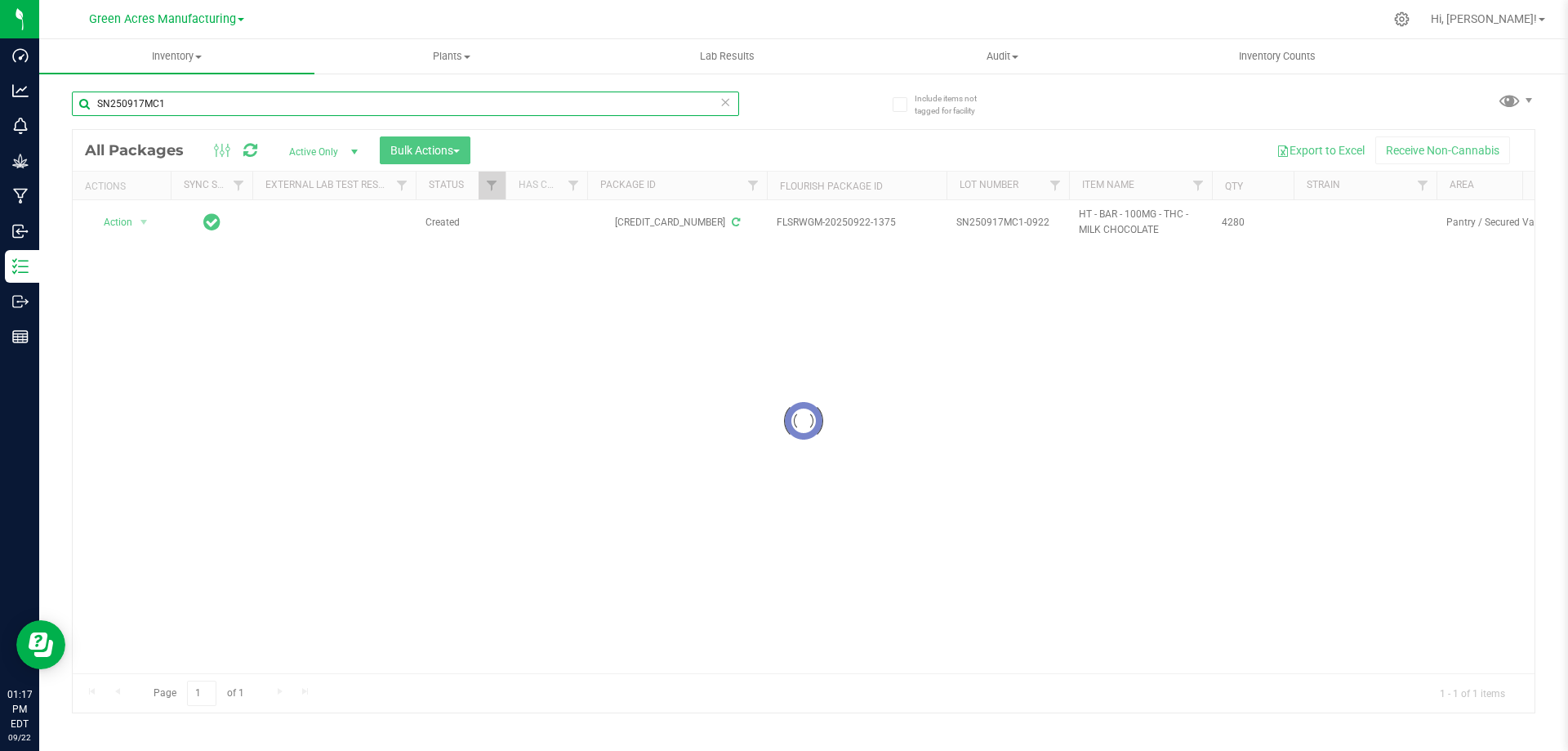
click at [107, 100] on input "SN250917MC1" at bounding box center [405, 104] width 668 height 25
click at [112, 98] on input "SN250917MC1" at bounding box center [405, 104] width 668 height 25
type input "RP250917MC1"
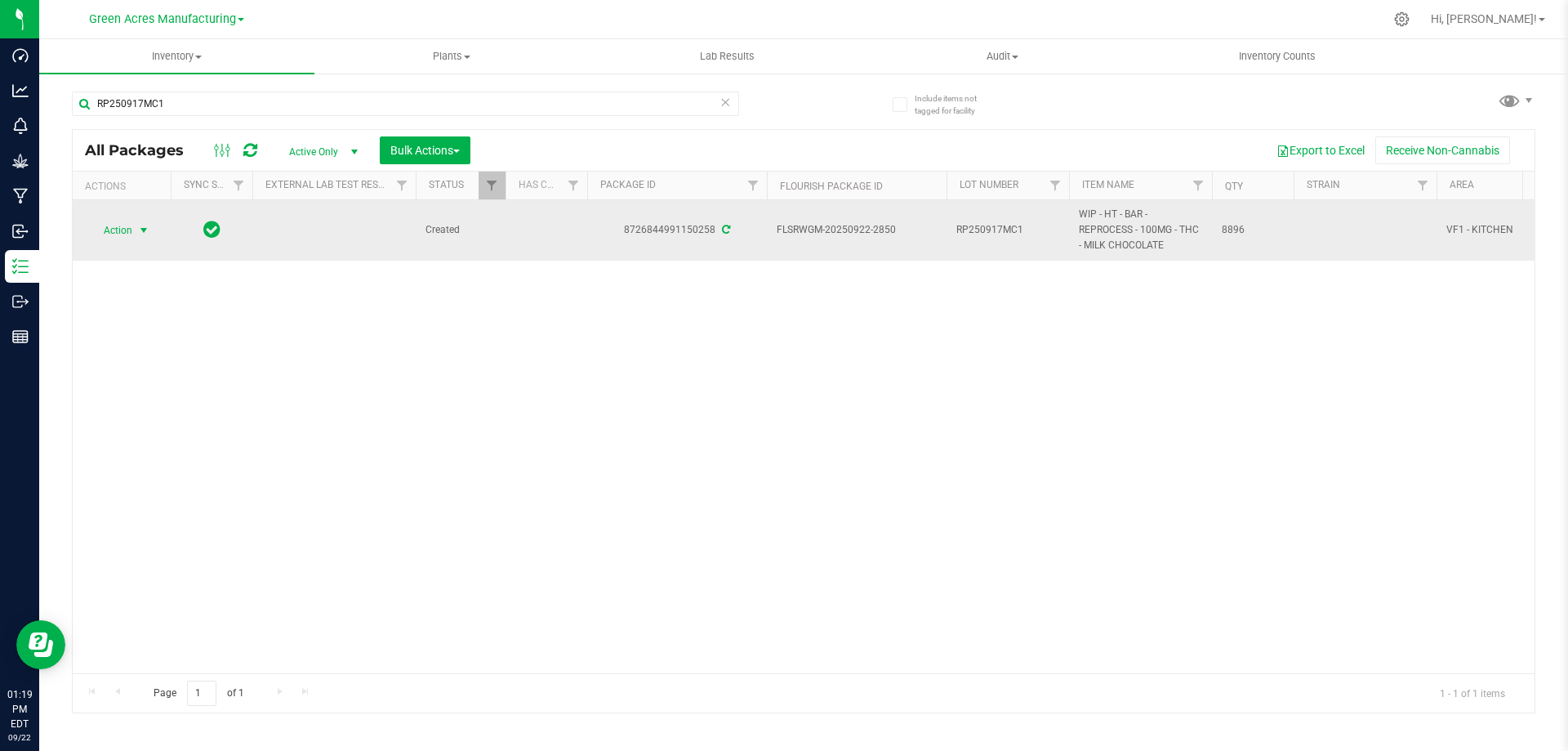
click at [124, 235] on span "Action" at bounding box center [110, 230] width 44 height 23
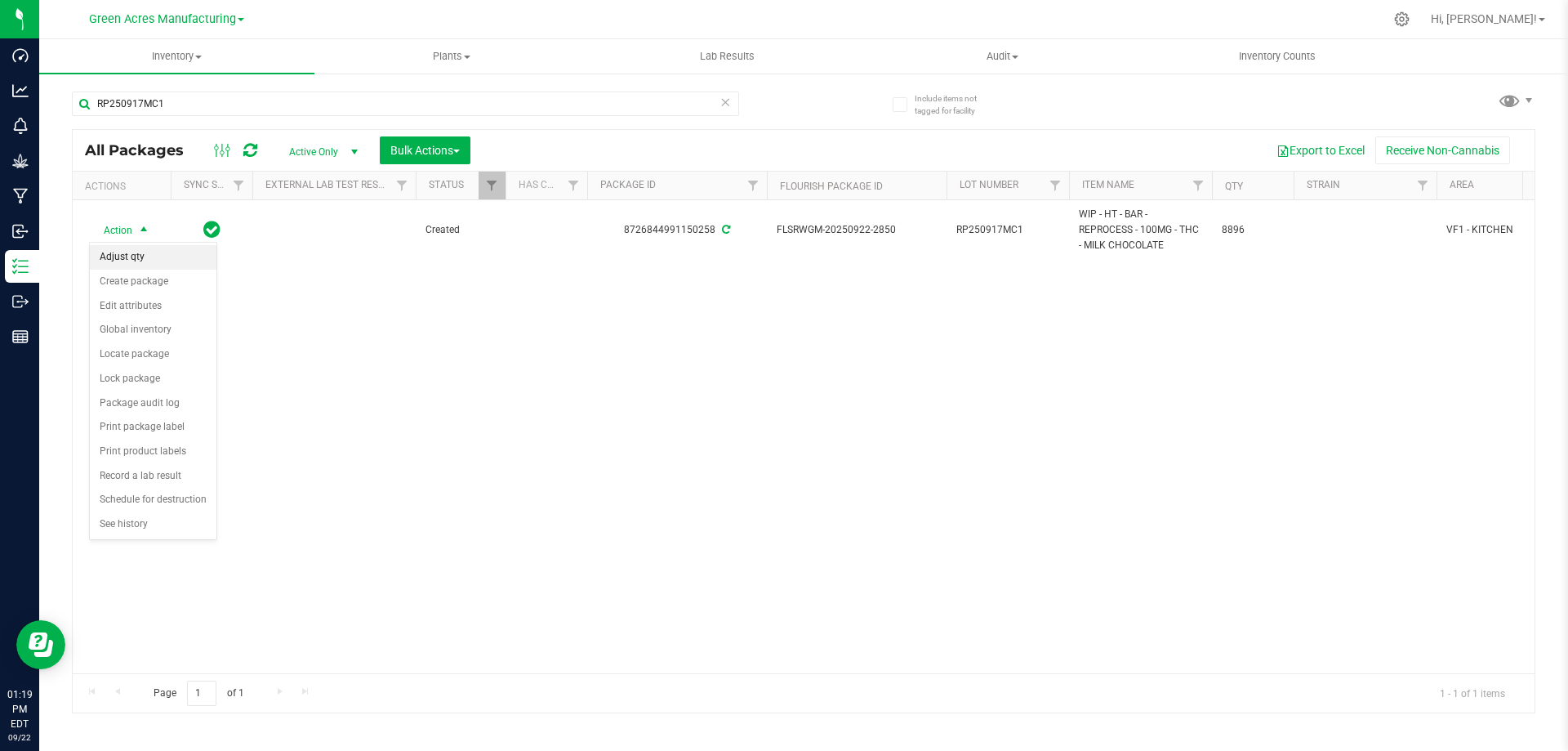
click at [127, 258] on li "Adjust qty" at bounding box center [153, 258] width 126 height 25
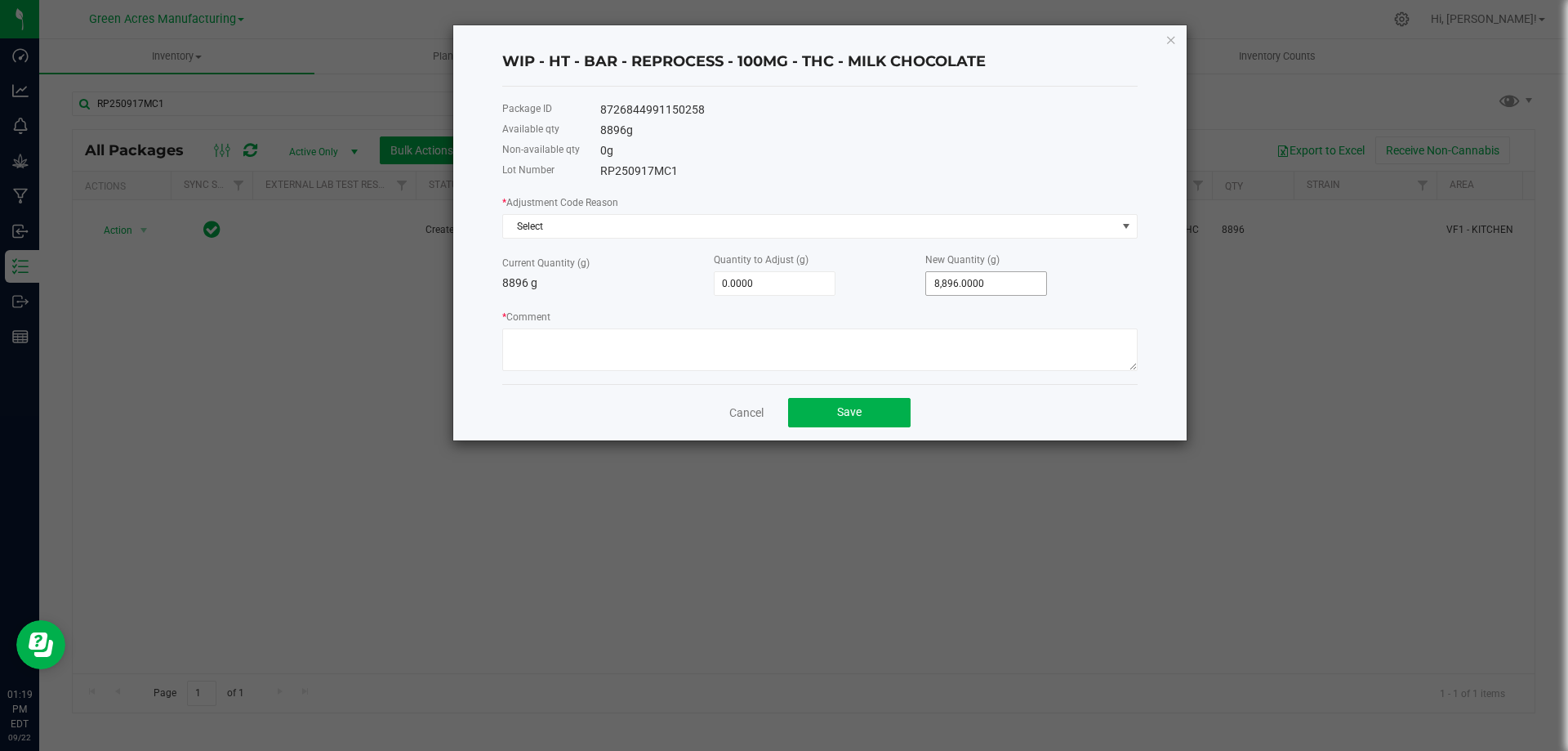
type input "8896"
type input "-8,896.0000"
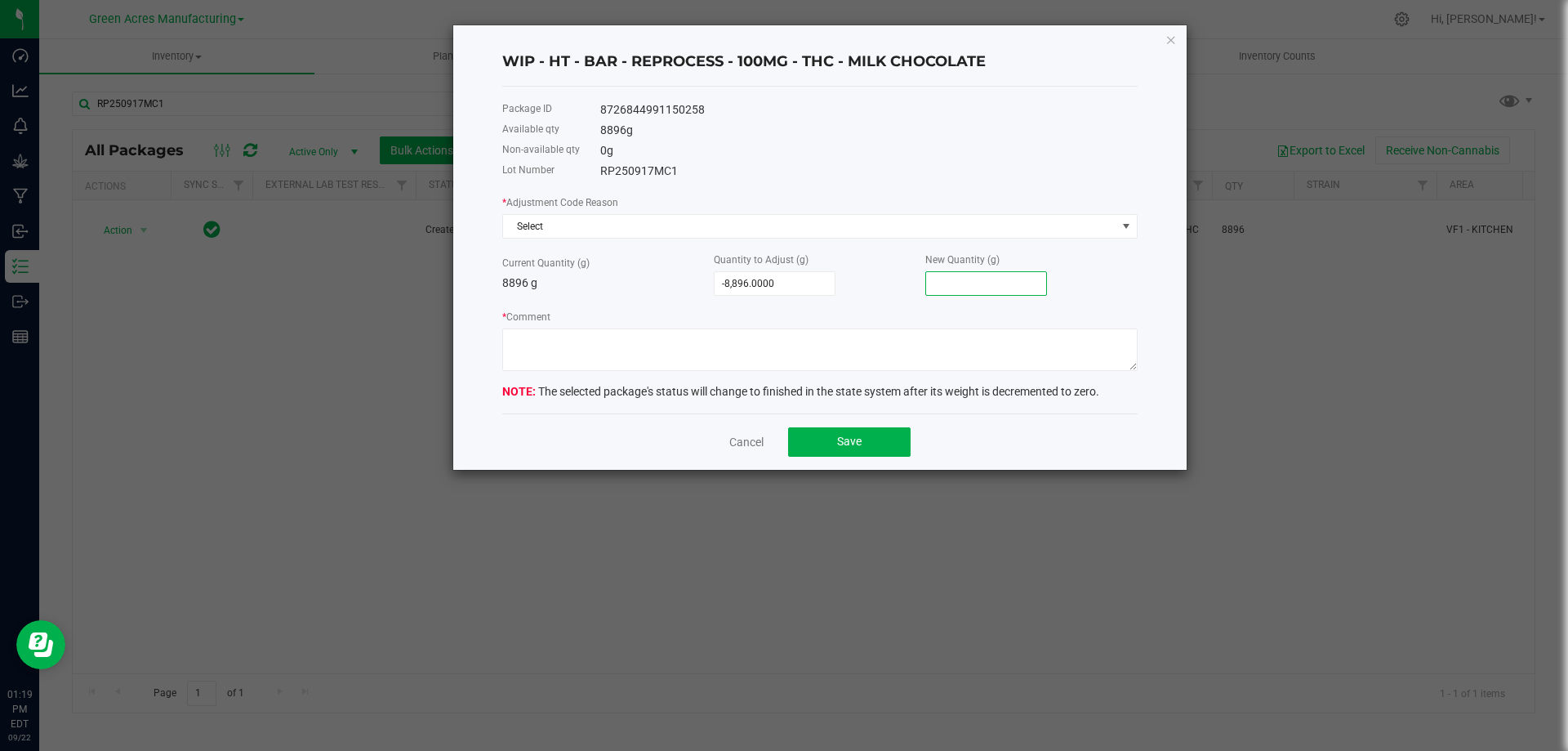
type input "-8,889.0000"
type input "7"
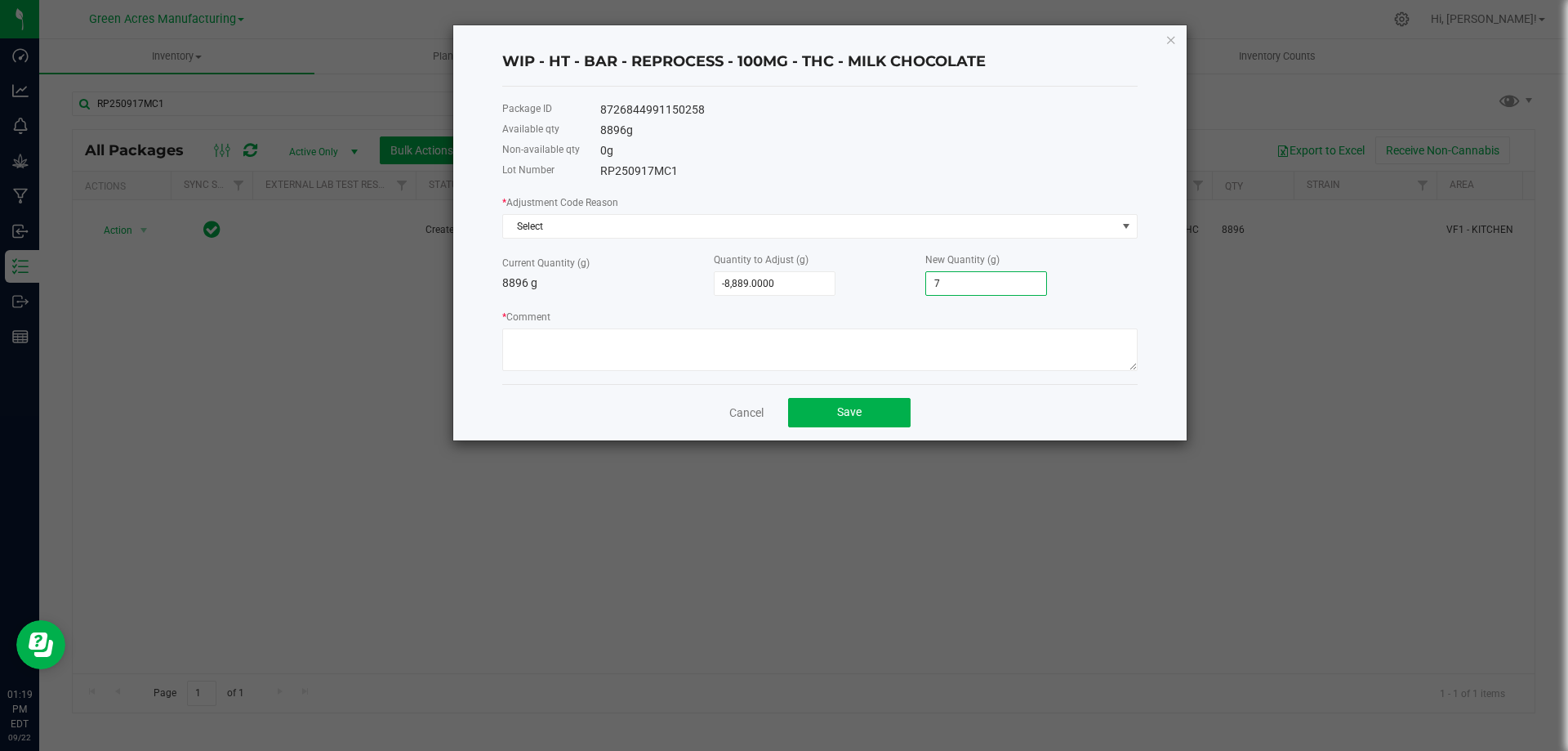
type input "-8,826.0000"
type input "70"
type input "-8,189.0000"
type input "707"
type input "-1,823.0000"
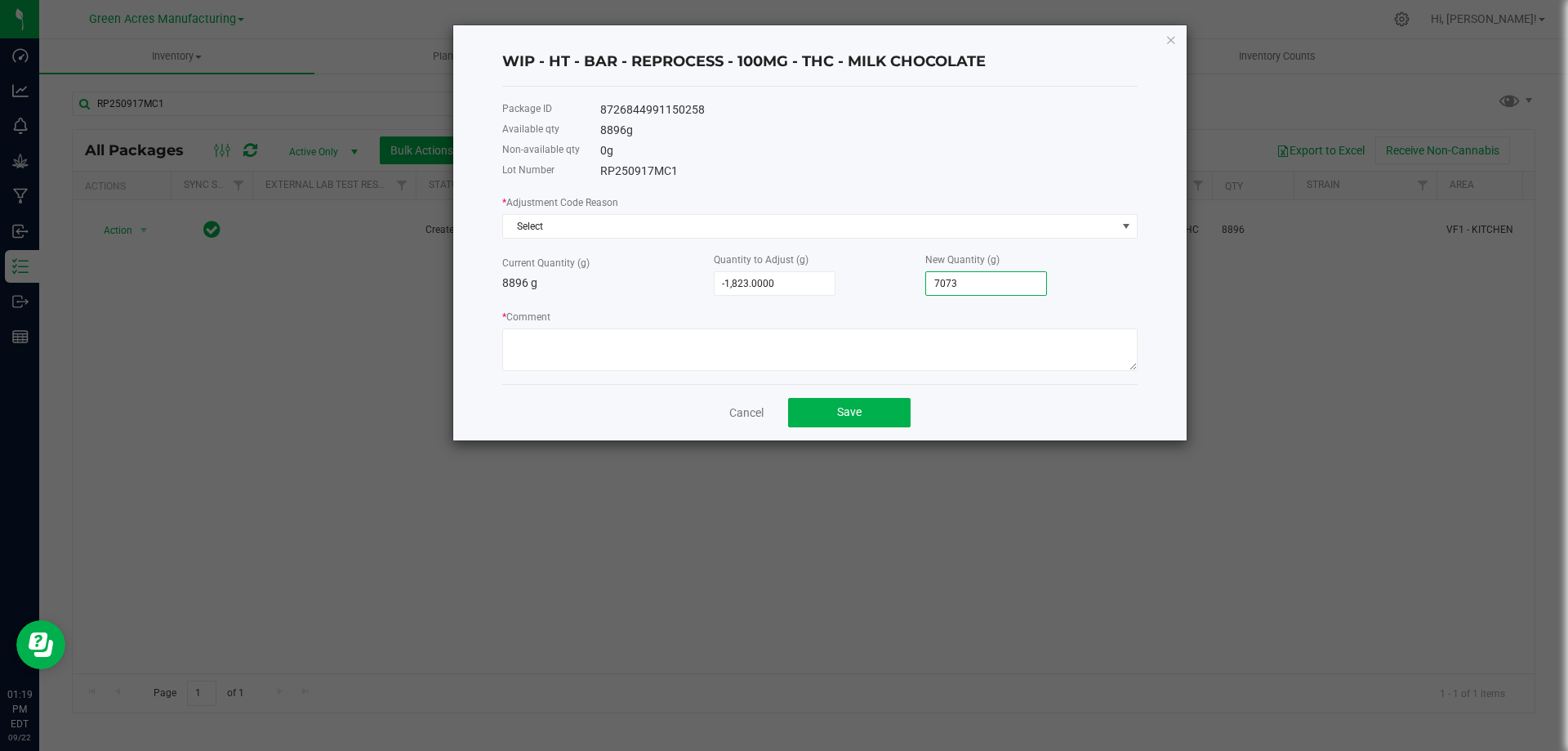
type input "7073."
type input "-1,822.5000"
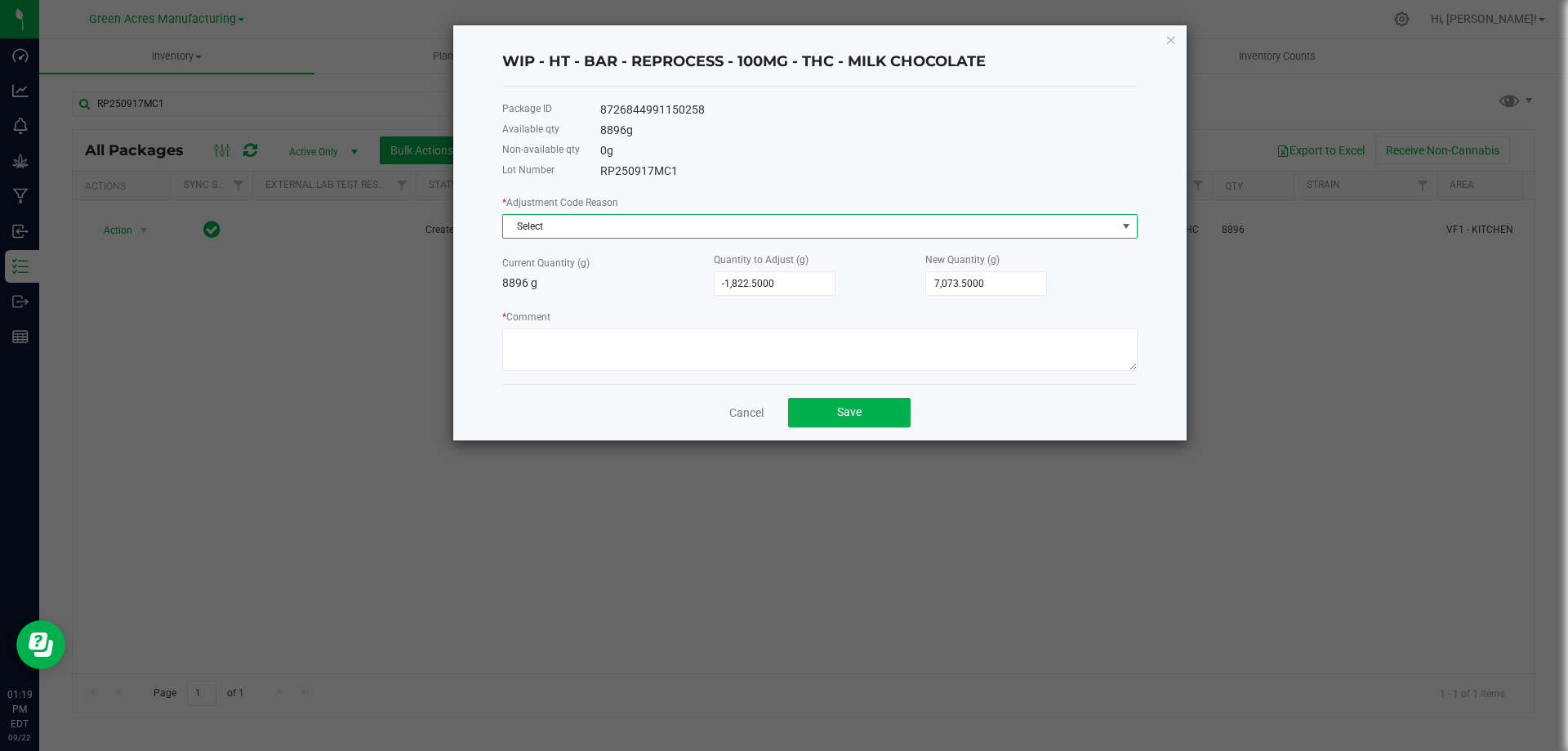
click at [794, 215] on span "Select" at bounding box center [810, 226] width 614 height 23
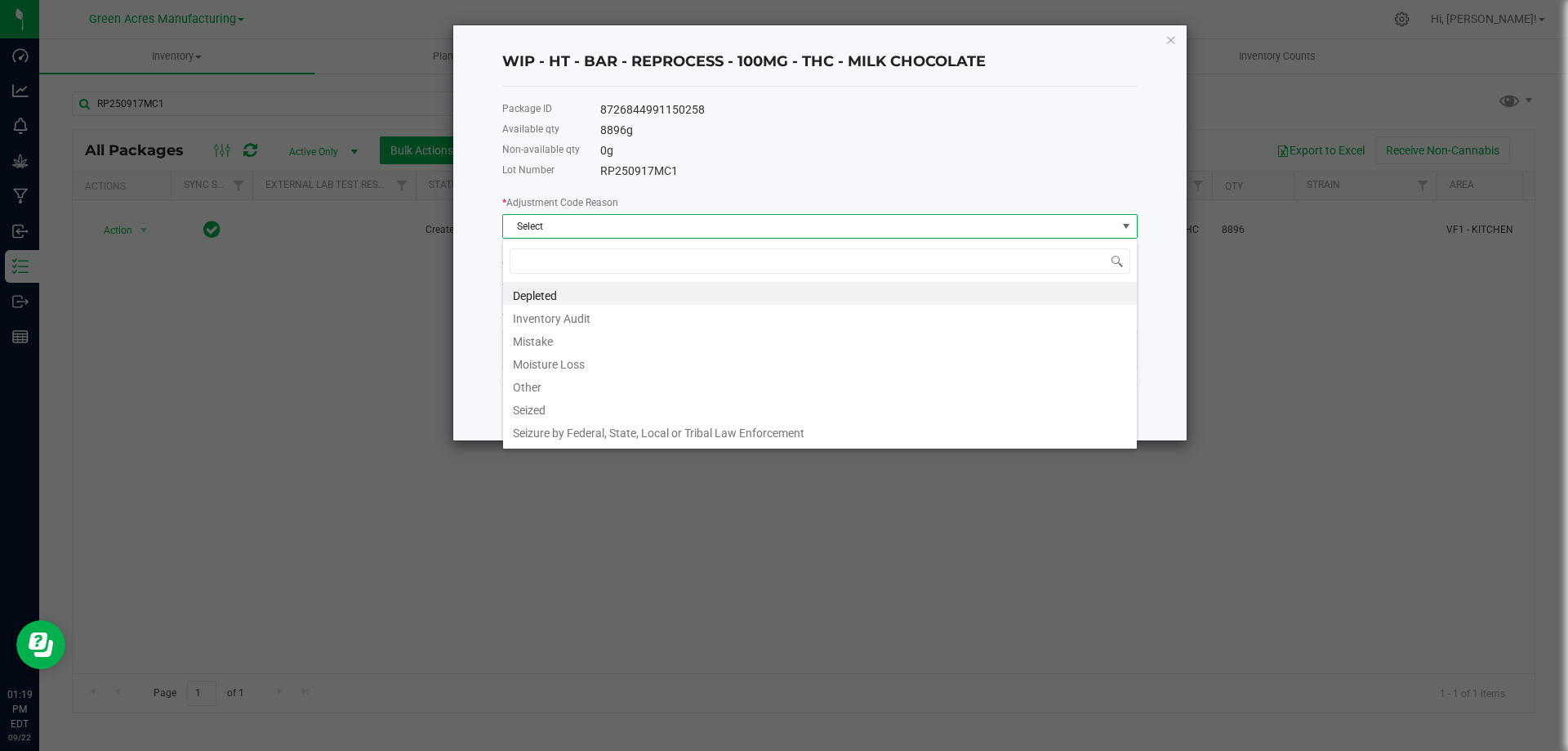
scroll to position [25, 635]
click at [569, 382] on li "Other" at bounding box center [820, 385] width 634 height 23
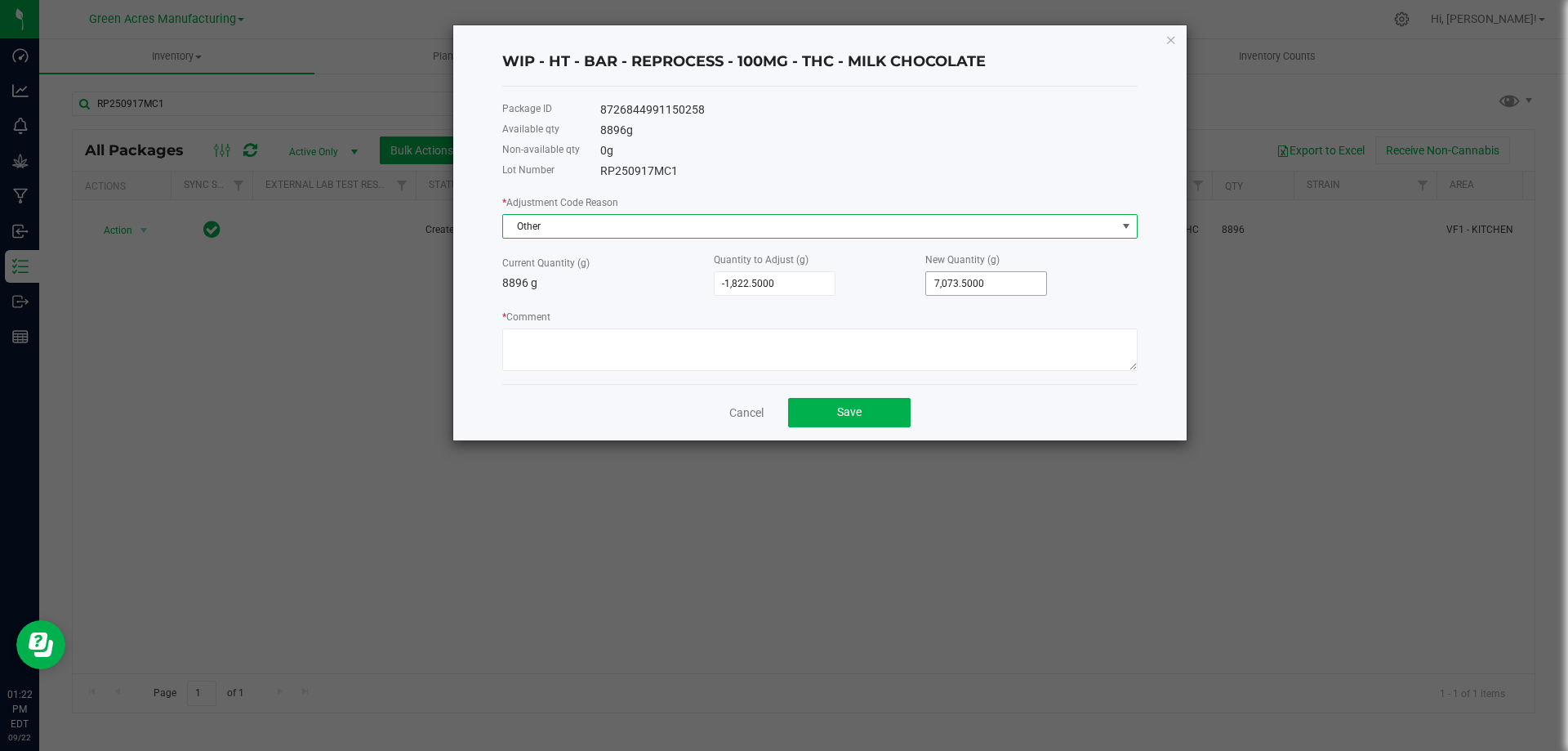
type input "7073.5"
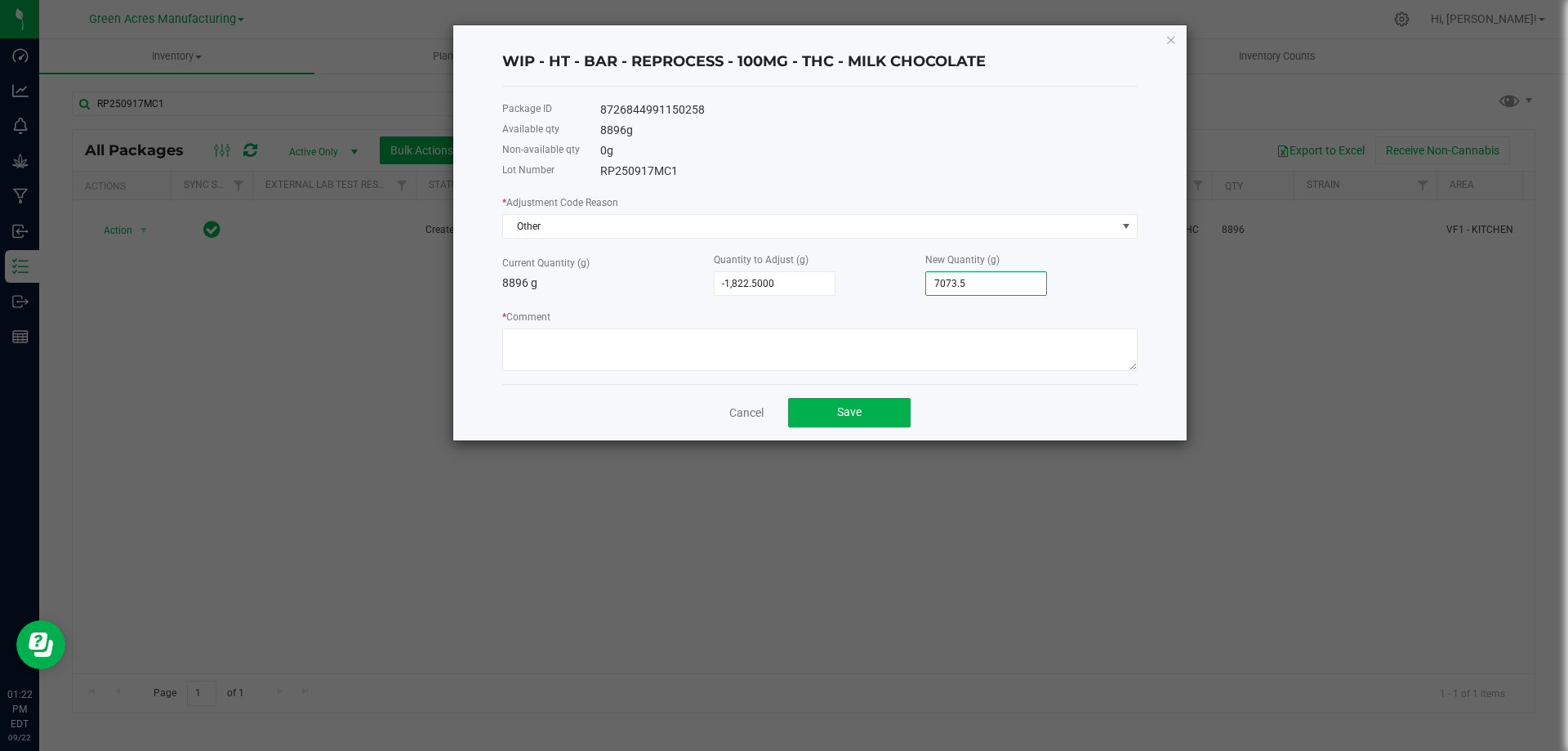
type input "-8,896.0000"
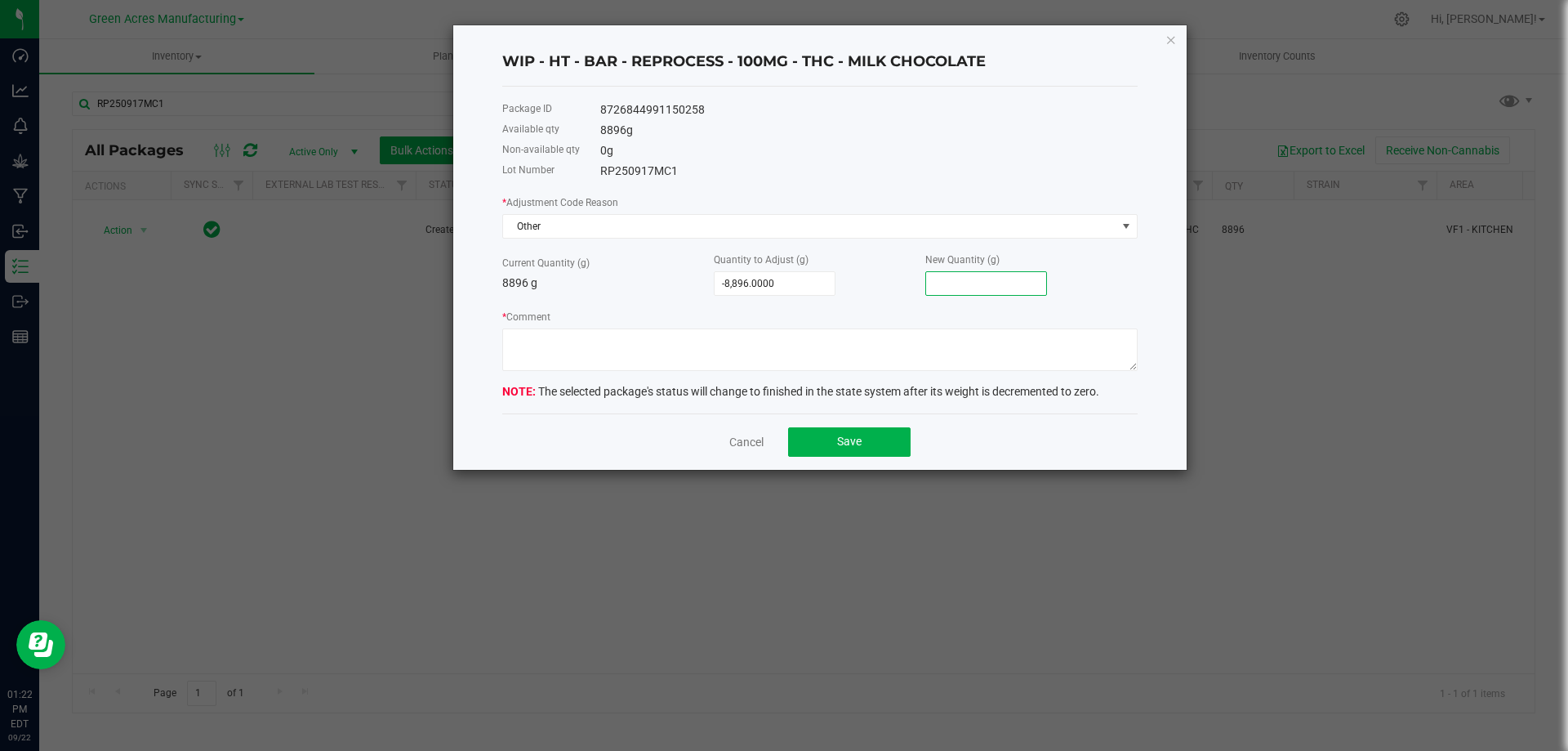
type input "-8,890.0000"
type input "6"
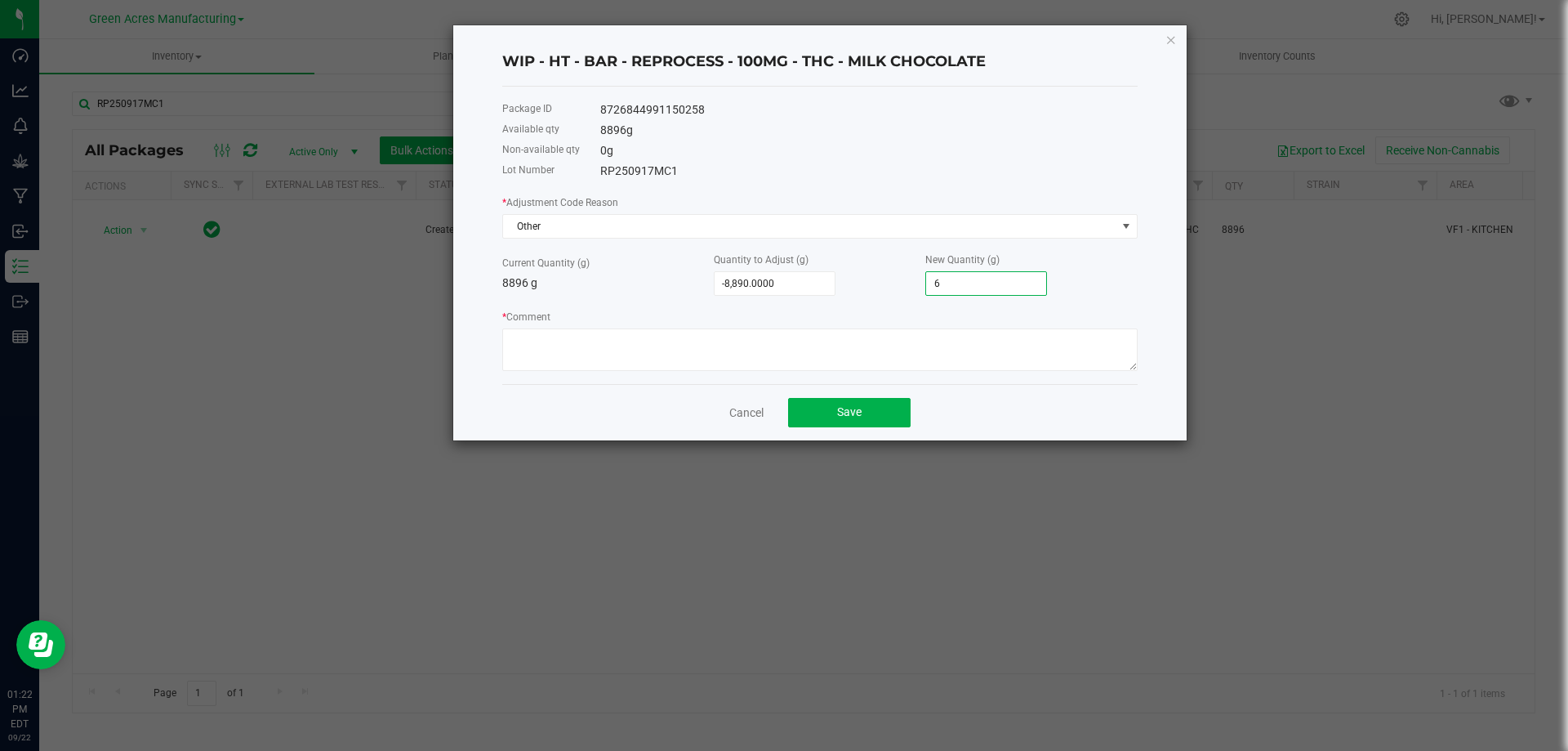
type input "-8,827.0000"
type input "69"
type input "-8,205.0000"
type input "691"
type input "-1,981.0000"
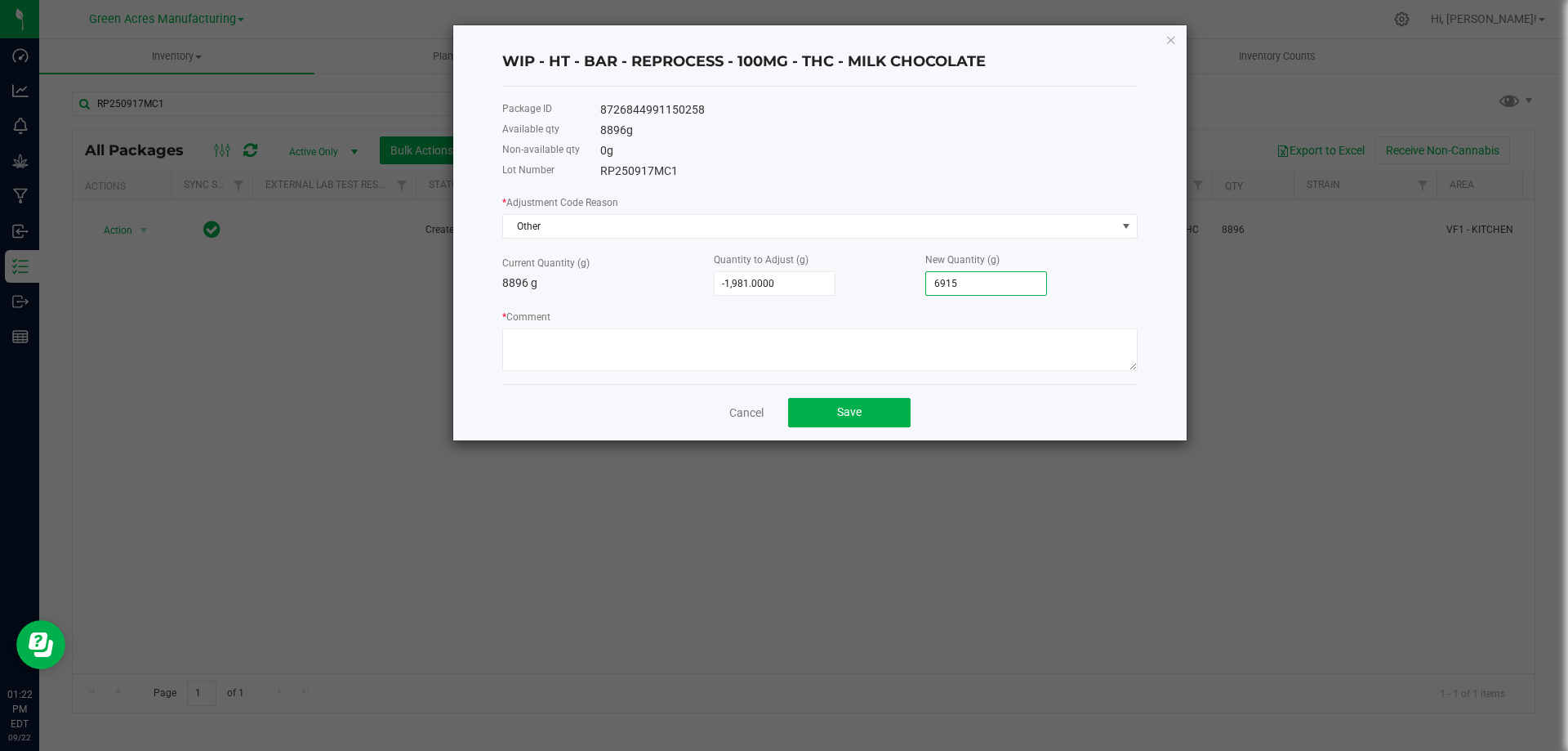
type input "6915."
type input "-1,980.5000"
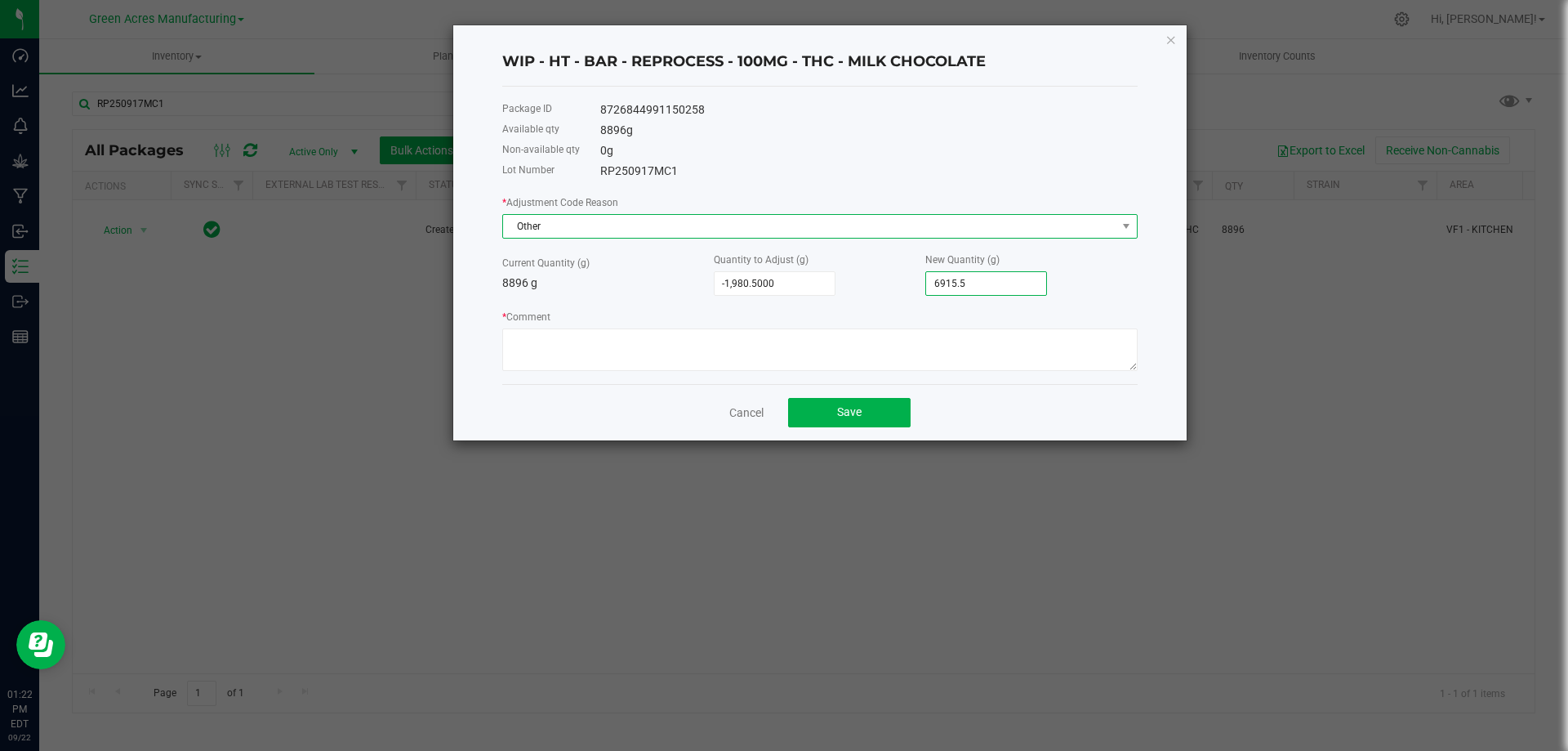
type input "6,915.5000"
click at [788, 226] on span "Other" at bounding box center [810, 226] width 614 height 23
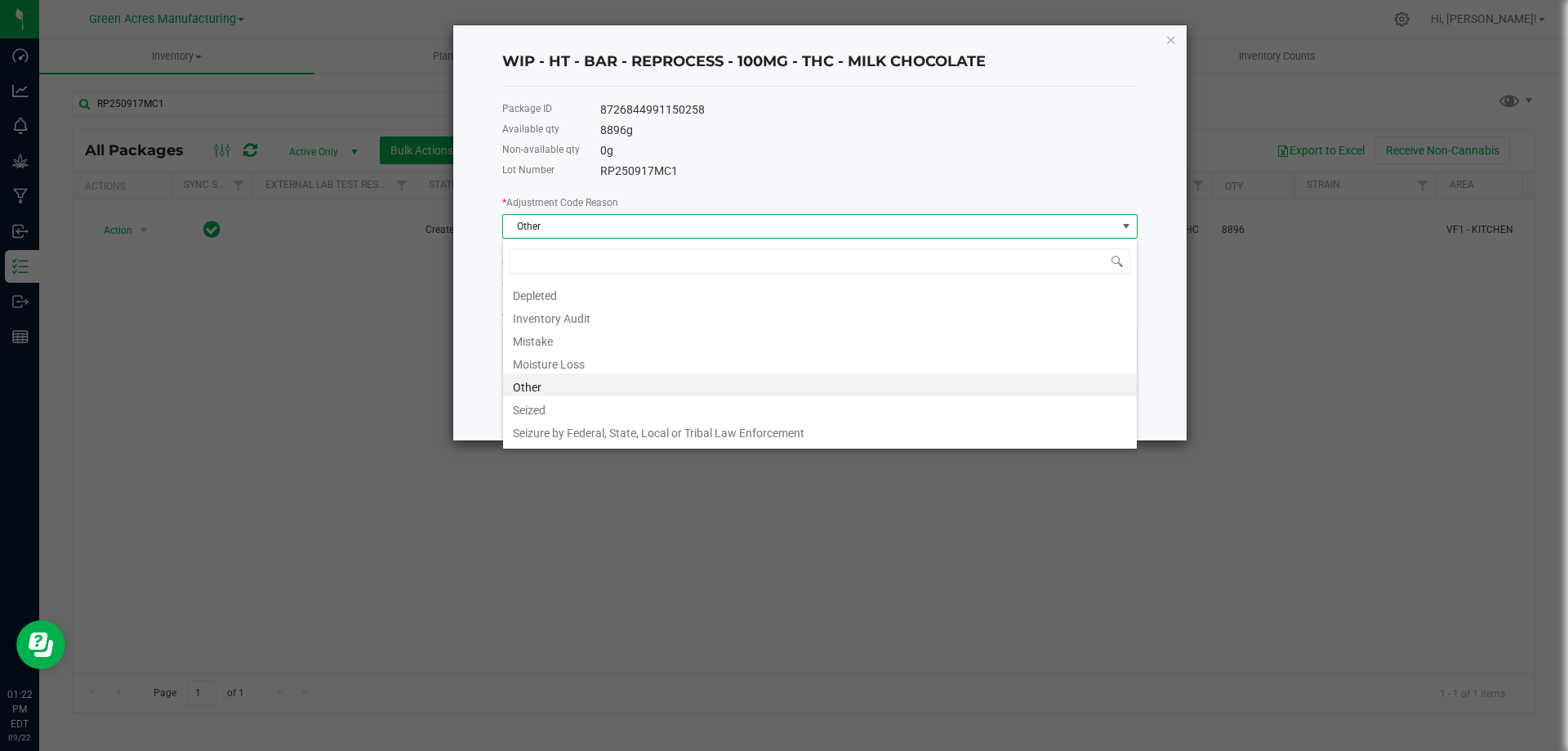
click at [788, 226] on span "Other" at bounding box center [810, 226] width 614 height 23
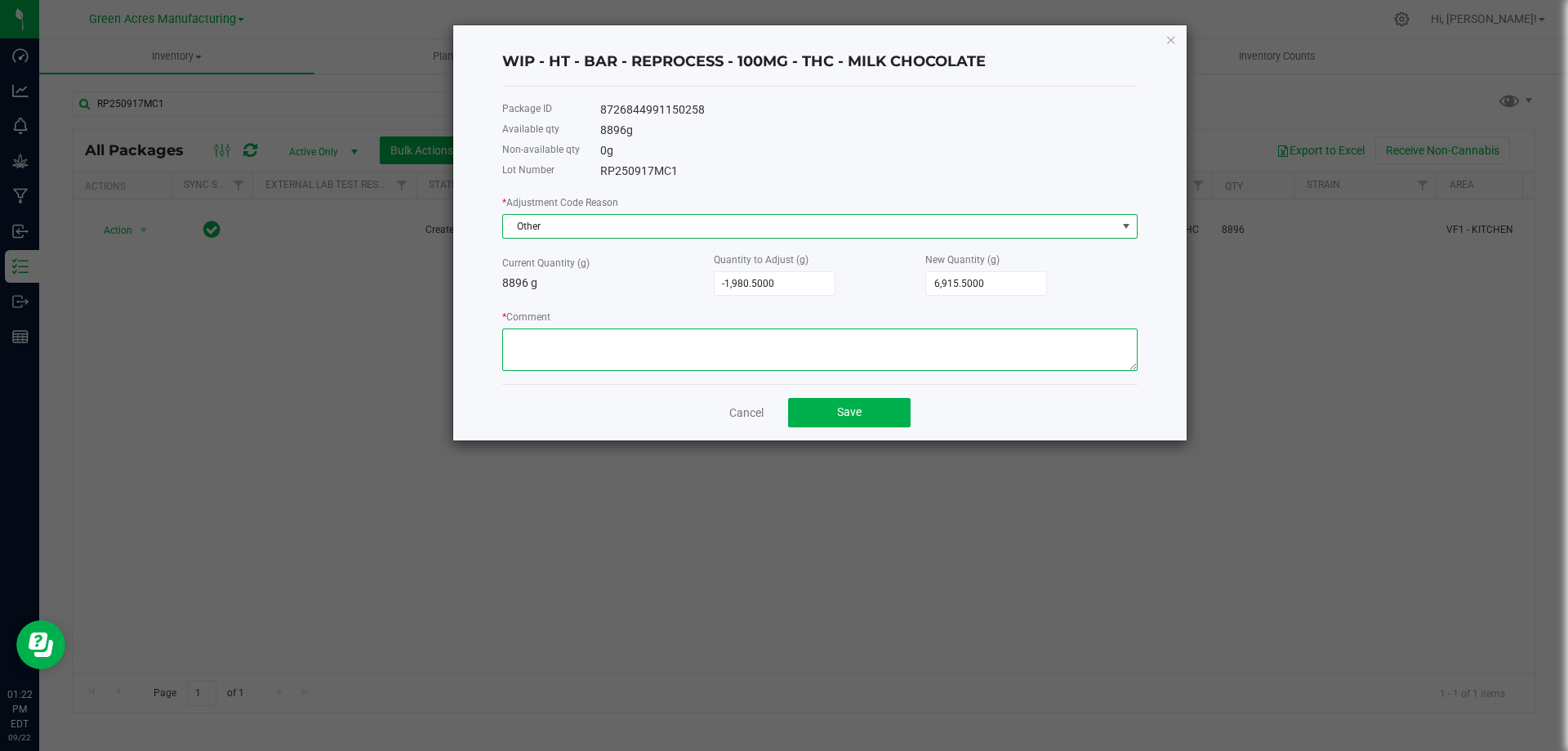
click at [608, 347] on textarea "* Comment" at bounding box center [820, 349] width 635 height 42
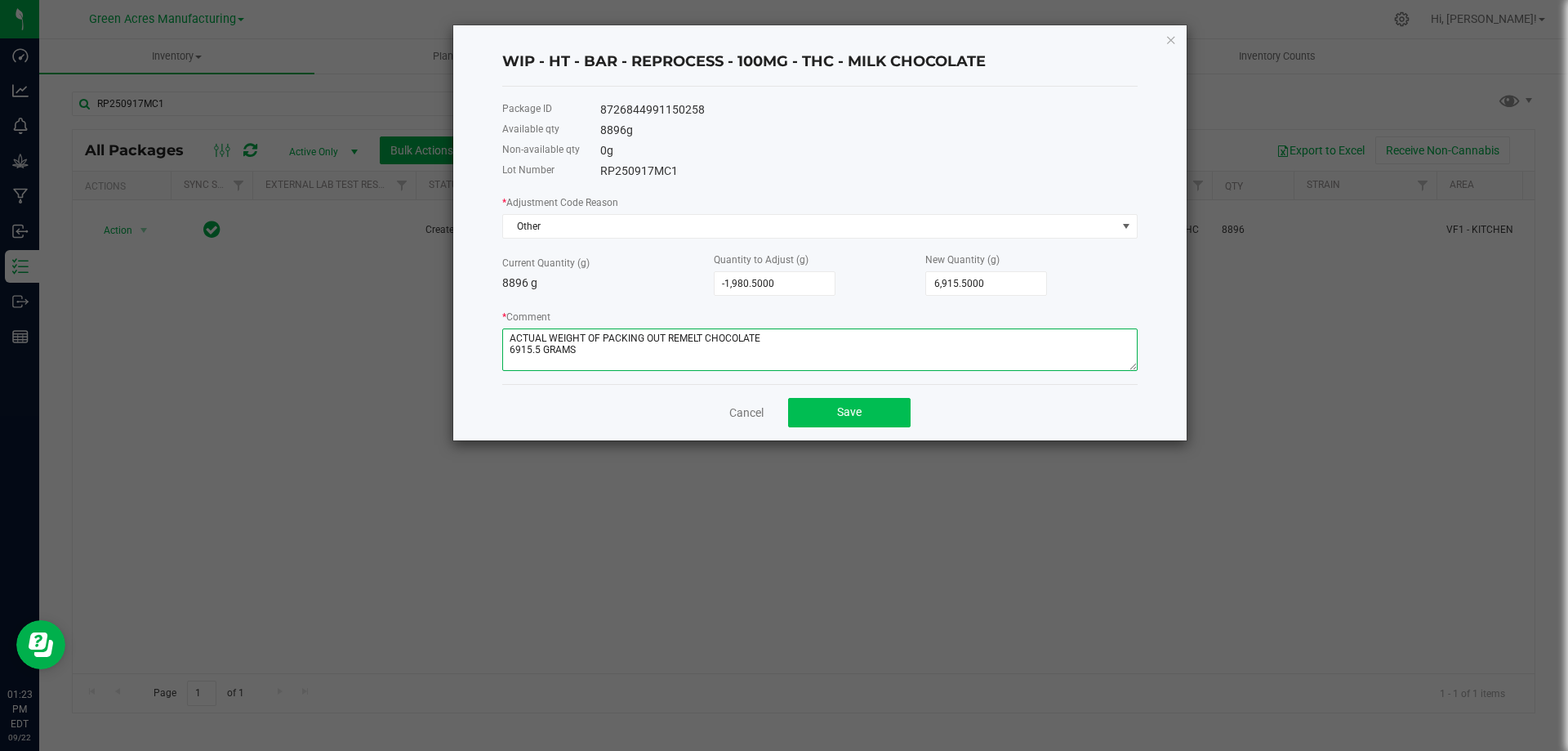
type textarea "ACTUAL WEIGHT OF PACKING OUT REMELT CHOCOLATE 6915.5 GRAMS"
click at [842, 416] on span "Save" at bounding box center [850, 412] width 25 height 13
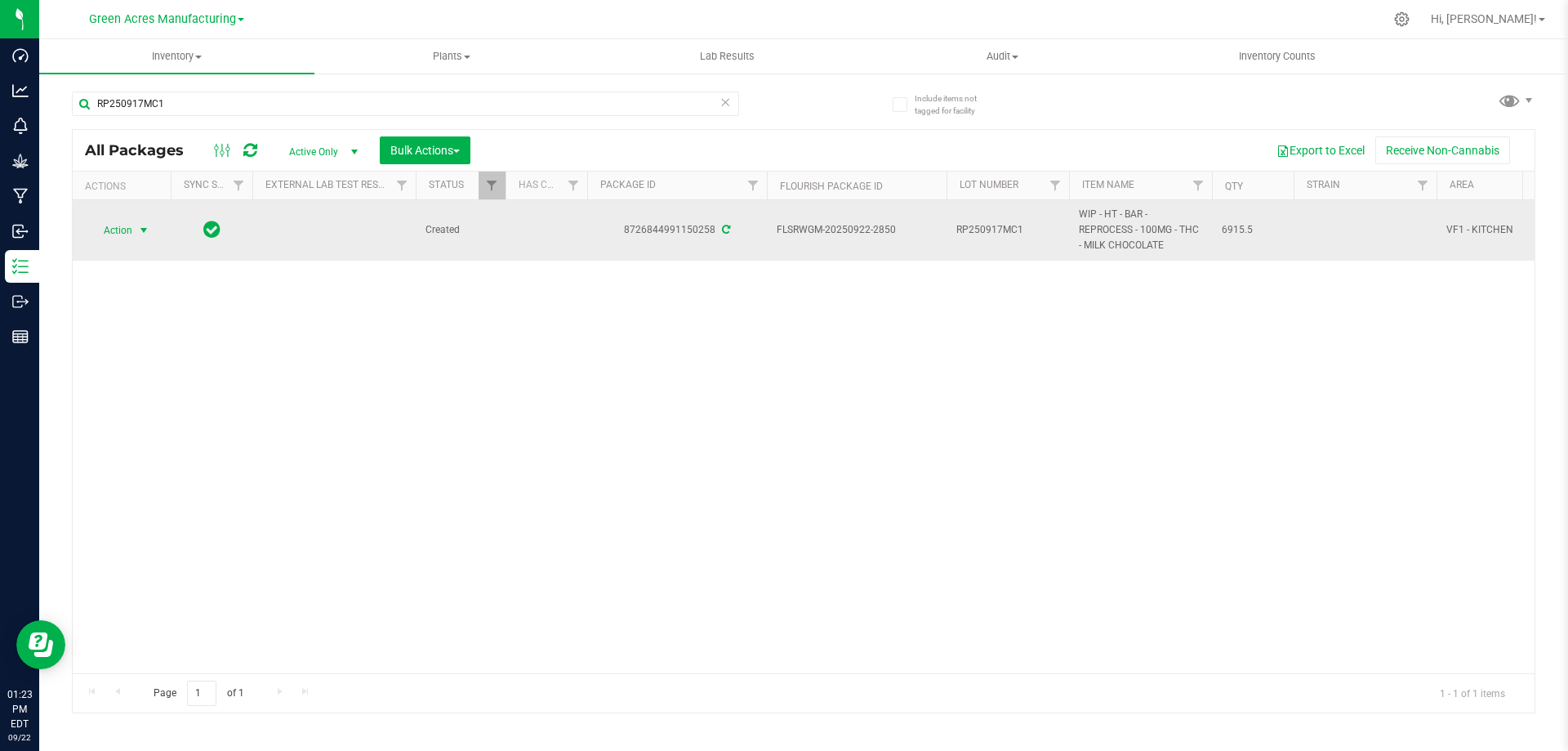
click at [140, 232] on span "select" at bounding box center [144, 230] width 13 height 13
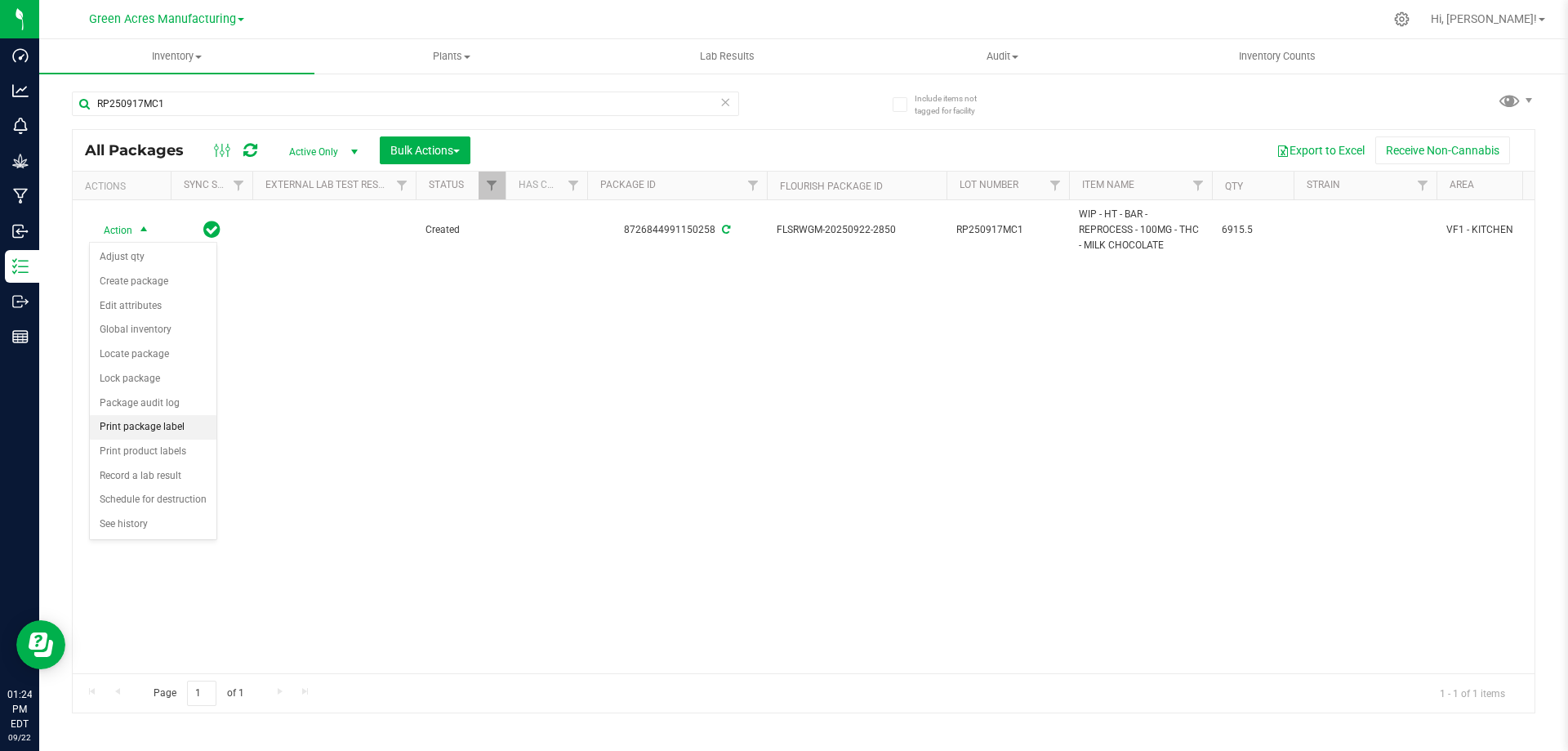
click at [189, 426] on li "Print package label" at bounding box center [153, 427] width 126 height 25
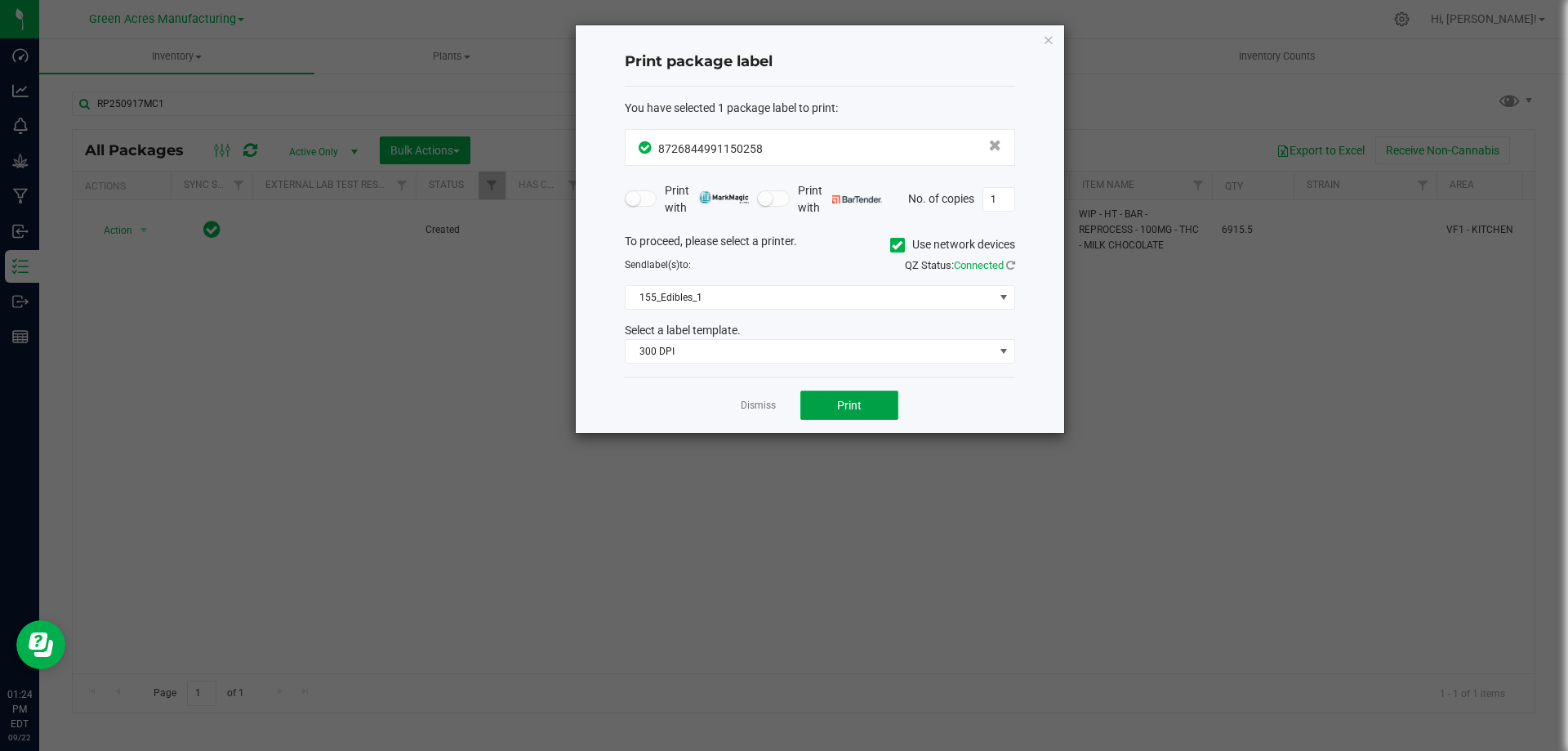
click at [844, 407] on span "Print" at bounding box center [850, 406] width 25 height 13
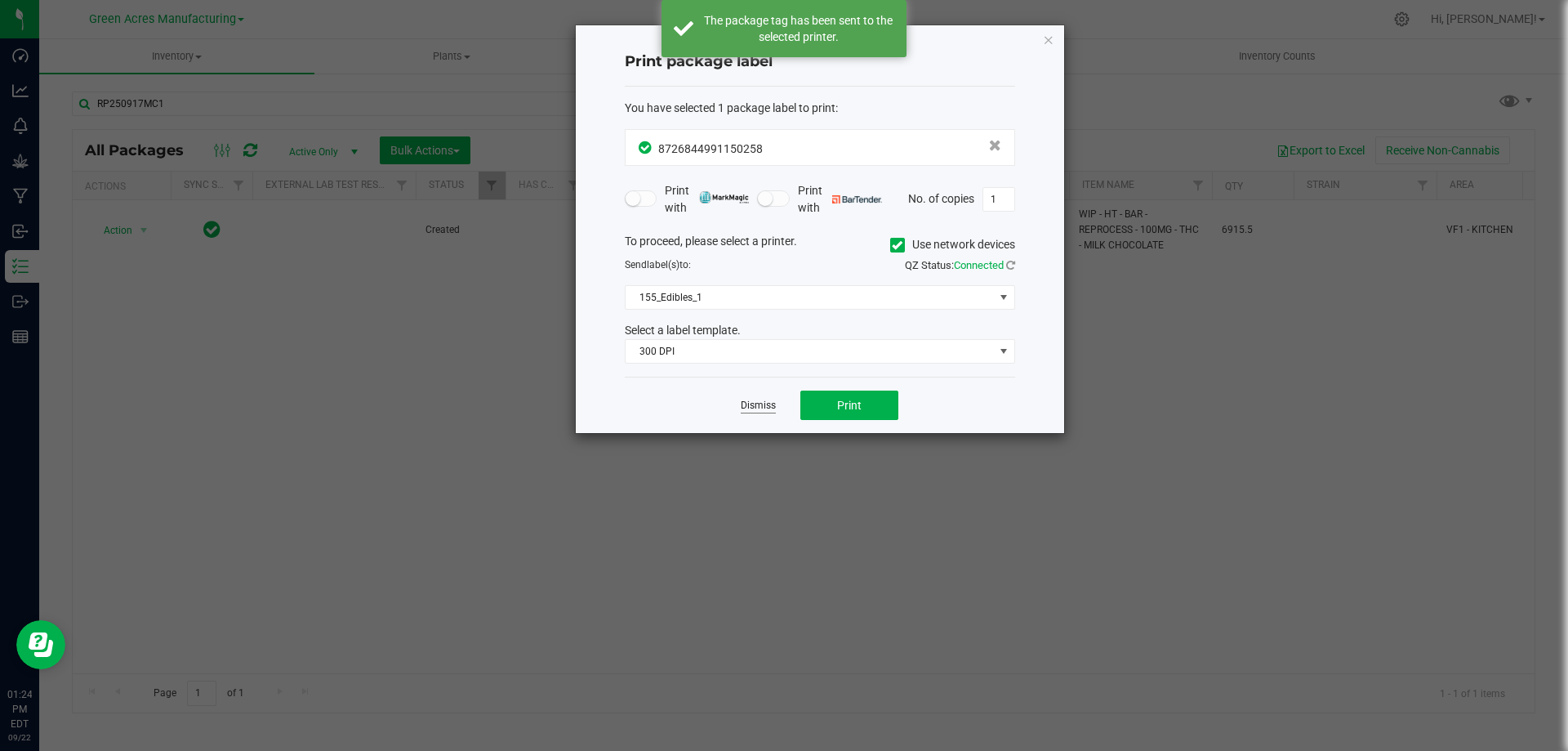
click at [749, 405] on link "Dismiss" at bounding box center [758, 406] width 35 height 14
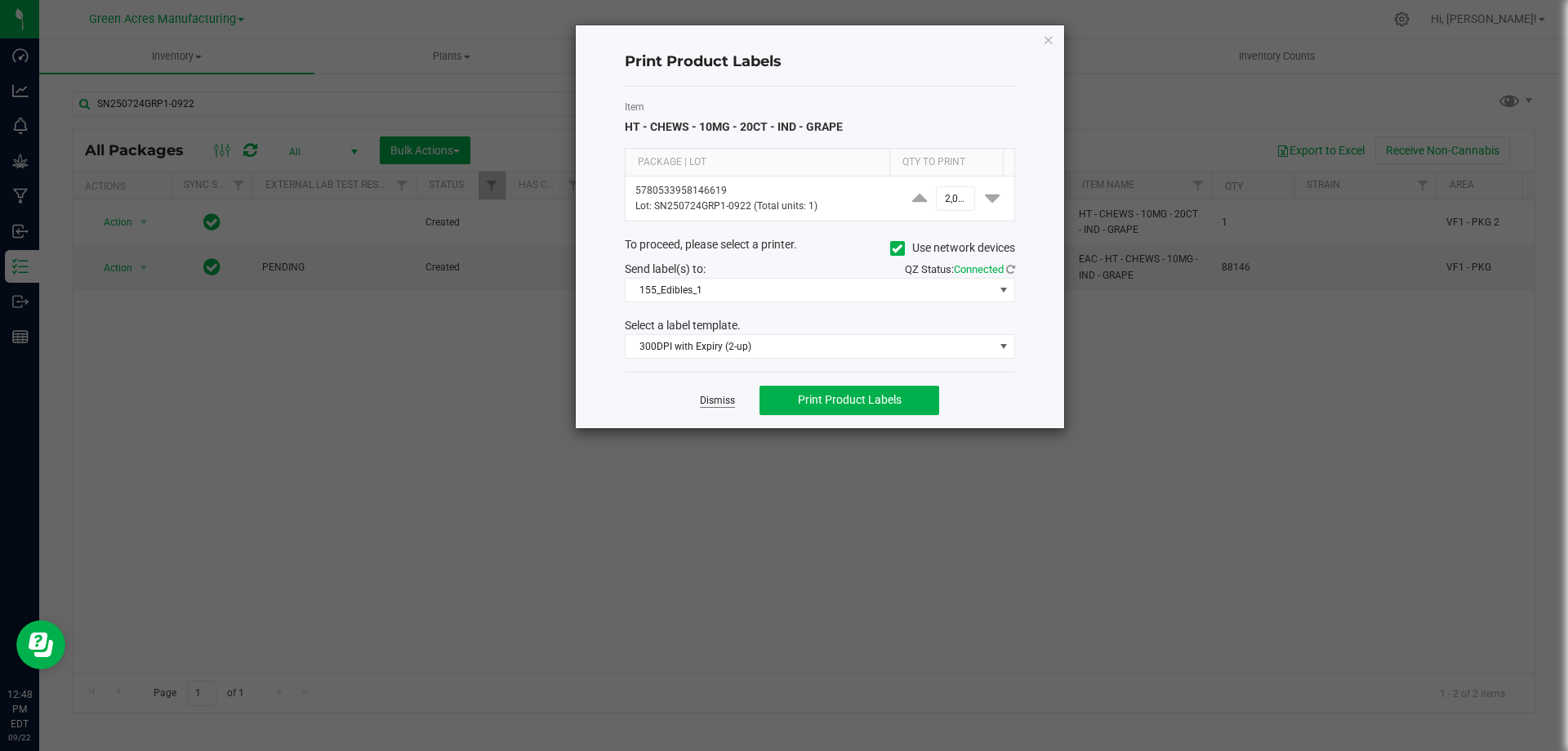
click at [721, 398] on link "Dismiss" at bounding box center [717, 401] width 35 height 14
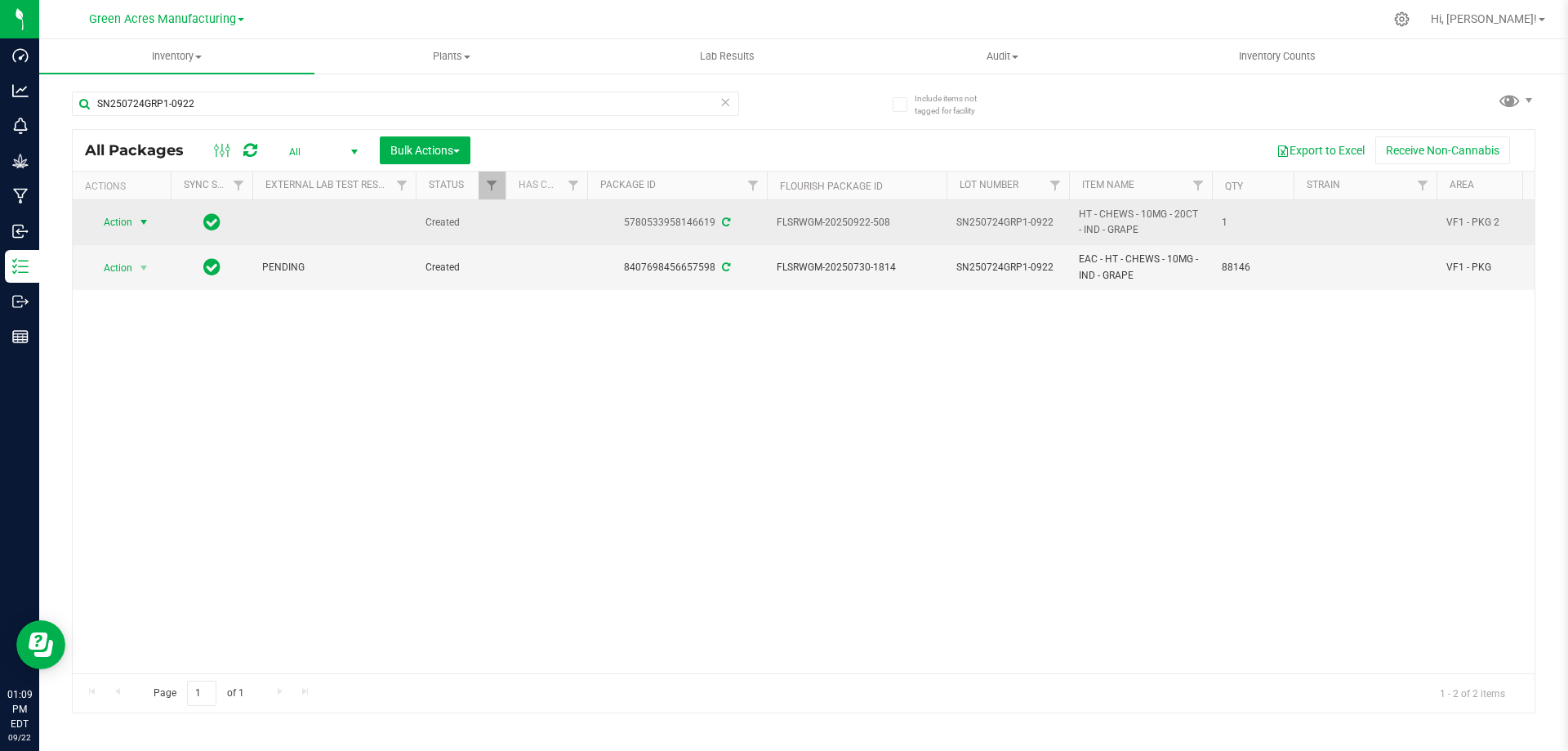
click at [119, 221] on span "Action" at bounding box center [110, 222] width 44 height 23
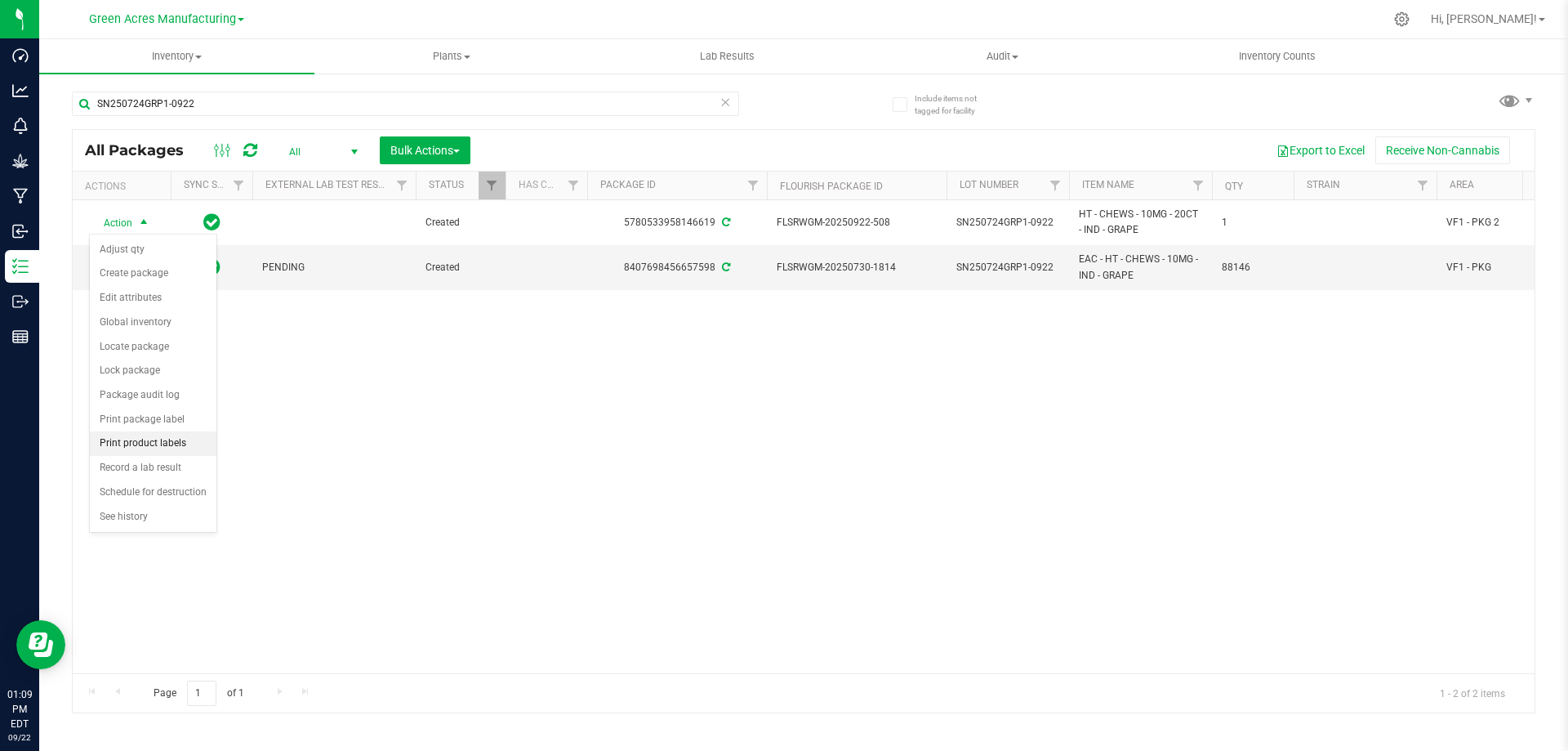
click at [185, 449] on li "Print product labels" at bounding box center [153, 443] width 126 height 25
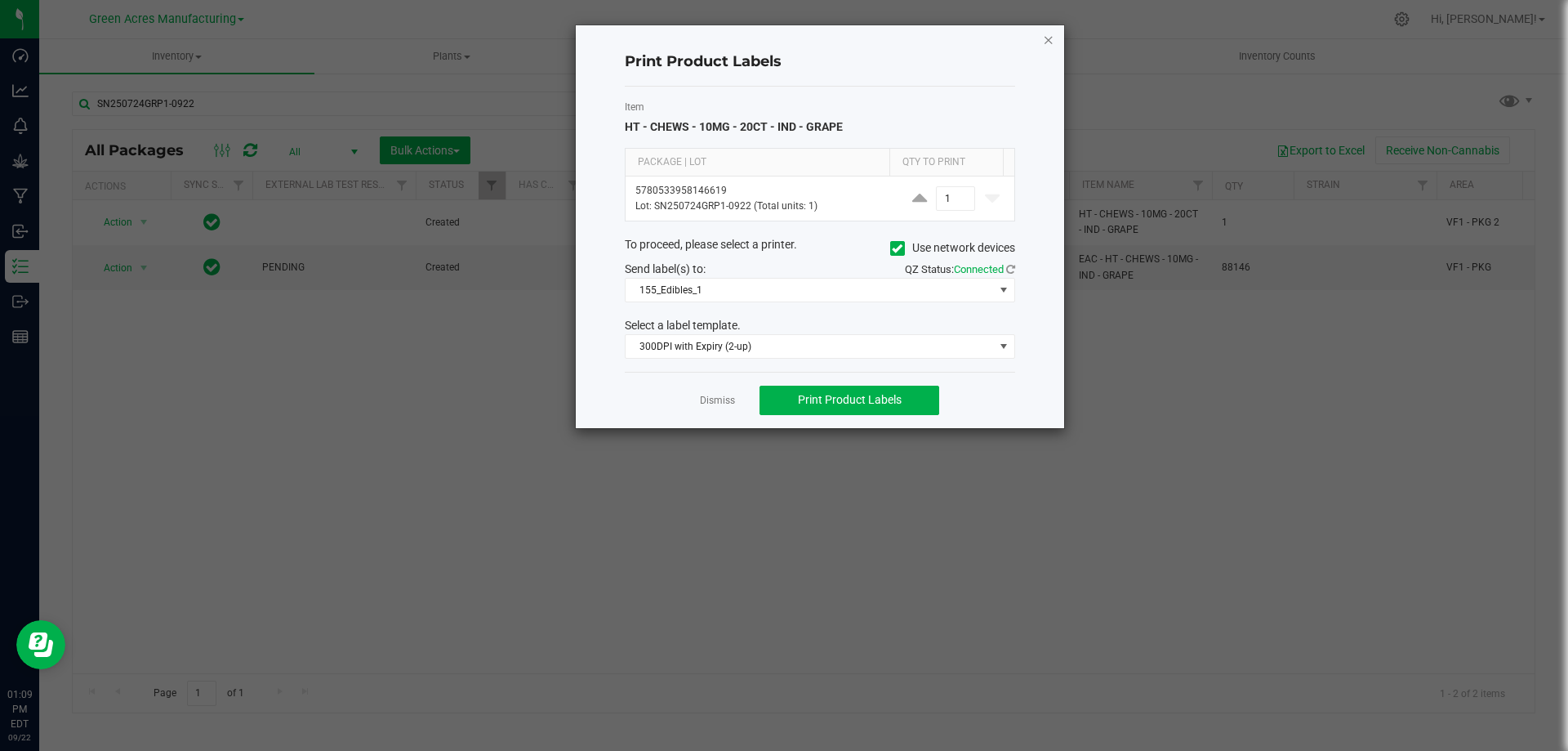
click at [1045, 40] on icon "button" at bounding box center [1048, 39] width 11 height 20
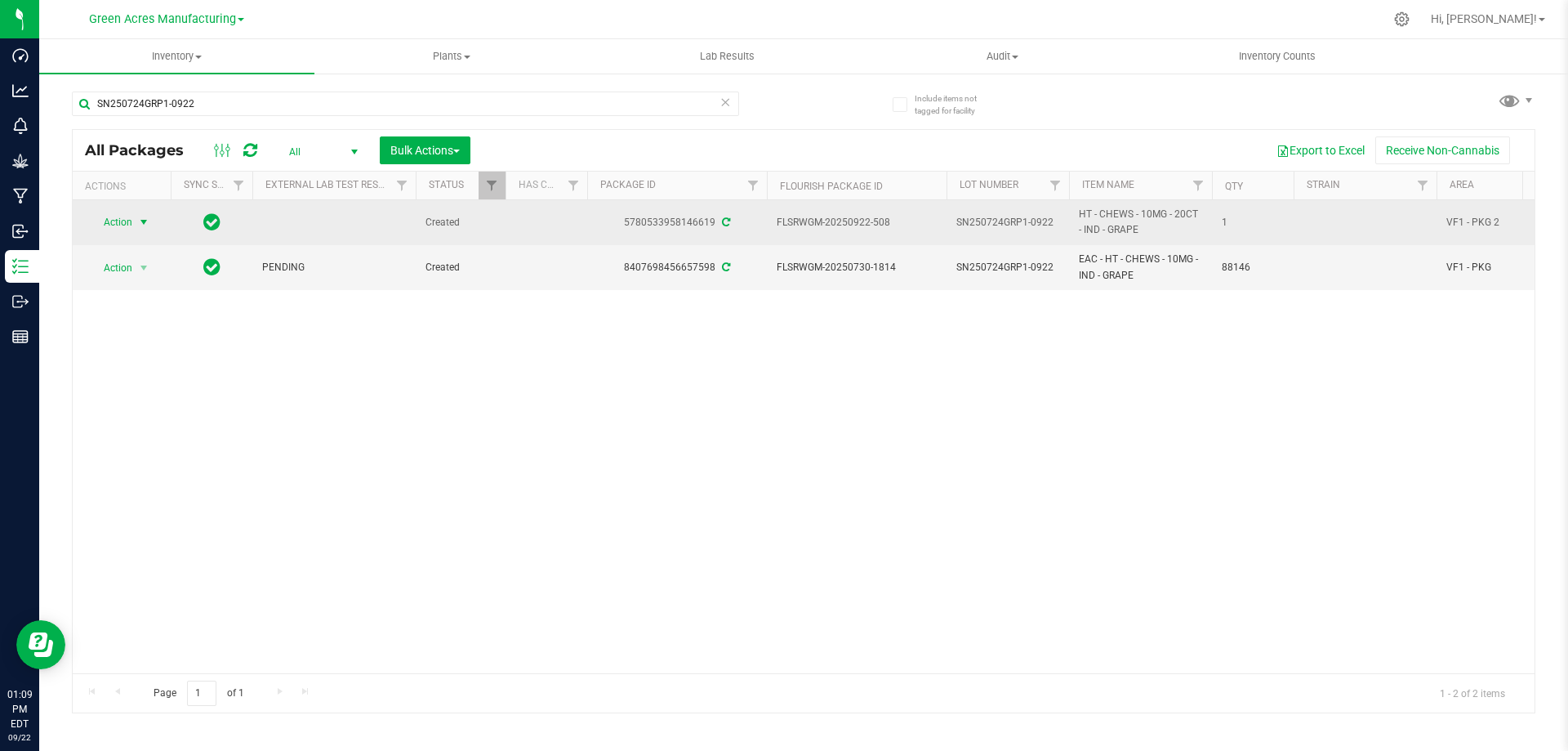
click at [124, 219] on span "Action" at bounding box center [110, 222] width 44 height 23
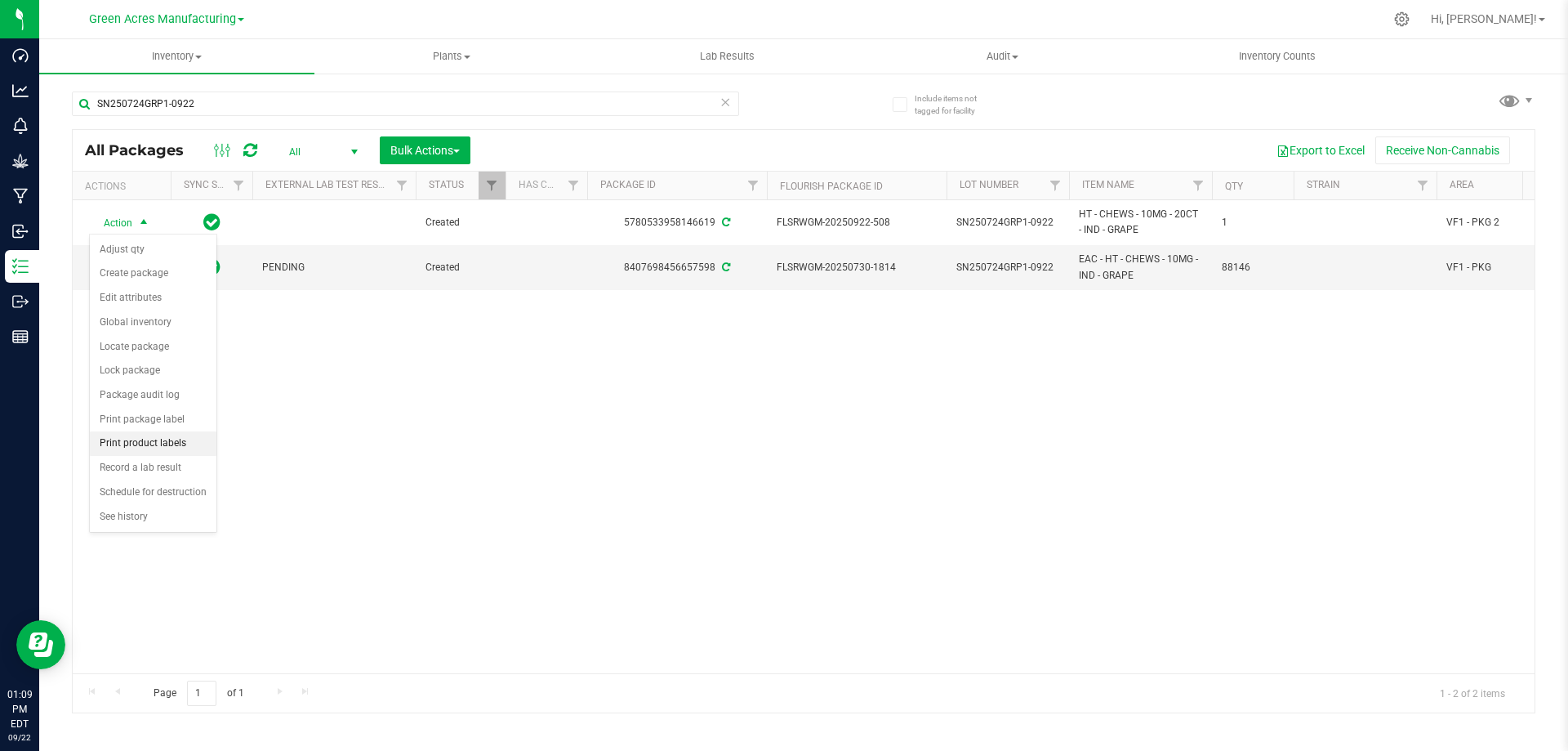
click at [154, 438] on li "Print product labels" at bounding box center [153, 443] width 126 height 25
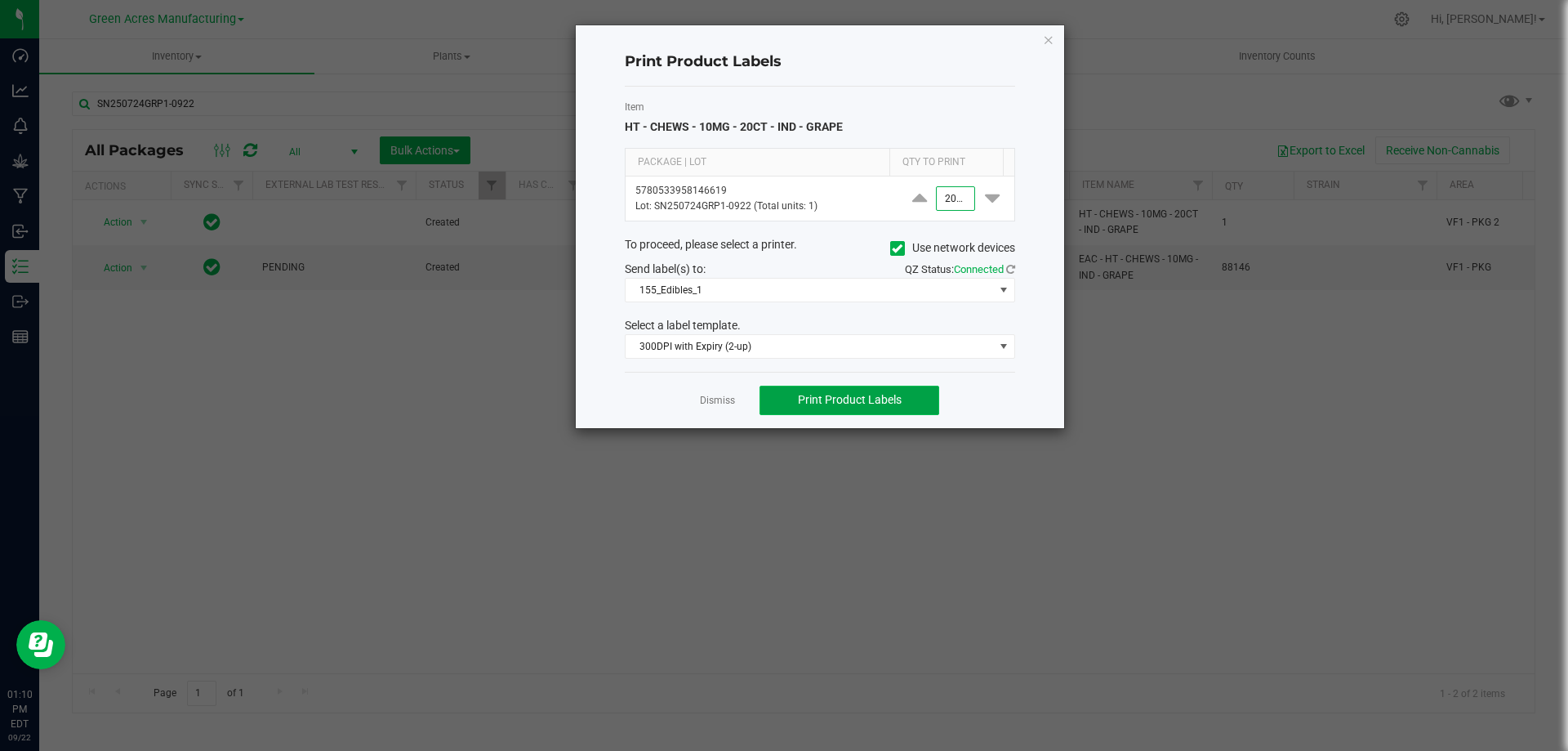
type input "2,000"
click at [828, 401] on span "Print Product Labels" at bounding box center [850, 400] width 104 height 13
click at [725, 400] on link "Dismiss" at bounding box center [717, 401] width 35 height 14
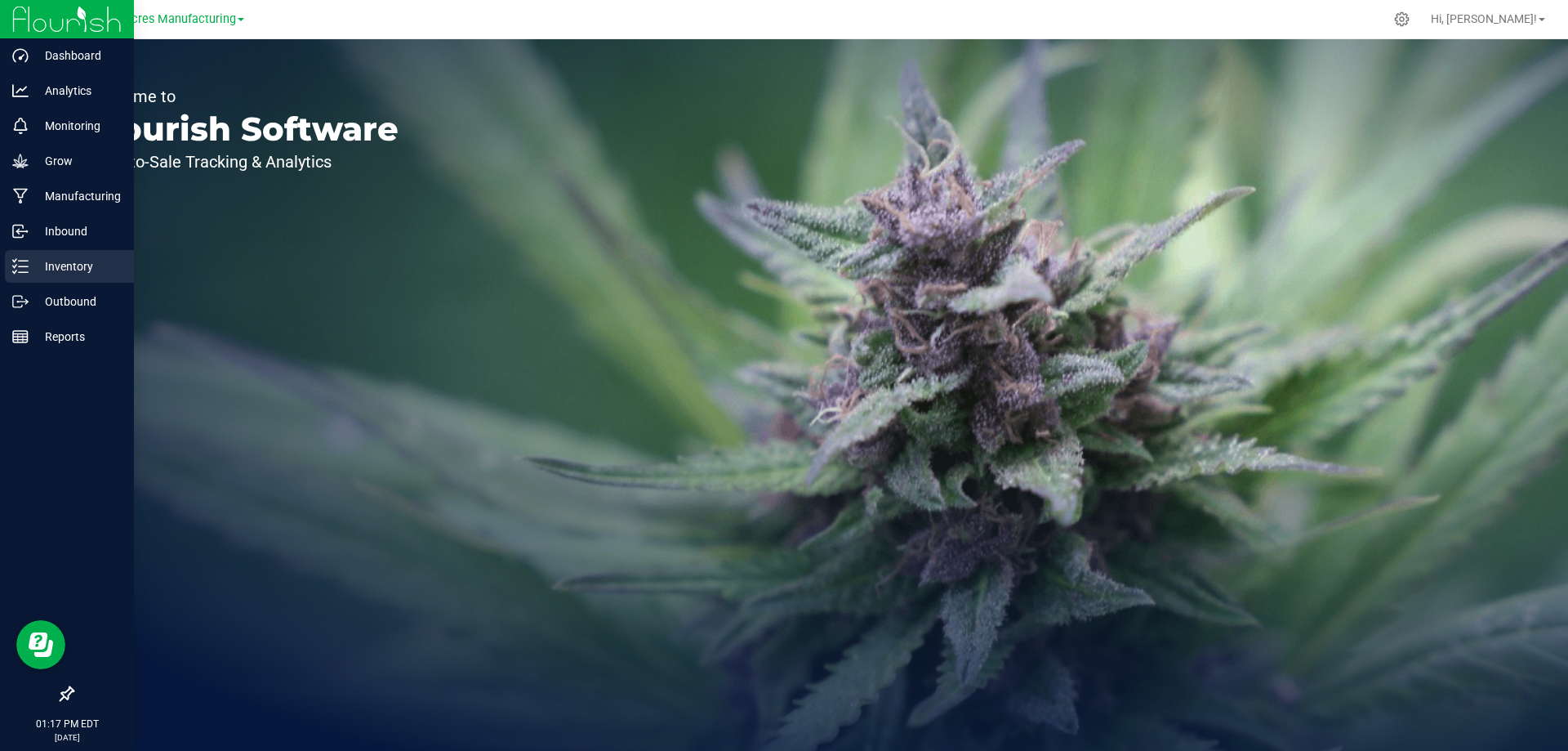
click at [86, 267] on p "Inventory" at bounding box center [77, 266] width 98 height 20
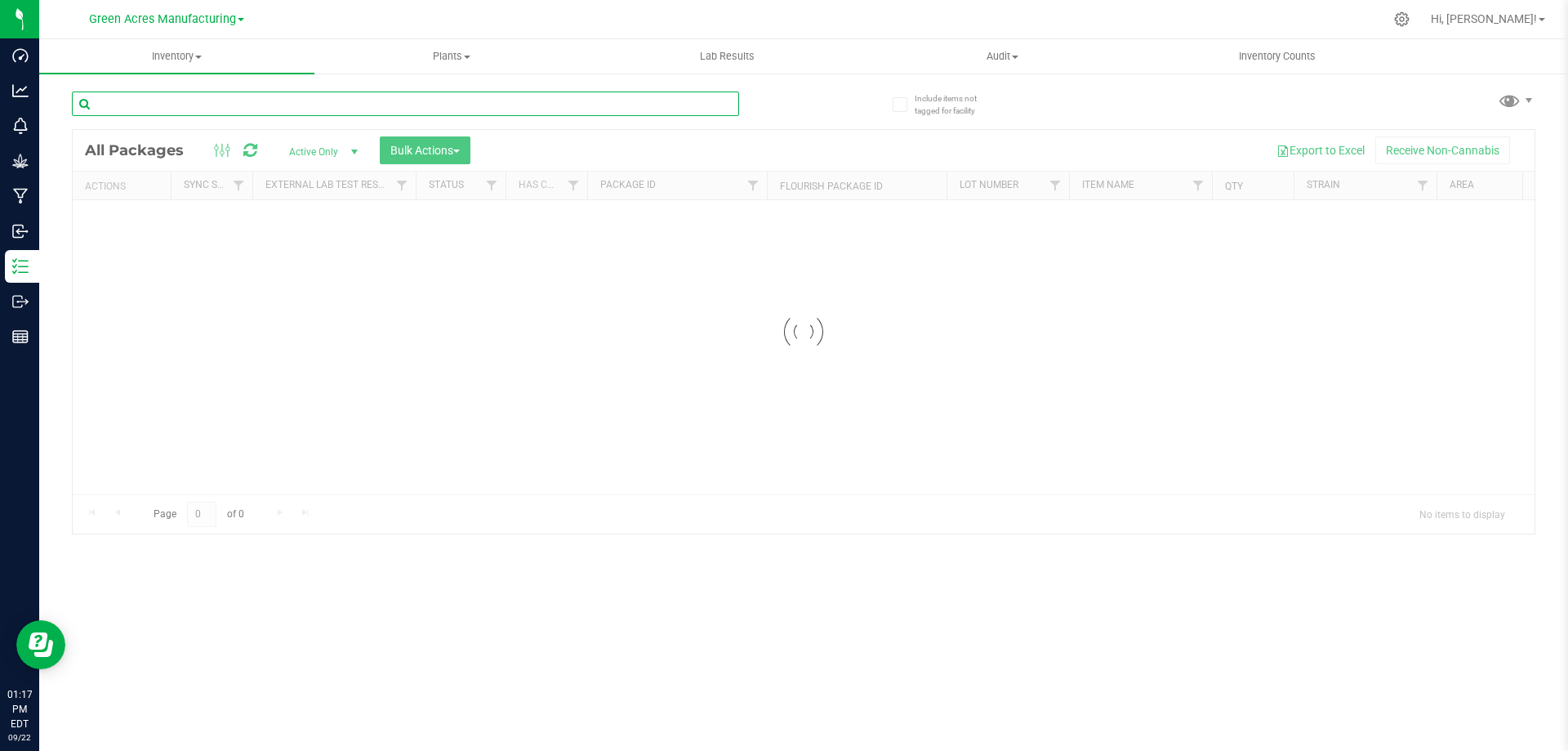
click at [206, 100] on input "text" at bounding box center [405, 104] width 668 height 25
type input "SN25"
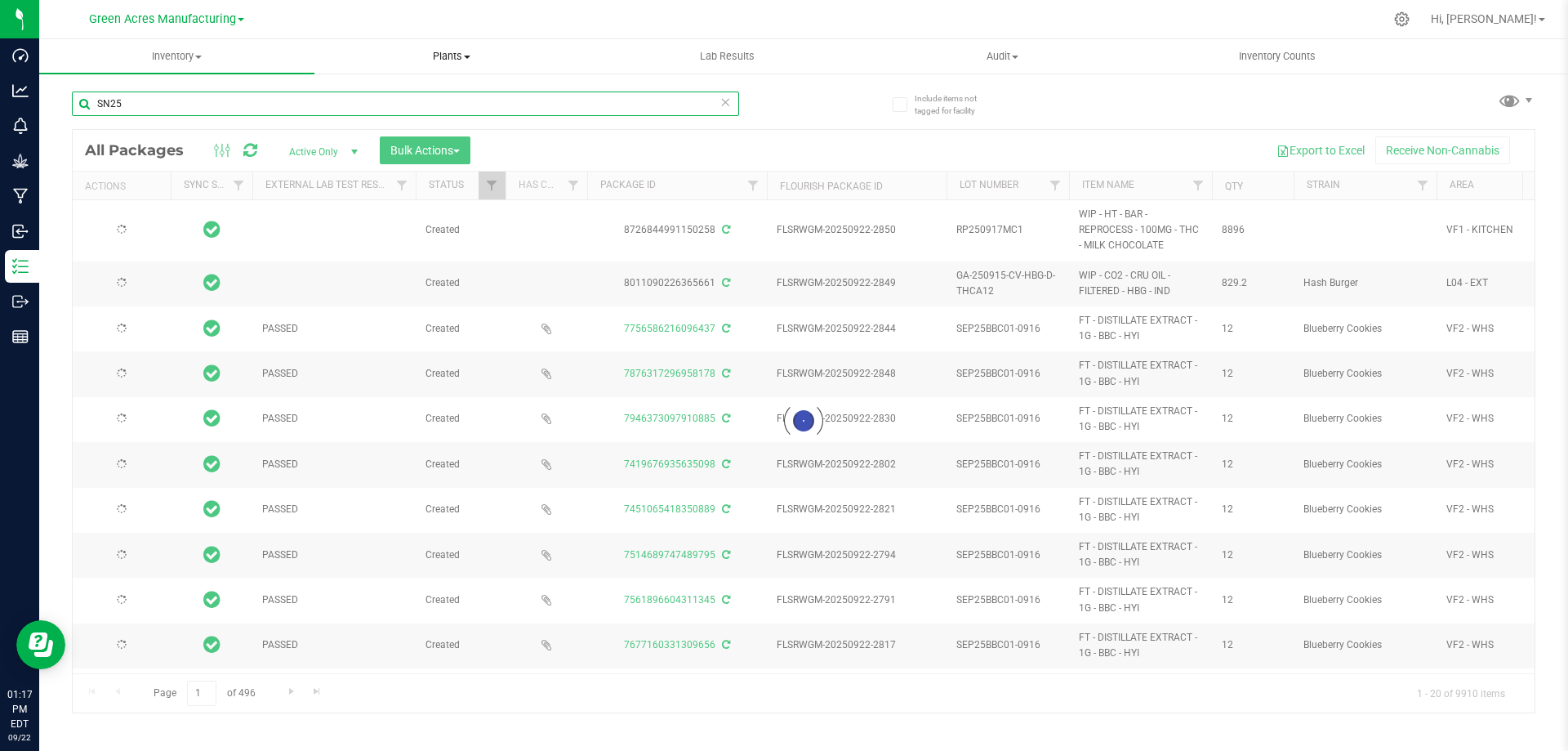
type input "[DATE]"
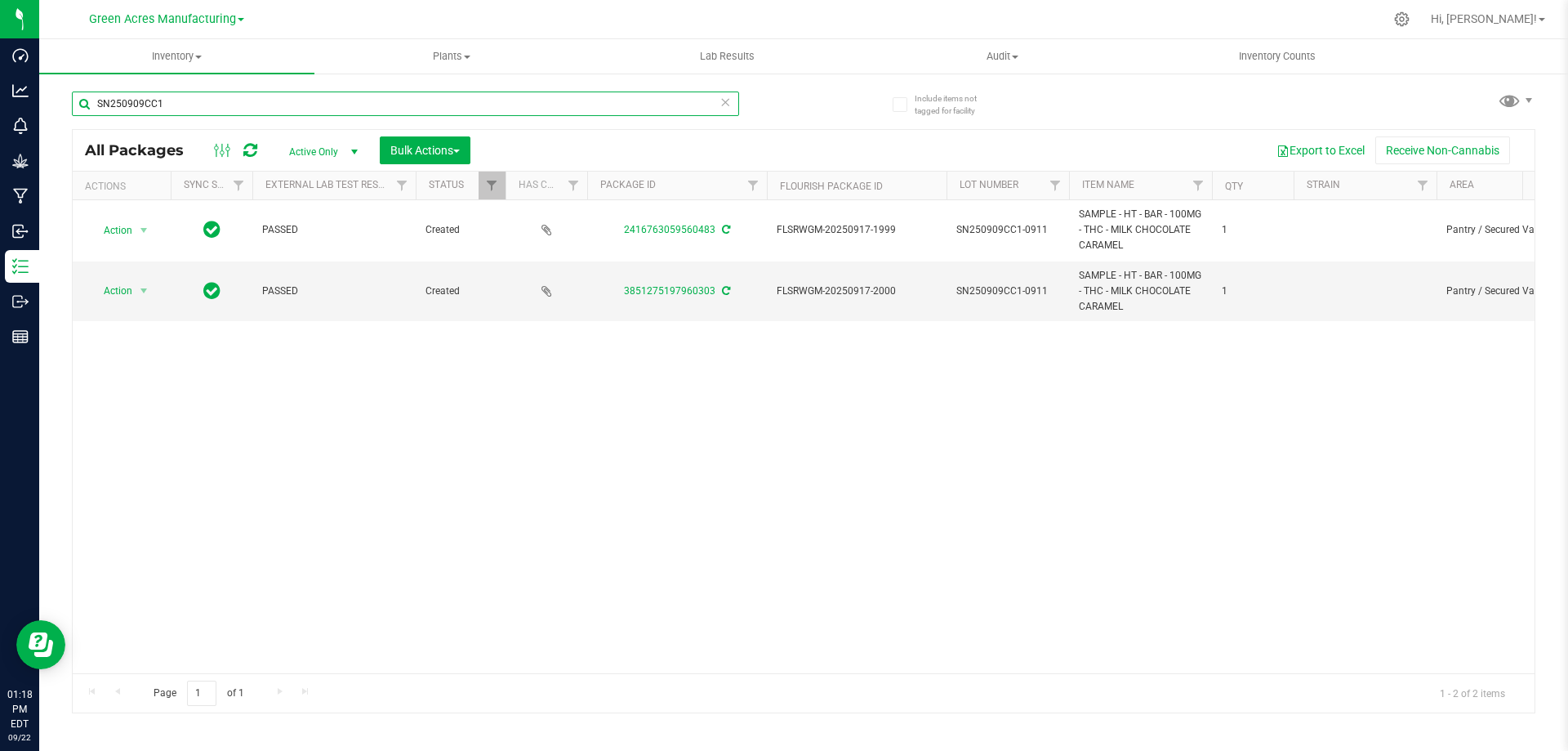
click at [109, 102] on input "SN250909CC1" at bounding box center [405, 104] width 668 height 25
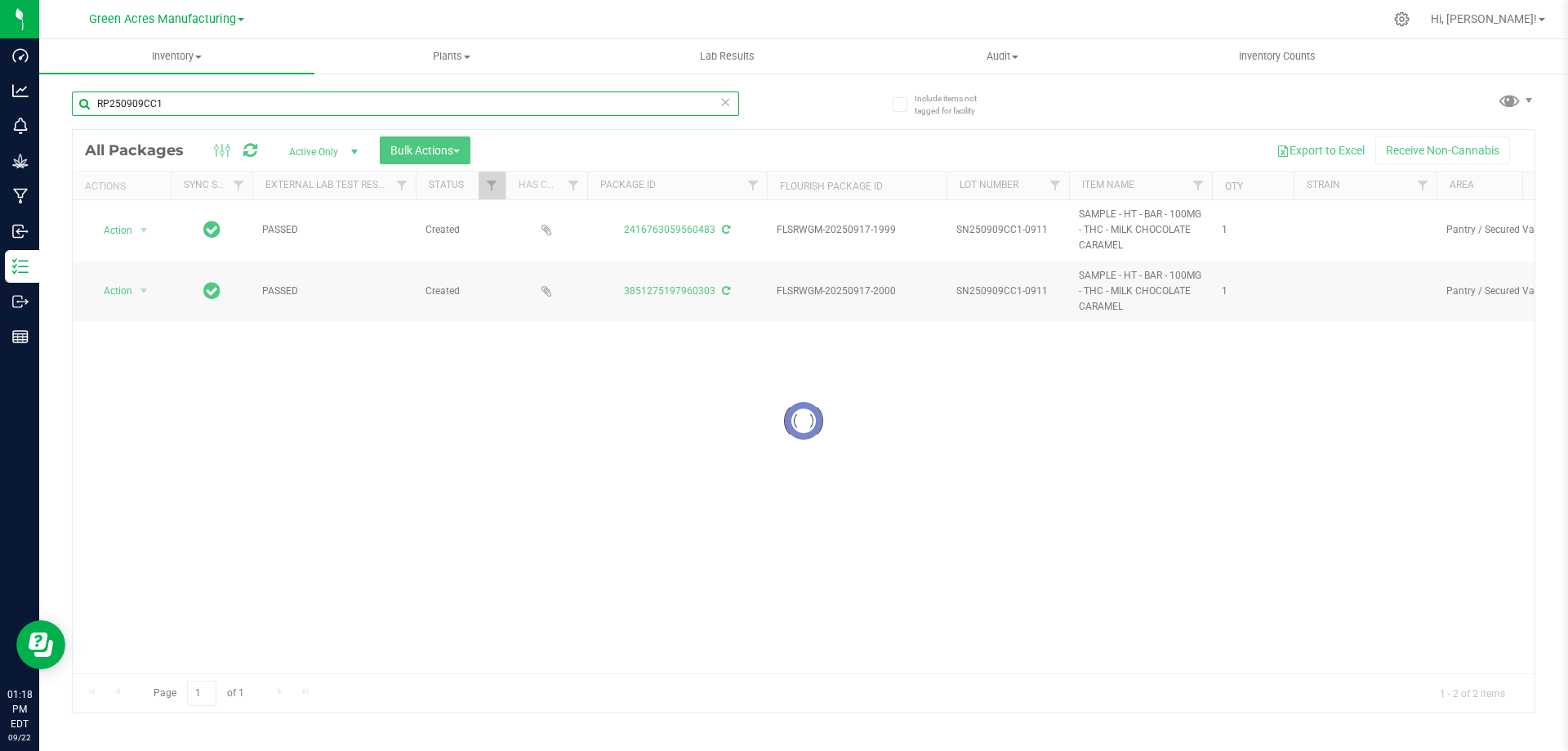
type input "RP250909CC1"
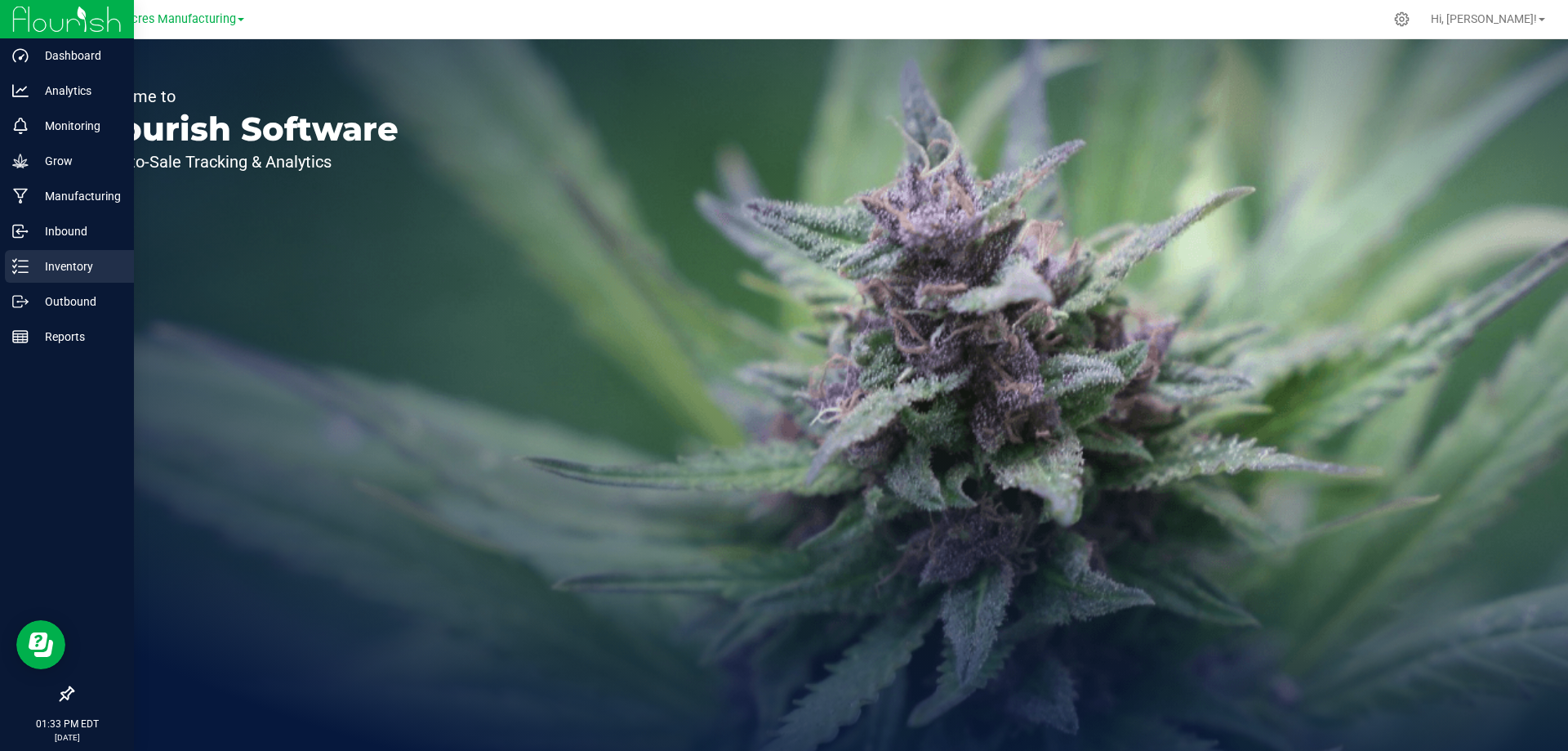
click at [31, 260] on p "Inventory" at bounding box center [77, 266] width 98 height 20
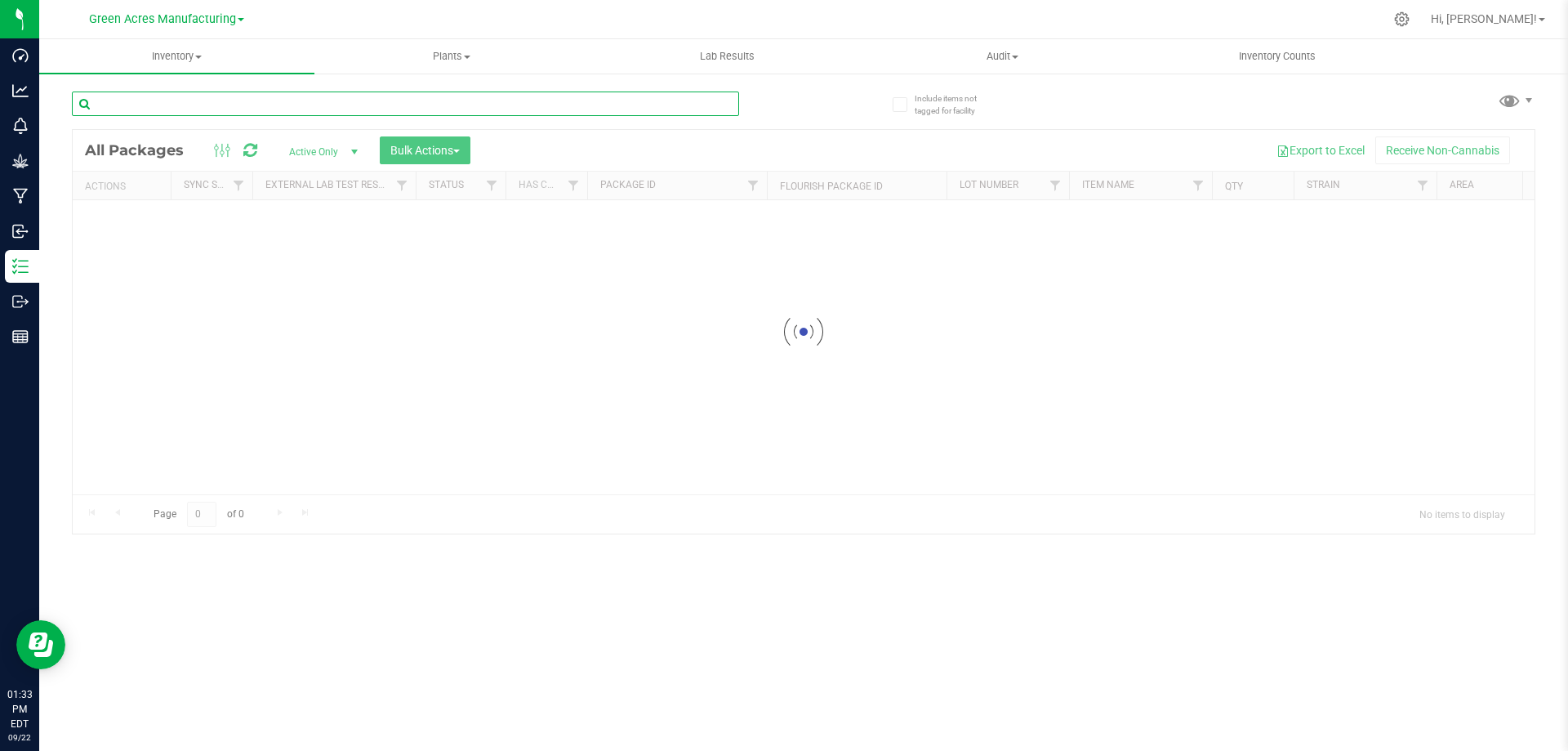
click at [298, 104] on input "text" at bounding box center [405, 104] width 668 height 25
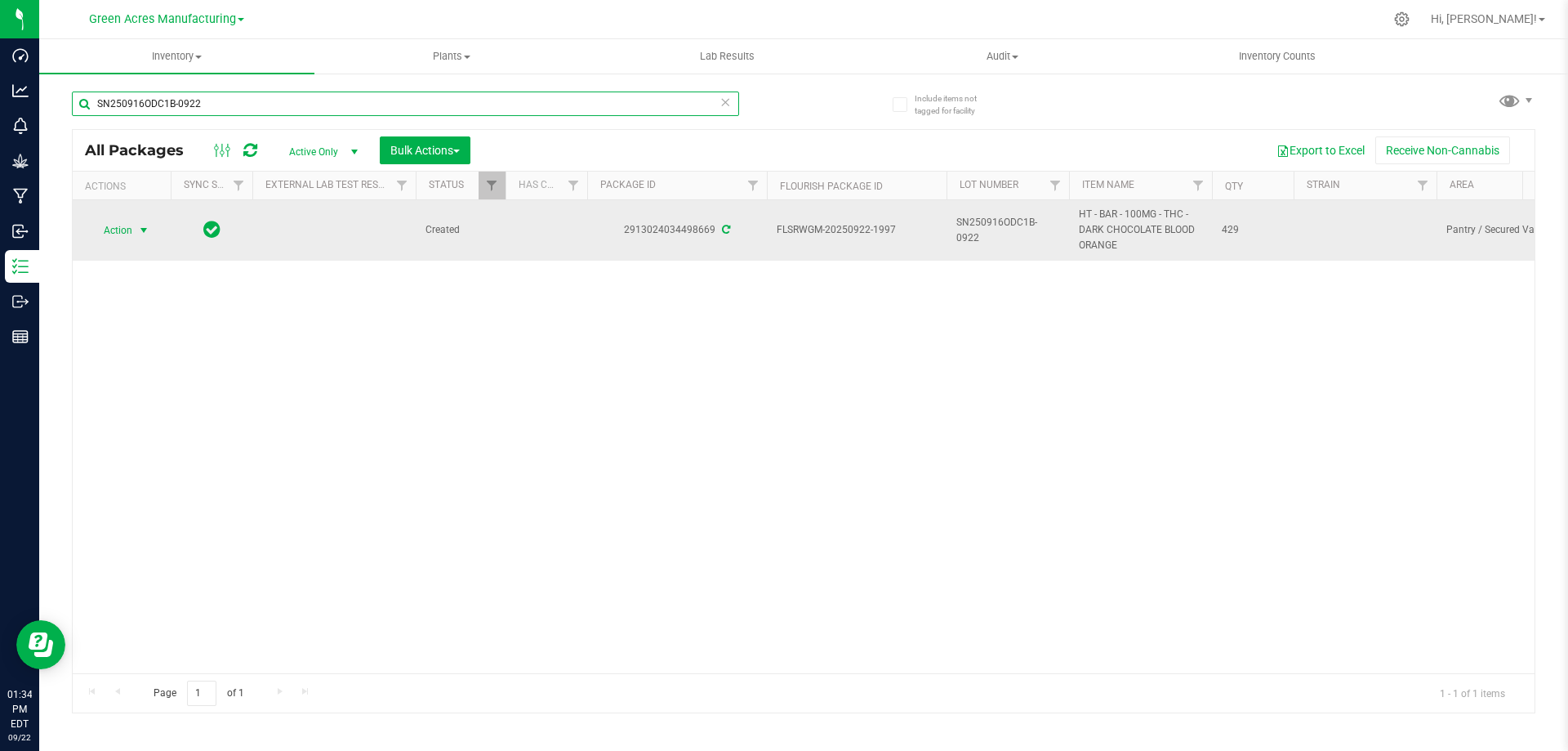
type input "SN250916ODC1B-0922"
click at [134, 238] on span "select" at bounding box center [144, 230] width 21 height 23
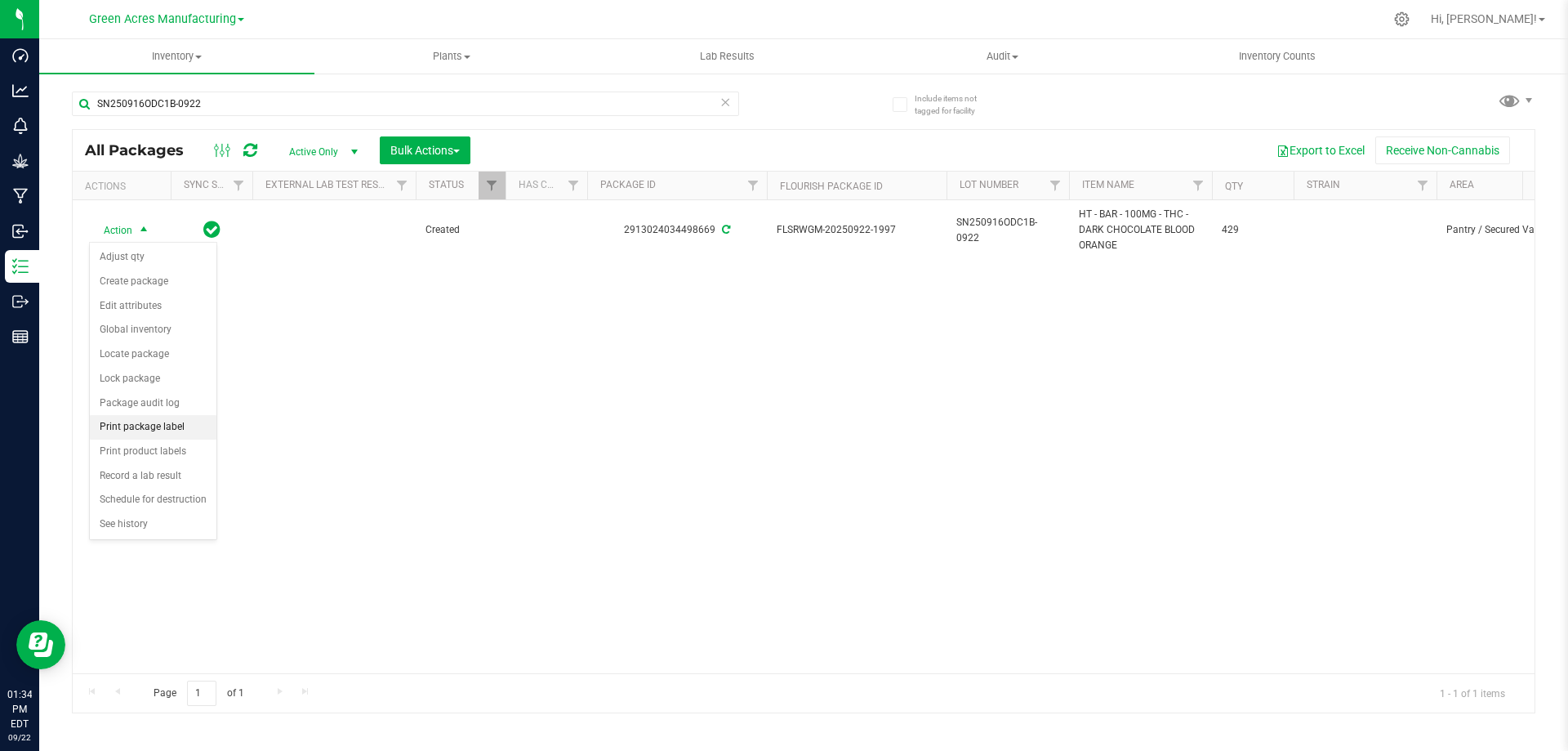
click at [148, 430] on li "Print package label" at bounding box center [153, 427] width 126 height 25
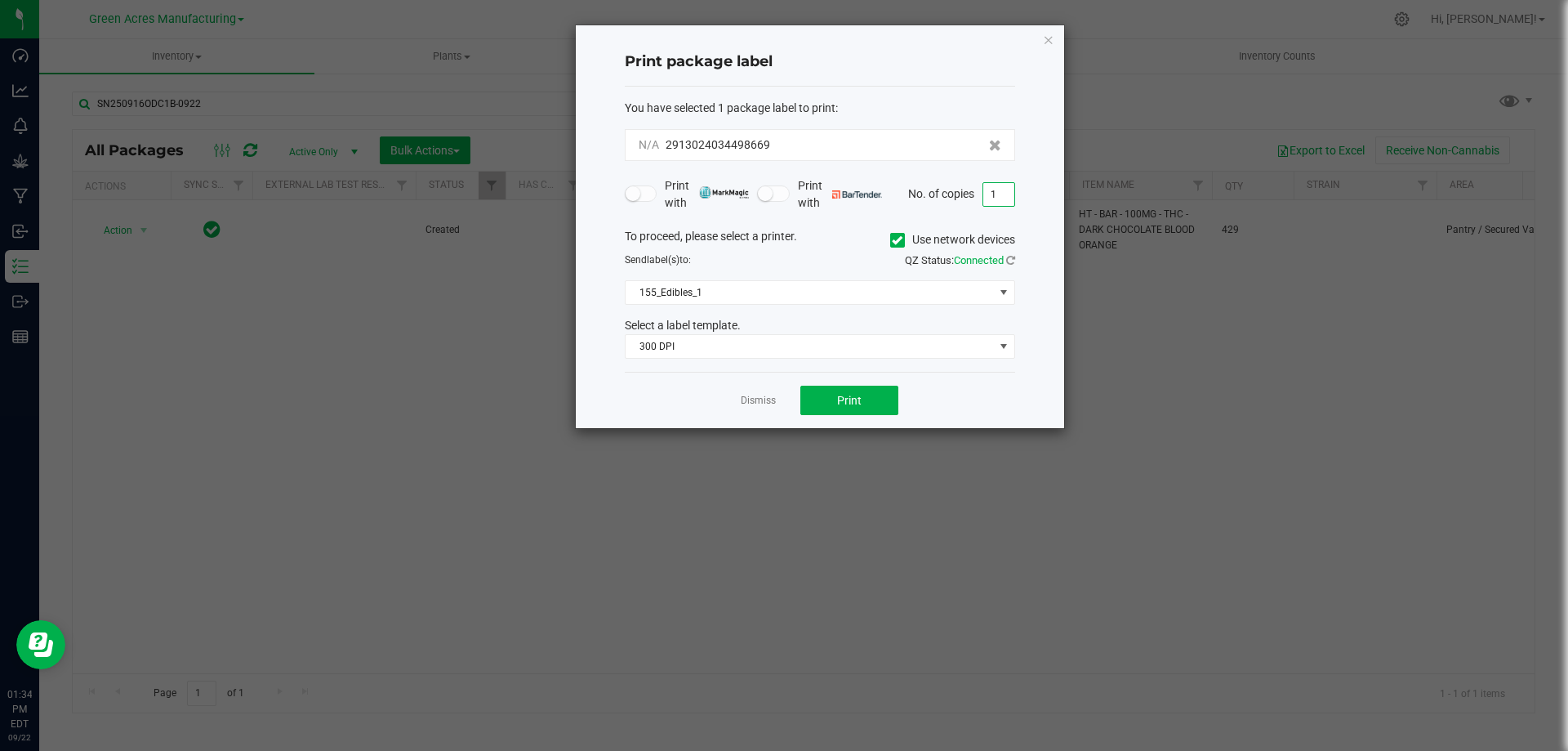
click at [999, 189] on input "1" at bounding box center [999, 194] width 31 height 23
type input "2"
click at [925, 175] on form "You have selected 1 package label to print : N/A 2913024034498669 Print with Pr…" at bounding box center [820, 229] width 390 height 259
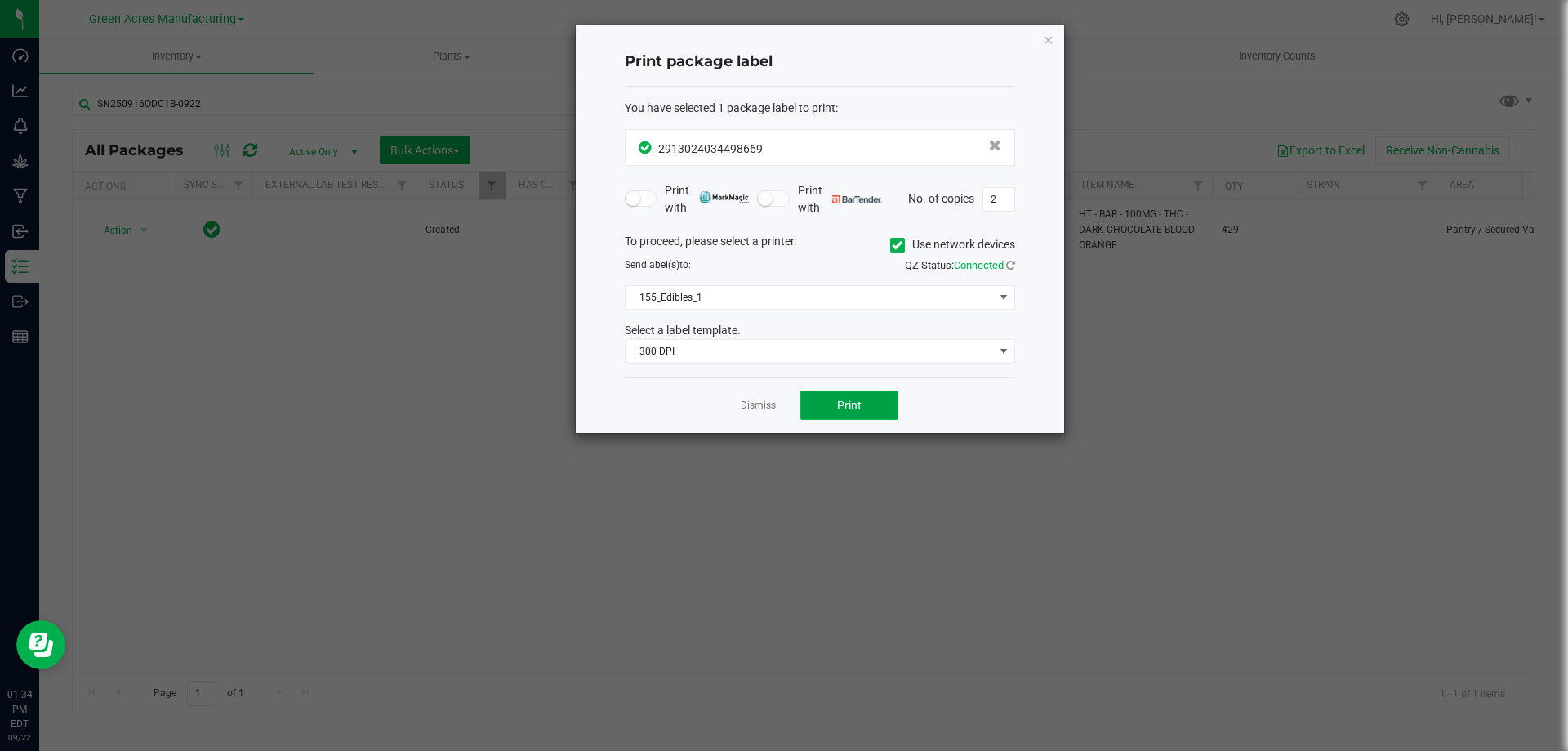
click at [871, 407] on button "Print" at bounding box center [850, 405] width 98 height 29
click at [756, 402] on link "Dismiss" at bounding box center [758, 406] width 35 height 14
